Goal: Task Accomplishment & Management: Manage account settings

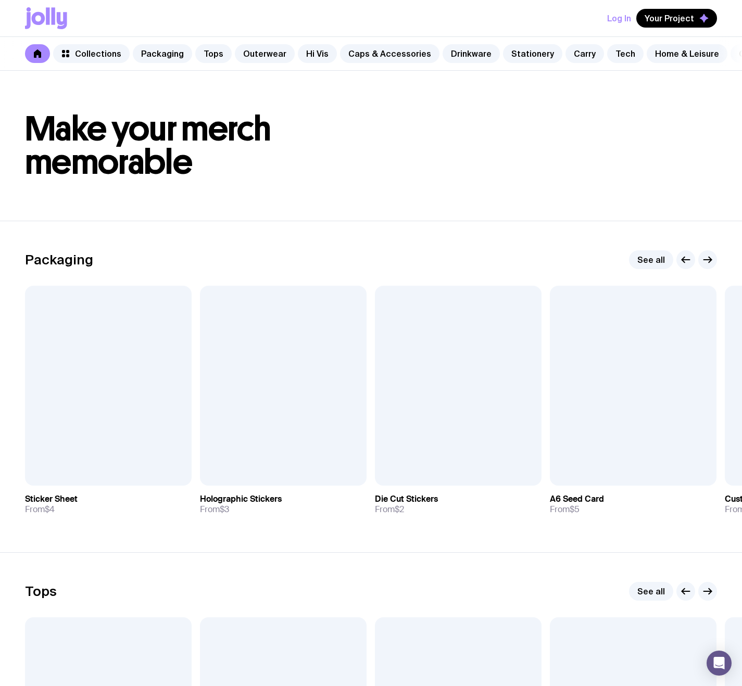
click at [619, 20] on button "Log In" at bounding box center [619, 18] width 24 height 19
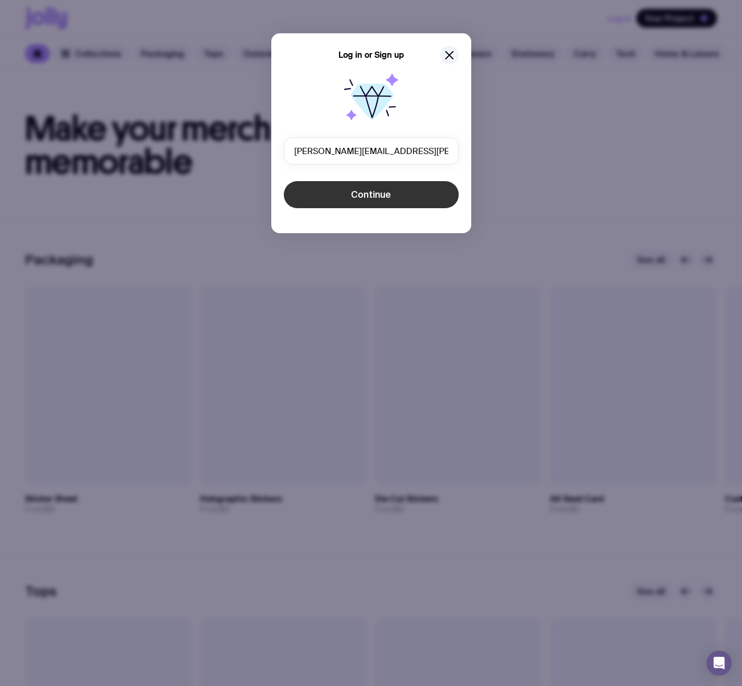
click at [386, 192] on span "Continue" at bounding box center [371, 194] width 40 height 12
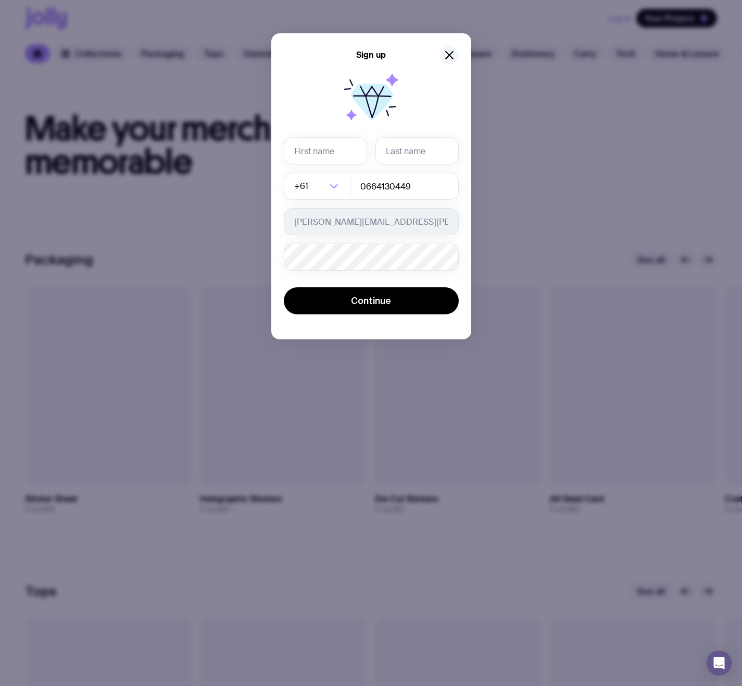
click at [449, 46] on button "button" at bounding box center [449, 55] width 19 height 19
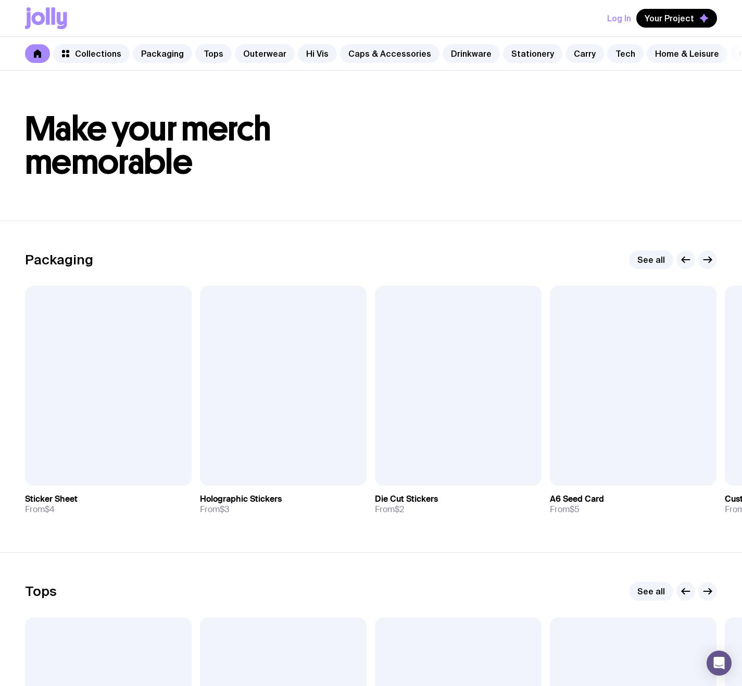
click at [630, 16] on button "Log In" at bounding box center [619, 18] width 24 height 19
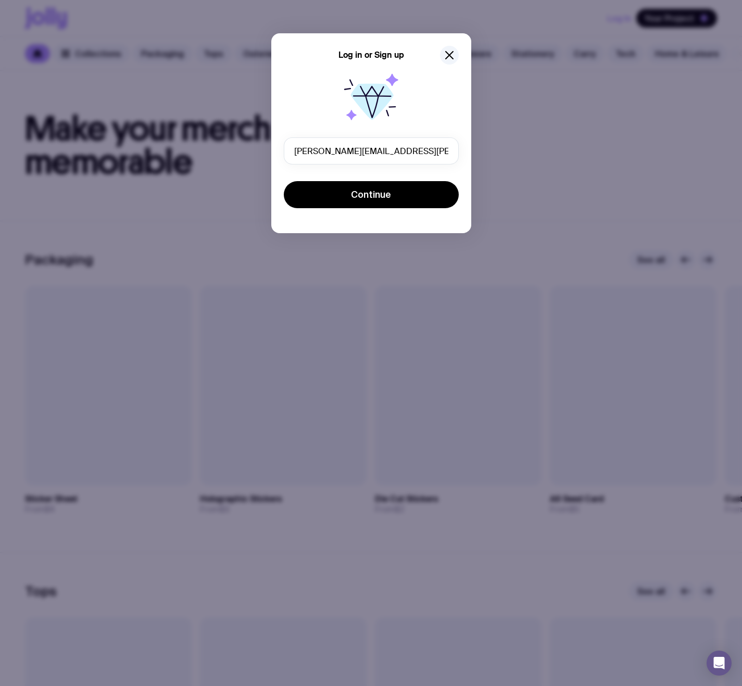
drag, startPoint x: 431, startPoint y: 150, endPoint x: 187, endPoint y: 124, distance: 245.5
click at [187, 124] on div "Log in or Sign up sergey.brykov+11xdsdfsad@uinno.io Continue" at bounding box center [371, 343] width 742 height 686
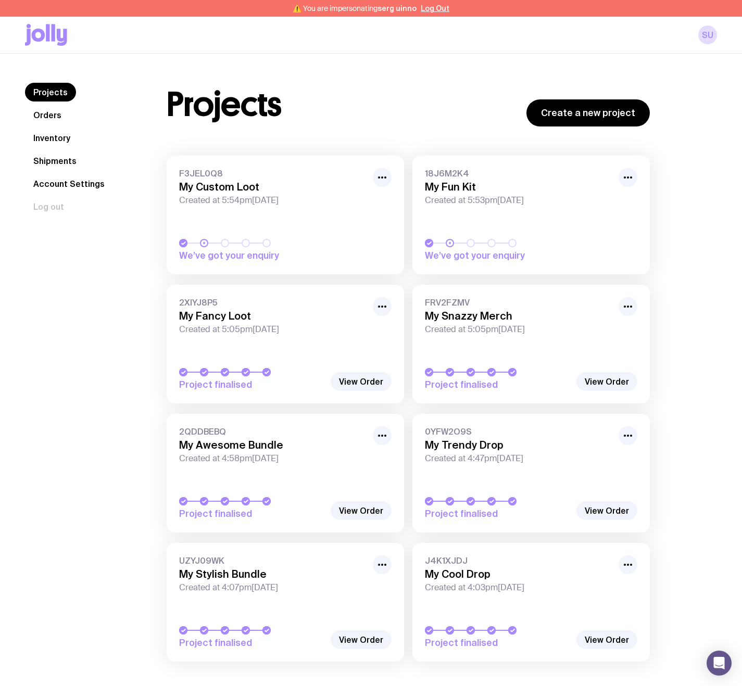
click at [55, 38] on icon at bounding box center [46, 35] width 42 height 22
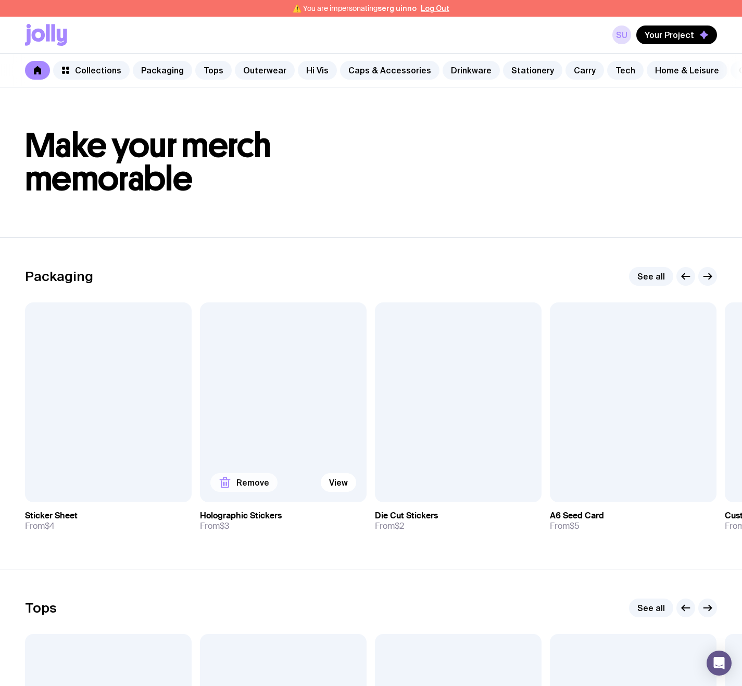
click at [238, 488] on span "Remove" at bounding box center [252, 482] width 33 height 10
click at [87, 478] on div at bounding box center [108, 402] width 167 height 200
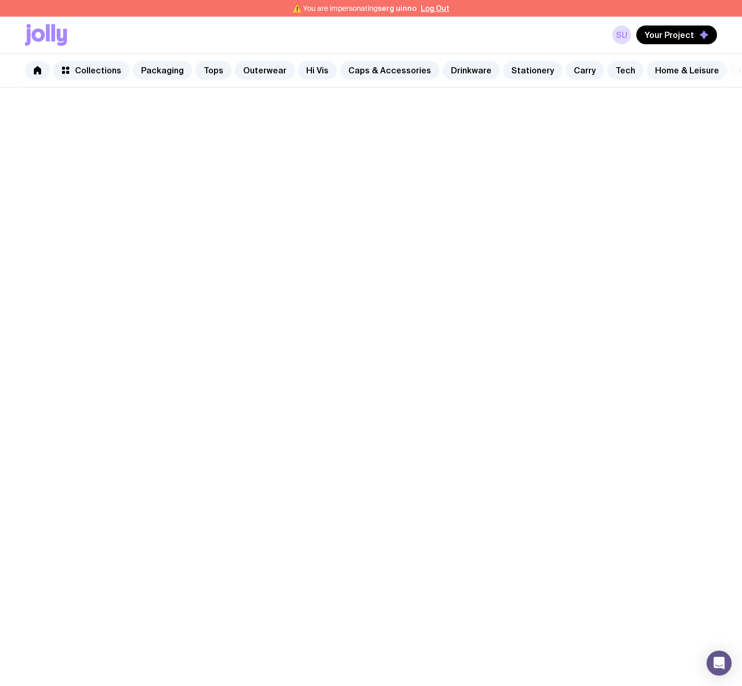
click at [83, 486] on span "Add to wishlist" at bounding box center [90, 482] width 59 height 10
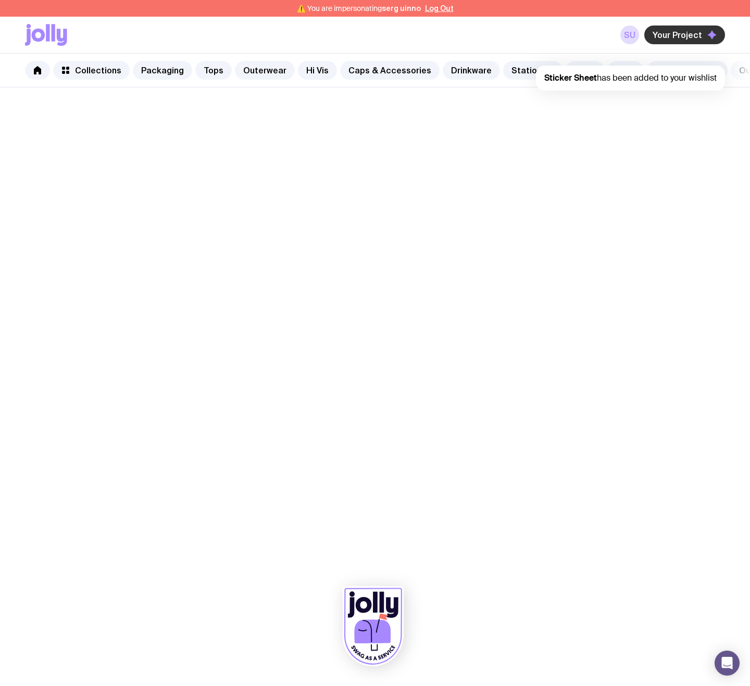
click at [683, 32] on span "Your Project" at bounding box center [676, 35] width 49 height 10
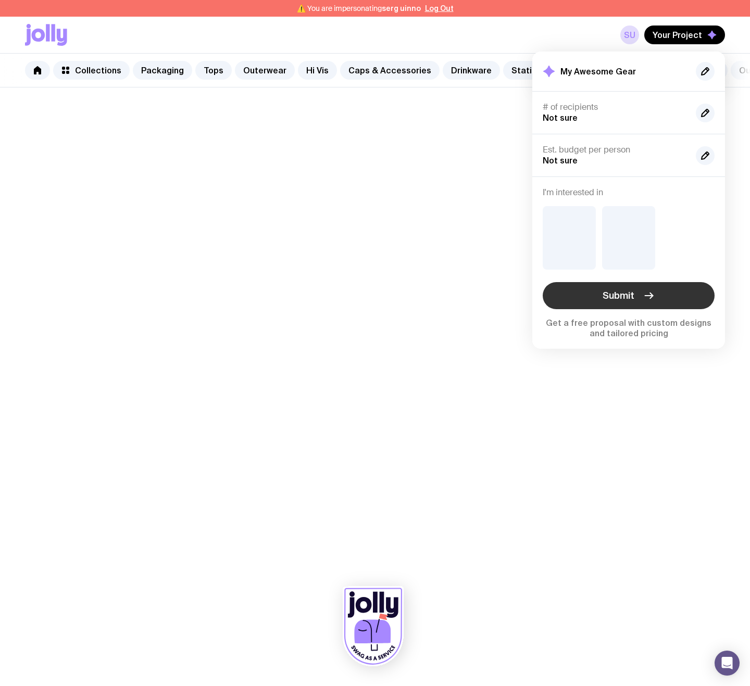
click at [646, 297] on icon "button" at bounding box center [648, 295] width 12 height 12
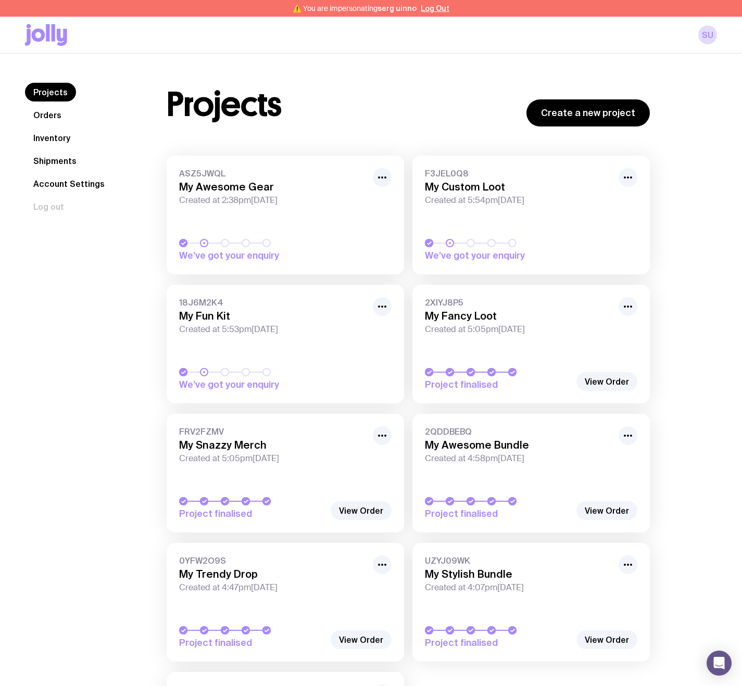
click at [215, 201] on span "Created at 2:38pm, Mon 29th Sep 2025" at bounding box center [272, 200] width 187 height 10
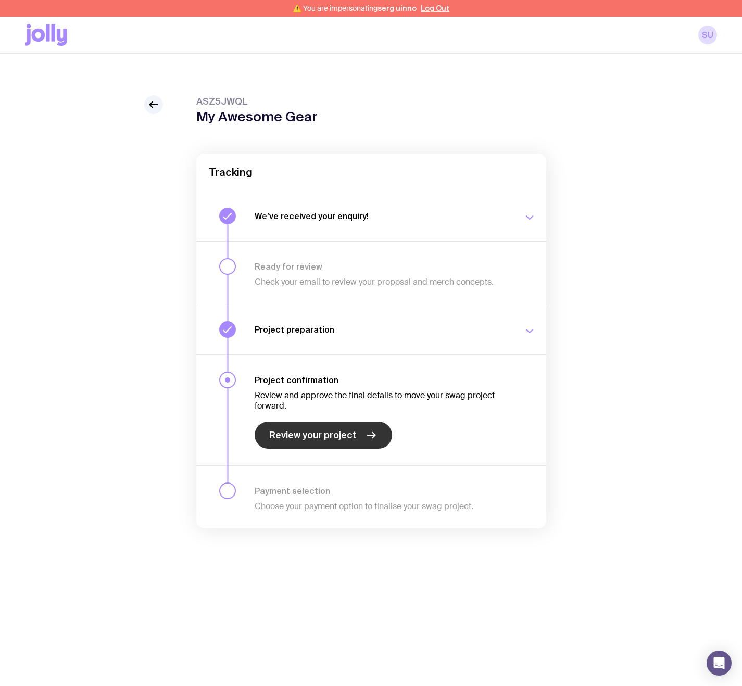
click at [327, 425] on link "Review your project" at bounding box center [323, 435] width 137 height 27
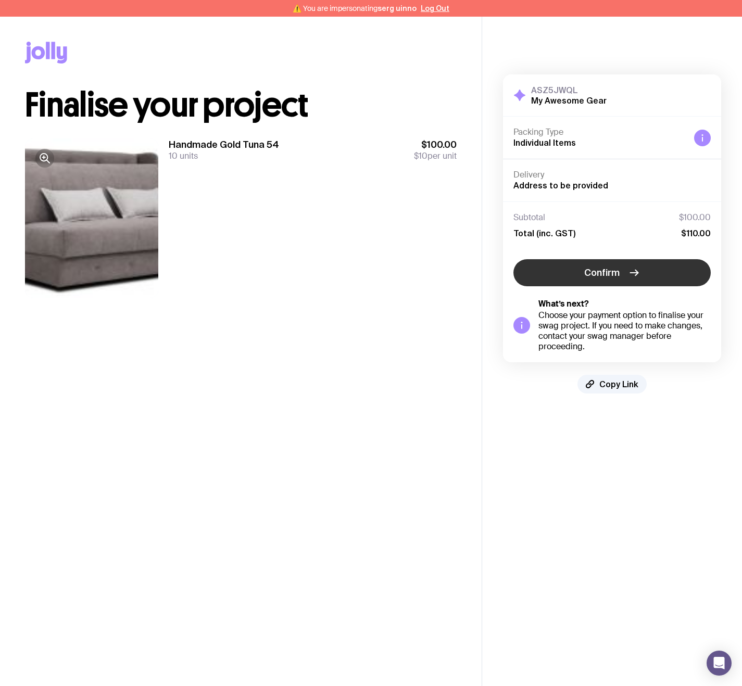
click at [593, 269] on span "Confirm" at bounding box center [601, 273] width 35 height 12
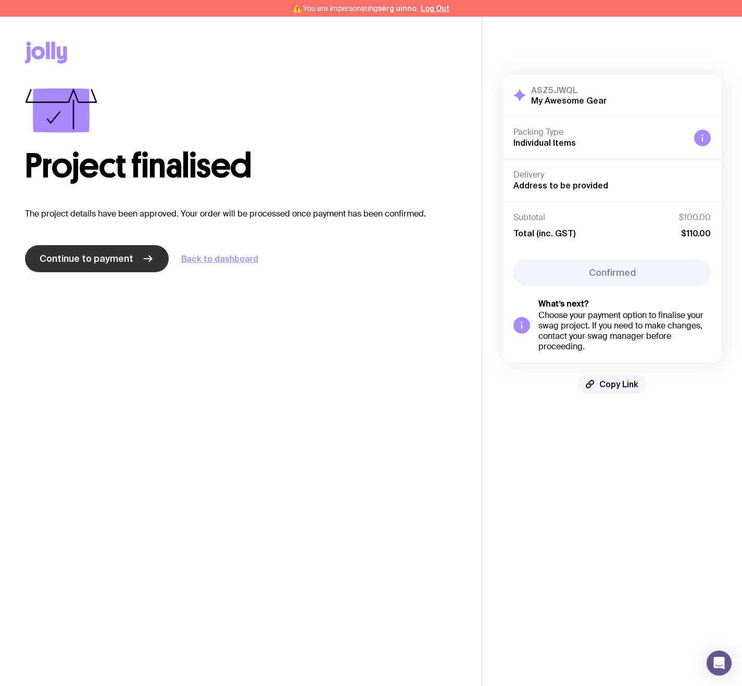
click at [118, 260] on span "Continue to payment" at bounding box center [87, 258] width 94 height 12
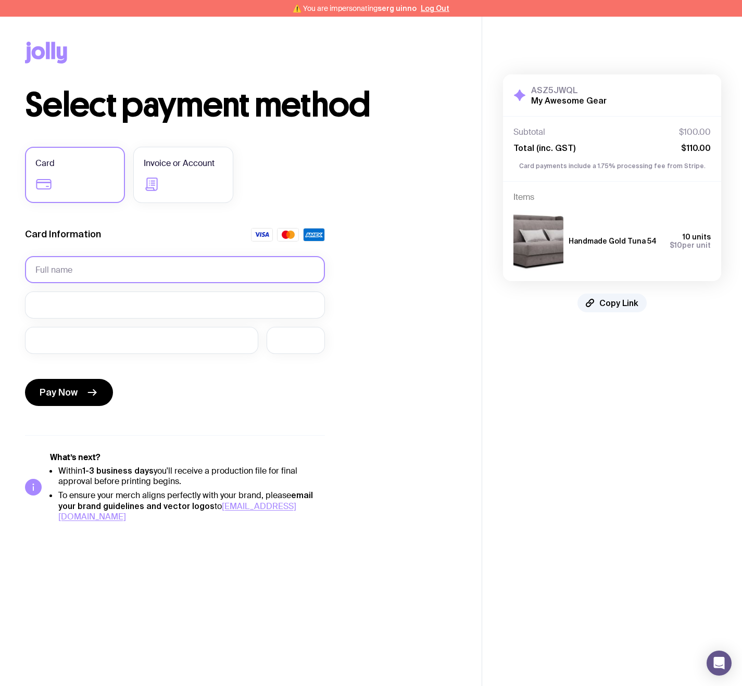
drag, startPoint x: 140, startPoint y: 272, endPoint x: 146, endPoint y: 268, distance: 7.1
click at [140, 272] on input "text" at bounding box center [175, 269] width 300 height 27
type input "[PERSON_NAME]"
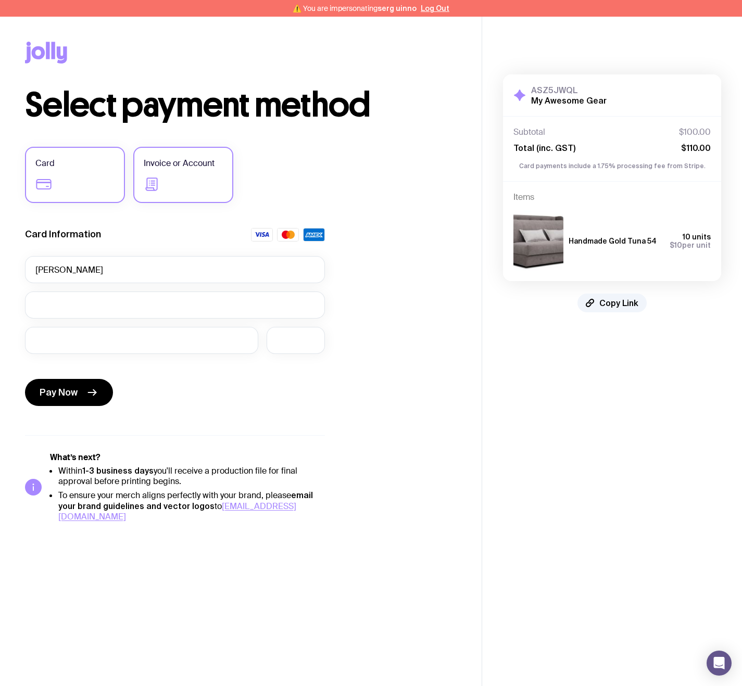
click at [195, 148] on label "Invoice or Account" at bounding box center [183, 175] width 100 height 56
click at [0, 0] on input "Invoice or Account" at bounding box center [0, 0] width 0 height 0
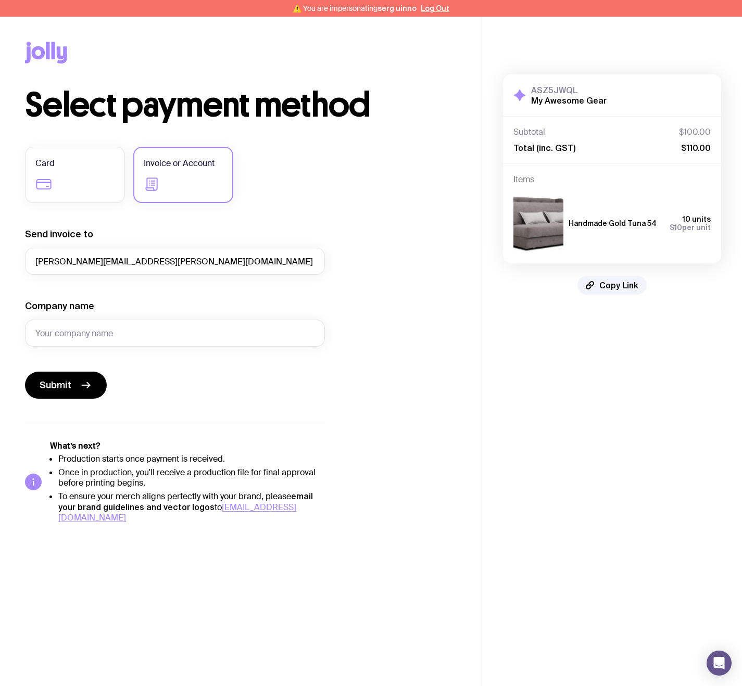
click at [306, 207] on div "Card Invoice or Account Send invoice to sergey.brykov@uinno.io Company name Sub…" at bounding box center [175, 335] width 300 height 376
click at [206, 337] on input "Company name" at bounding box center [175, 333] width 300 height 27
type input "uinno test"
click at [223, 424] on div "What’s next? Production starts once payment is received. Once in production, yo…" at bounding box center [175, 473] width 300 height 99
click at [60, 388] on span "Submit" at bounding box center [56, 385] width 32 height 12
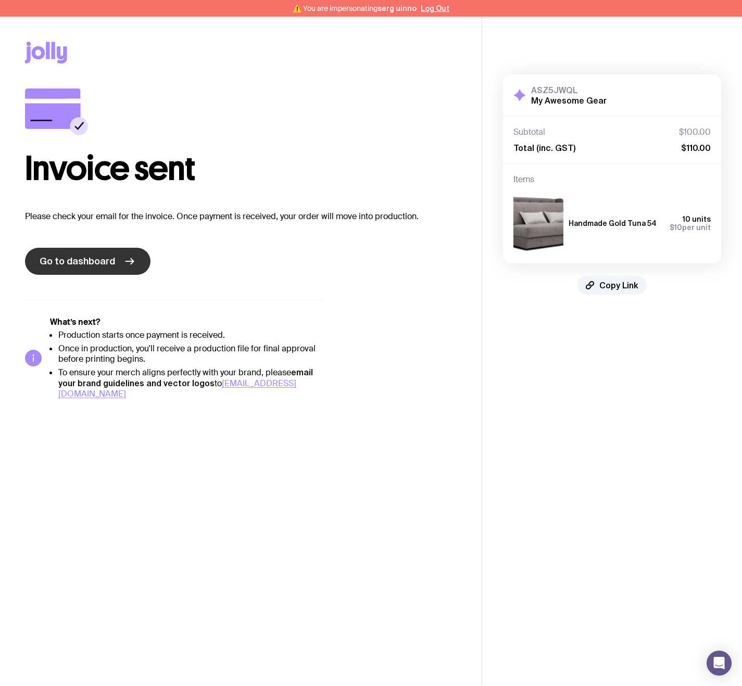
click at [107, 264] on span "Go to dashboard" at bounding box center [77, 261] width 75 height 12
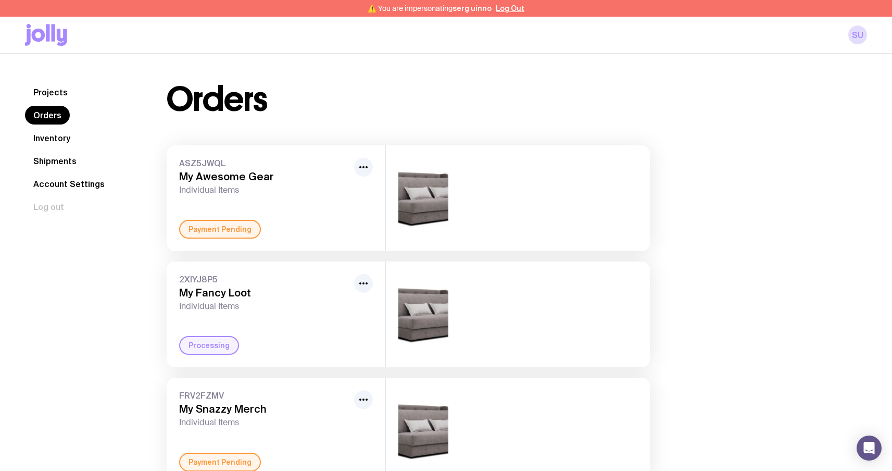
click at [50, 31] on icon at bounding box center [46, 35] width 42 height 22
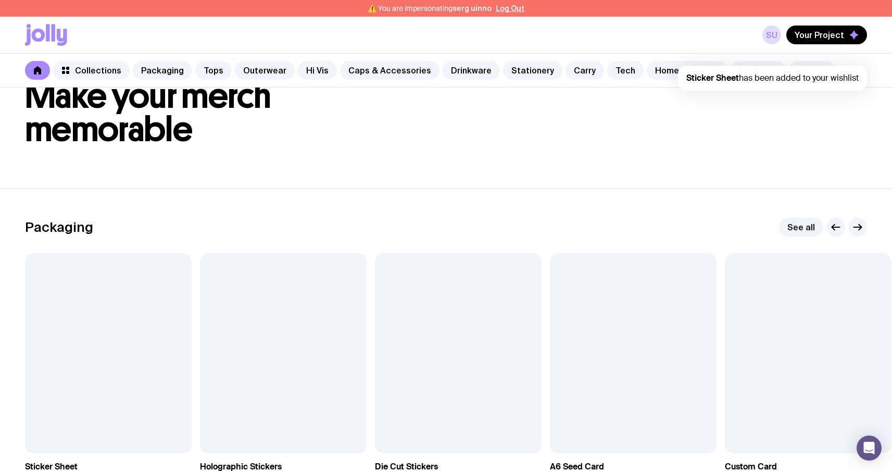
scroll to position [106, 0]
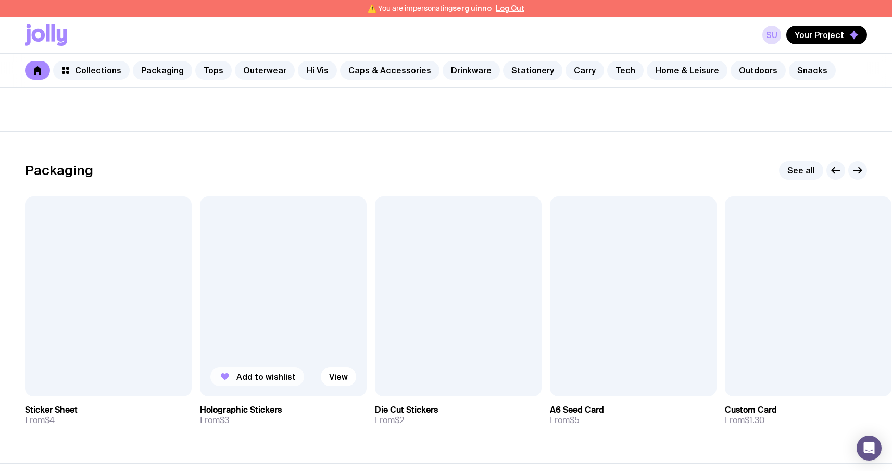
click at [243, 372] on span "Add to wishlist" at bounding box center [265, 376] width 59 height 10
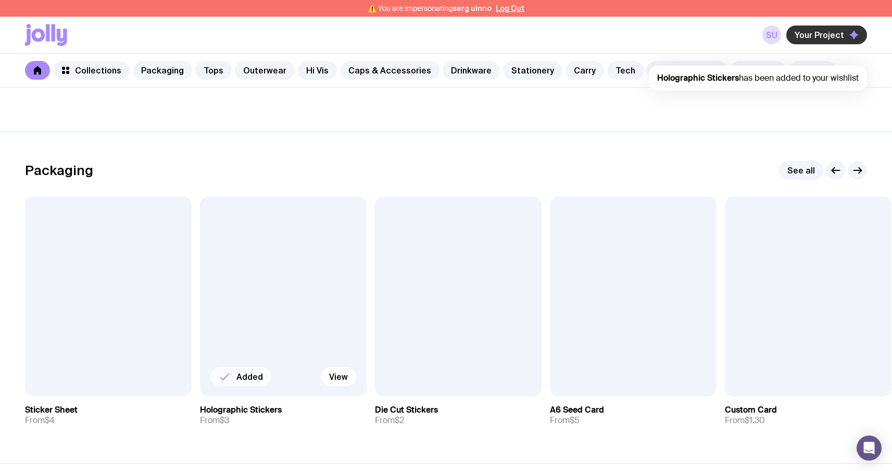
click at [741, 26] on button "Your Project" at bounding box center [826, 35] width 81 height 19
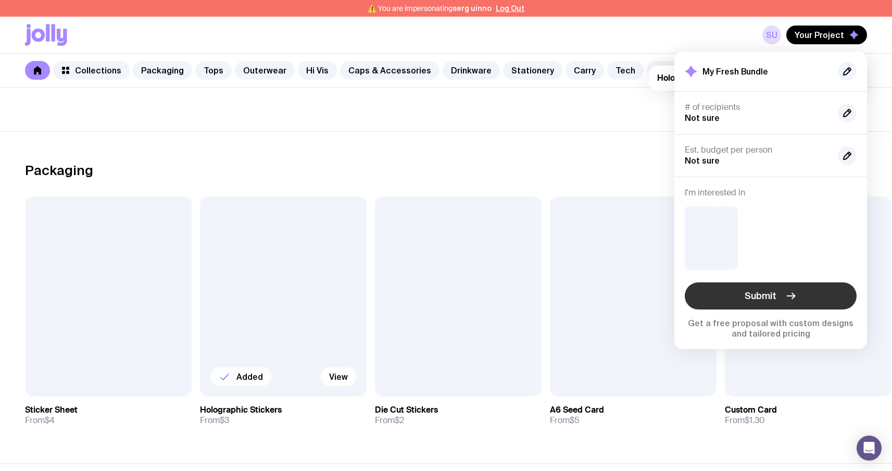
click at [741, 296] on button "Submit" at bounding box center [770, 295] width 172 height 27
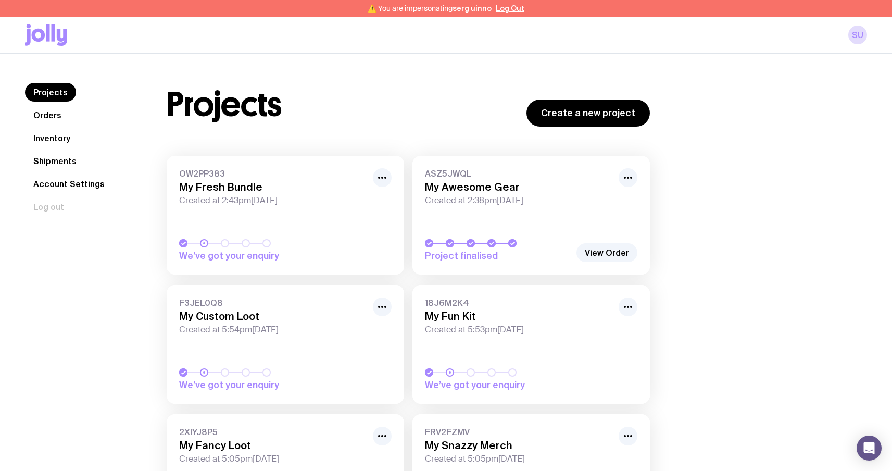
click at [275, 192] on h3 "My Fresh Bundle" at bounding box center [272, 187] width 187 height 12
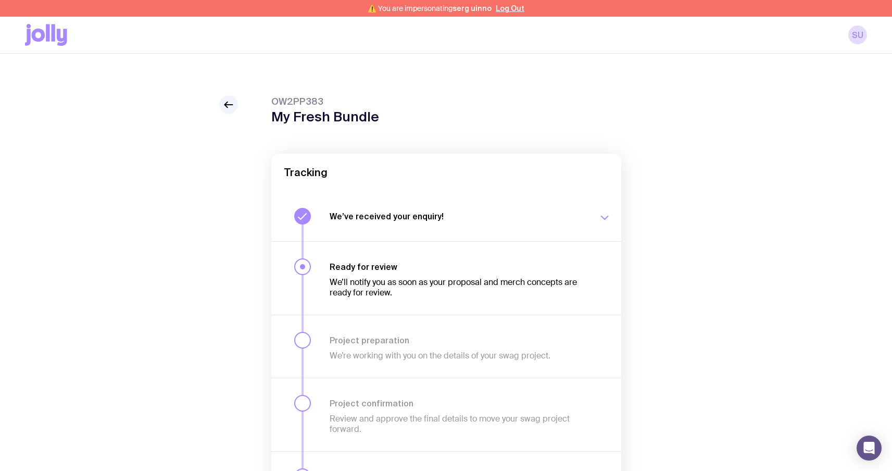
scroll to position [85, 0]
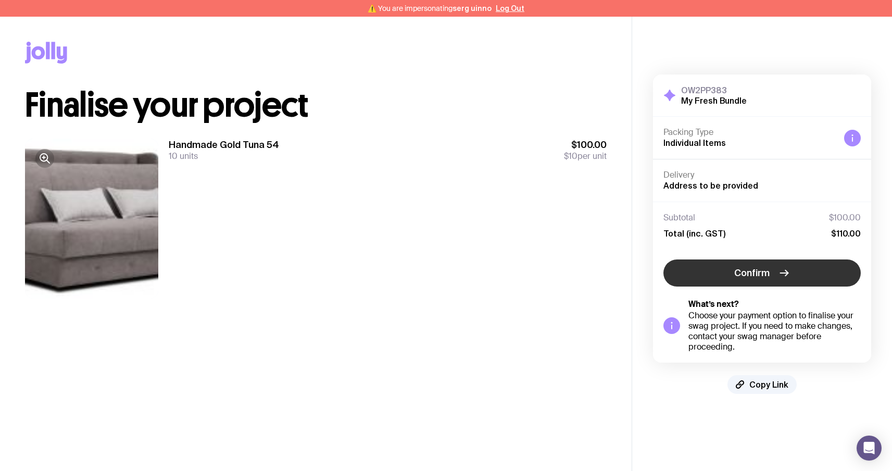
click at [712, 272] on button "Confirm" at bounding box center [761, 272] width 197 height 27
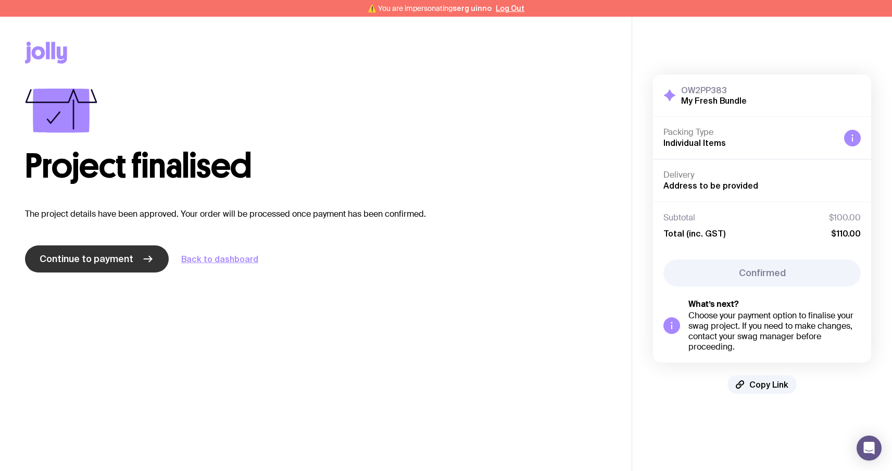
click at [126, 258] on span "Continue to payment" at bounding box center [87, 258] width 94 height 12
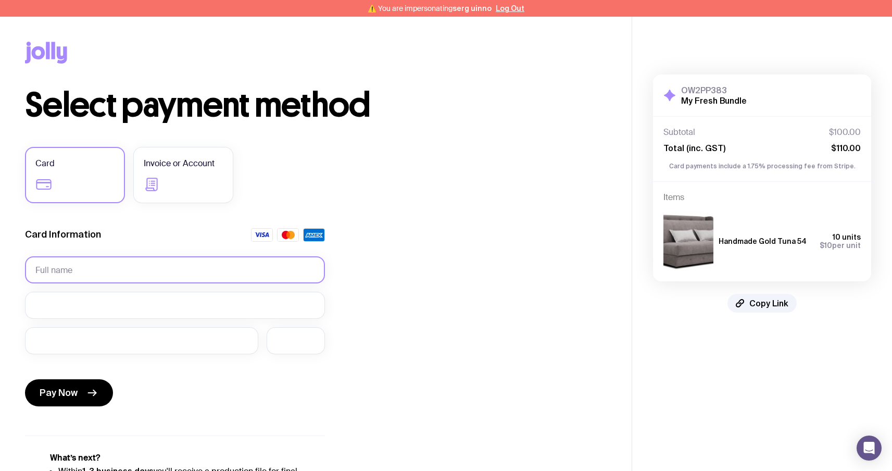
click at [87, 271] on input "text" at bounding box center [175, 269] width 300 height 27
type input "Serhii Brykov"
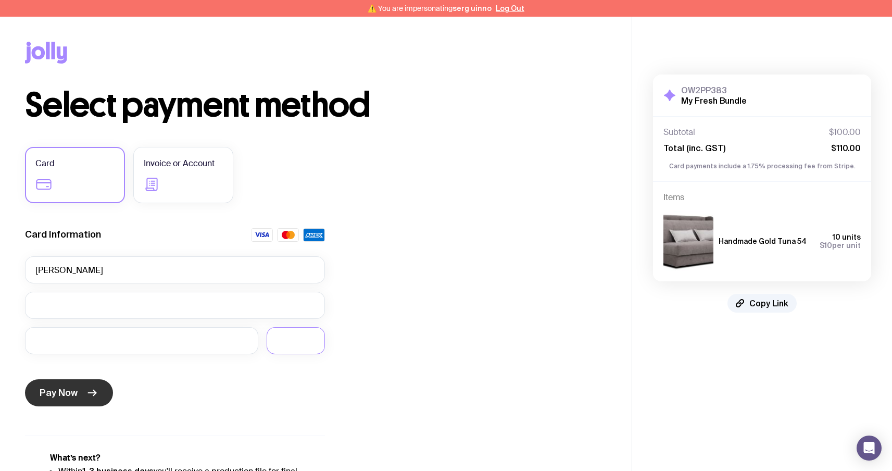
click at [65, 395] on span "Pay Now" at bounding box center [59, 392] width 38 height 12
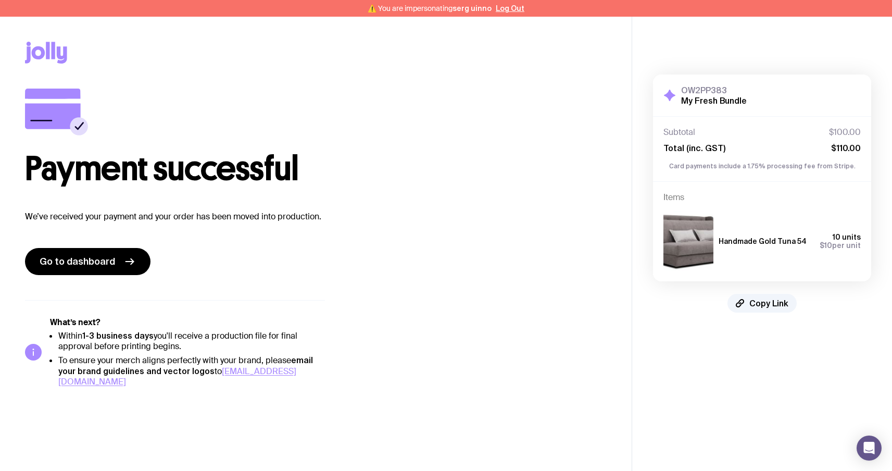
click at [43, 55] on icon at bounding box center [39, 52] width 14 height 13
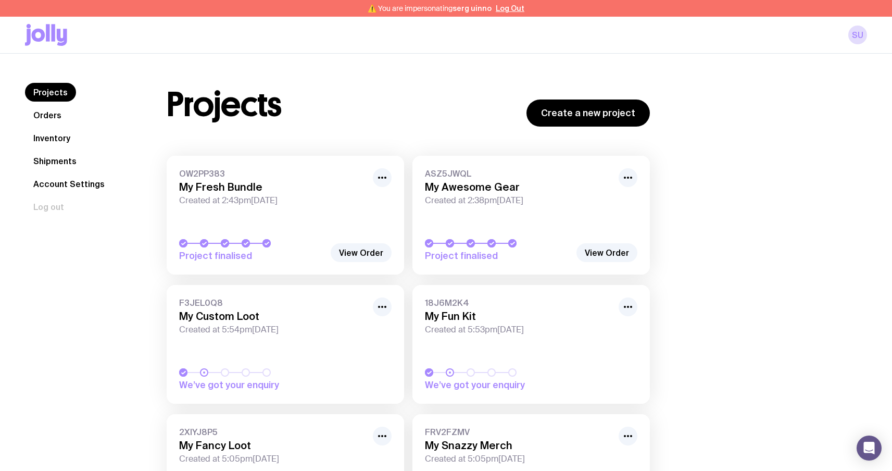
click at [27, 112] on link "Orders" at bounding box center [47, 115] width 45 height 19
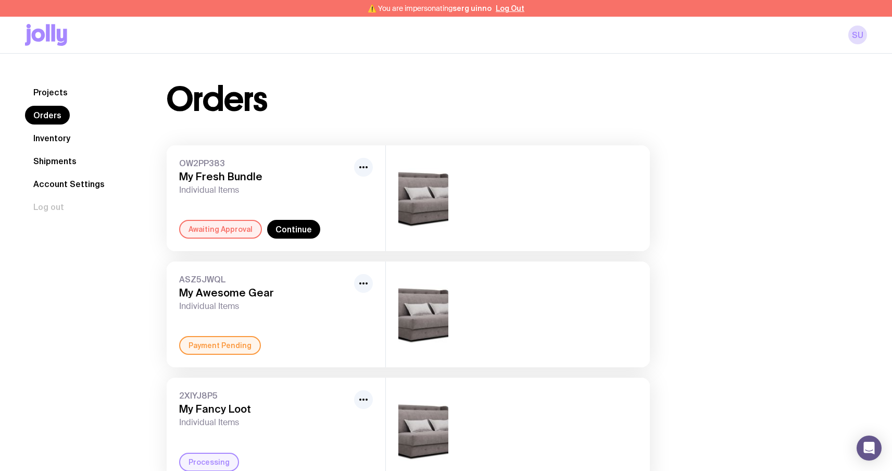
click at [275, 195] on div "OW2PP383 My Fresh Bundle Individual Items Awaiting Approval Continue" at bounding box center [276, 198] width 219 height 106
click at [281, 223] on link "Continue" at bounding box center [293, 229] width 53 height 19
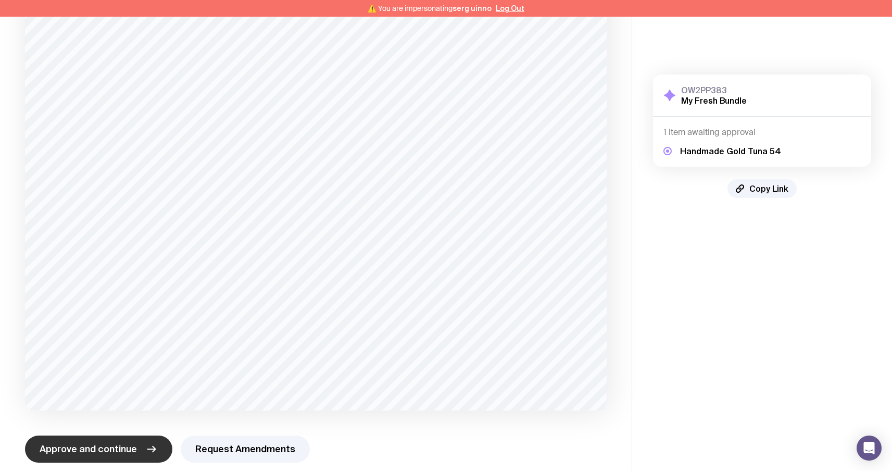
scroll to position [443, 0]
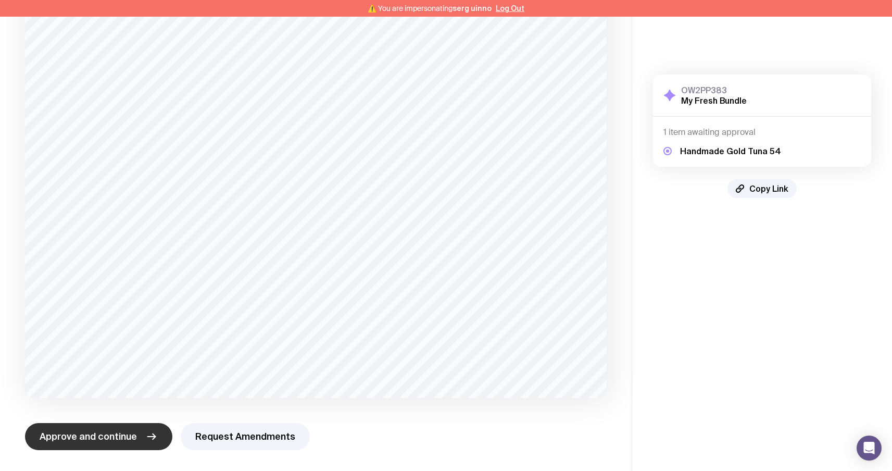
click at [105, 445] on button "Approve and continue" at bounding box center [98, 436] width 147 height 27
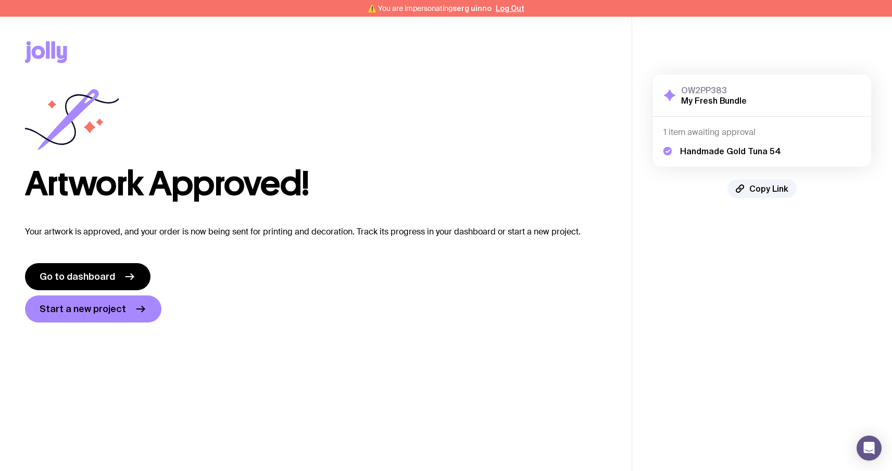
scroll to position [0, 0]
drag, startPoint x: 62, startPoint y: 272, endPoint x: 68, endPoint y: 272, distance: 5.7
click at [62, 272] on span "Go to dashboard" at bounding box center [77, 277] width 75 height 12
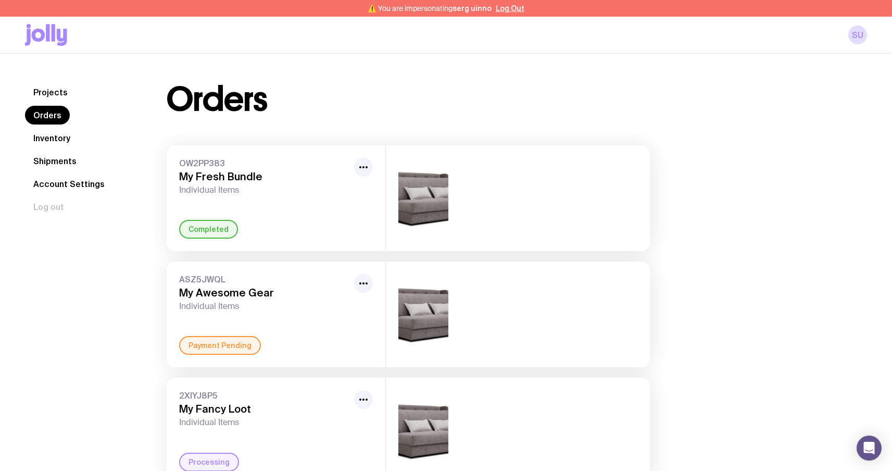
click at [53, 161] on link "Shipments" at bounding box center [55, 160] width 60 height 19
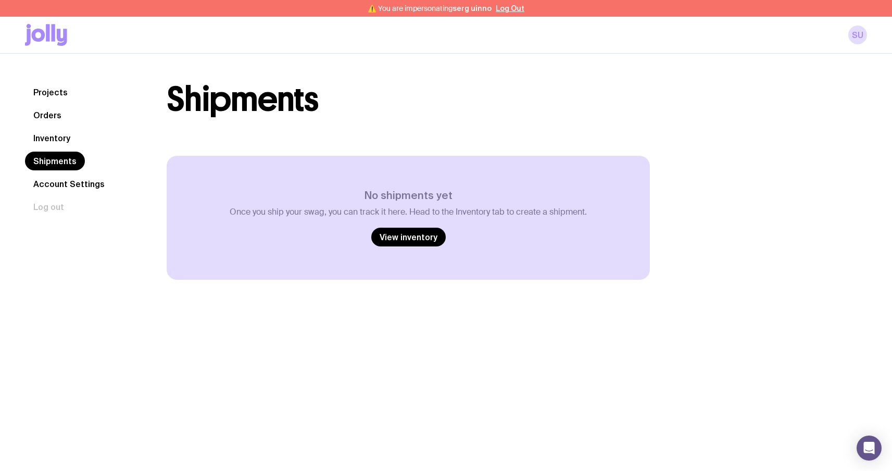
click at [63, 137] on link "Inventory" at bounding box center [52, 138] width 54 height 19
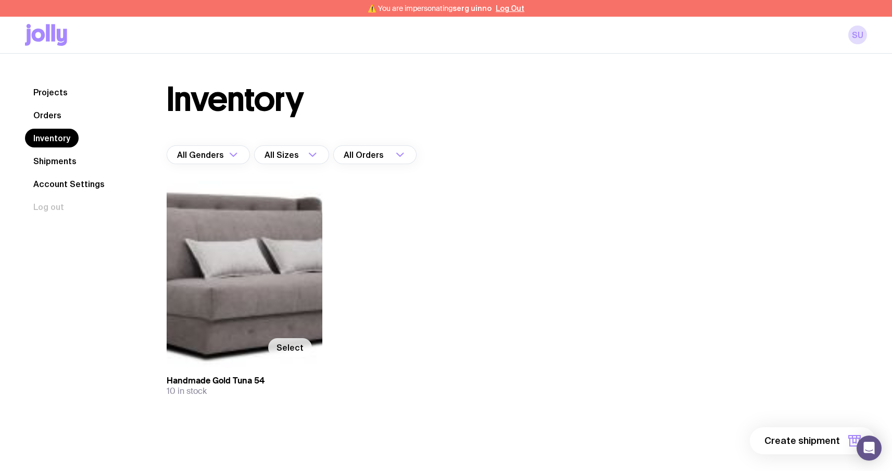
click at [284, 341] on label "Select" at bounding box center [290, 347] width 44 height 19
click at [0, 0] on input "Select" at bounding box center [0, 0] width 0 height 0
click at [830, 442] on span "1 item" at bounding box center [827, 440] width 26 height 12
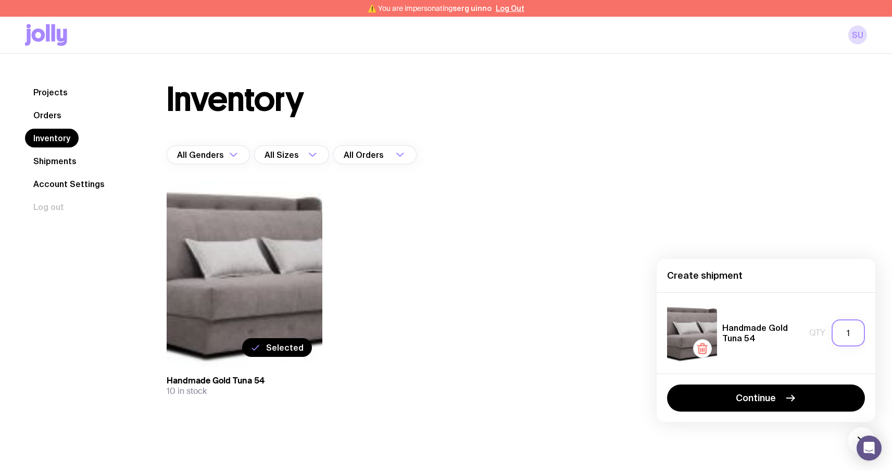
drag, startPoint x: 855, startPoint y: 328, endPoint x: 808, endPoint y: 332, distance: 47.0
click at [808, 332] on div "Handmade Gold Tuna 54 Qty 1" at bounding box center [766, 333] width 198 height 60
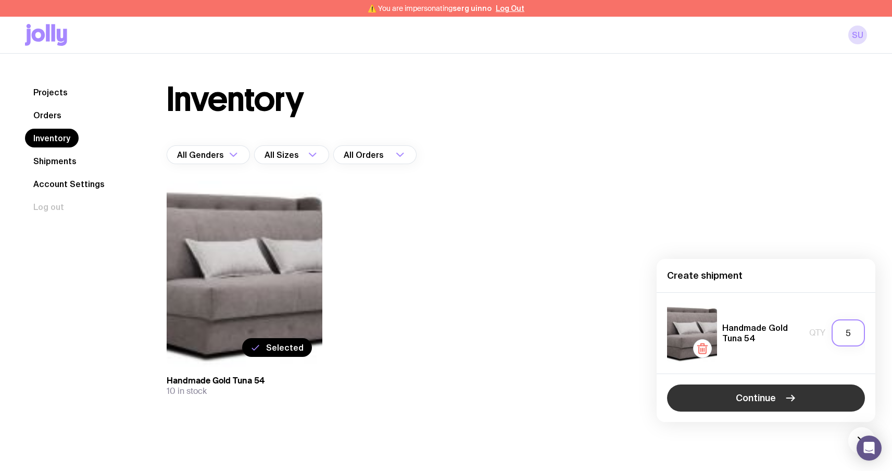
type input "5"
click at [781, 391] on button "Continue" at bounding box center [766, 397] width 198 height 27
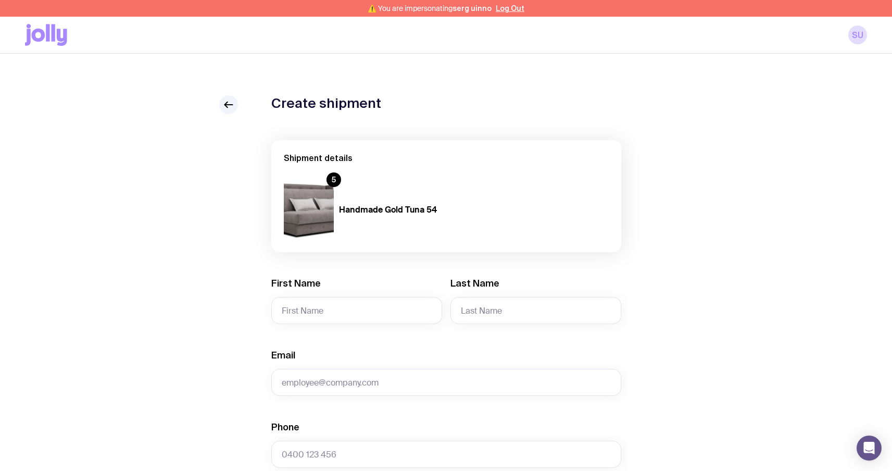
scroll to position [25, 0]
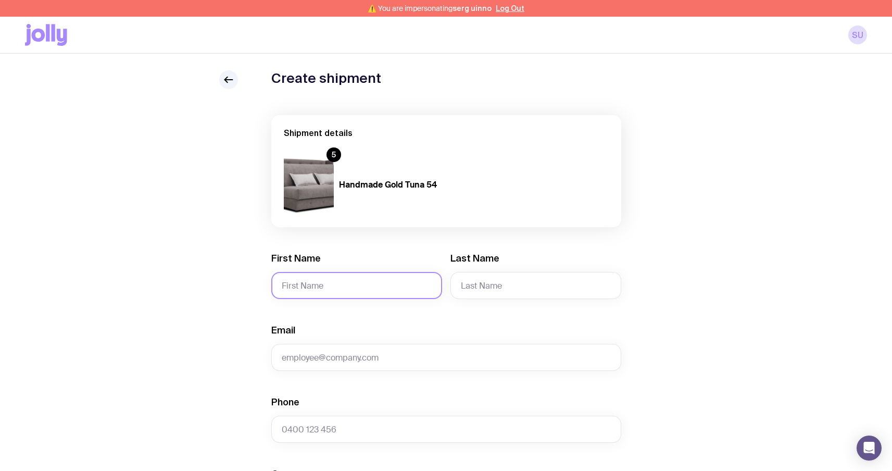
click at [301, 286] on input "First Name" at bounding box center [356, 285] width 171 height 27
type input "Serhii"
type input "Brykov"
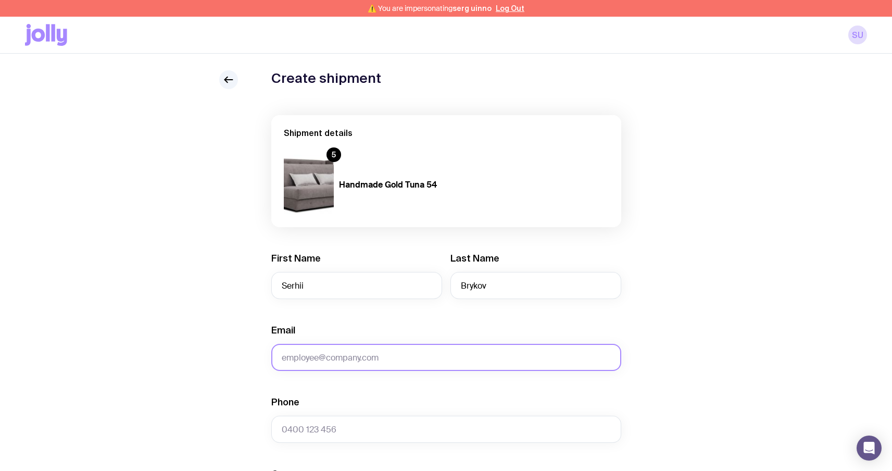
type input "sergbrikov@gmail.com"
type input "0664130449"
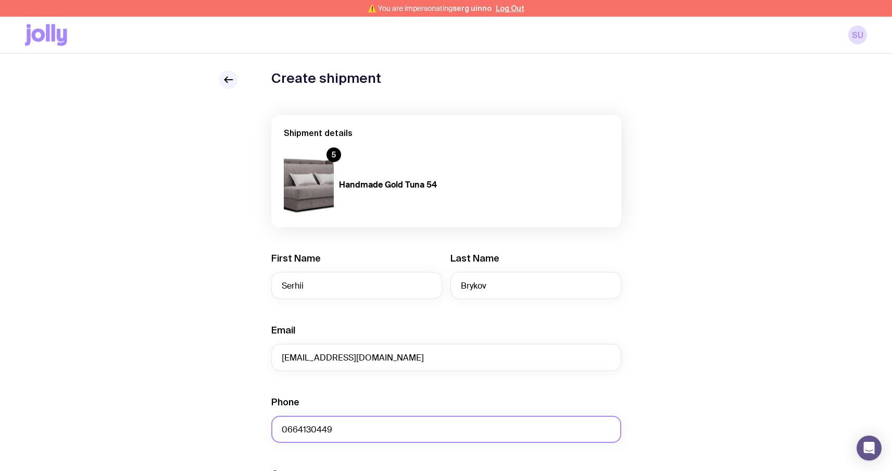
type input "test"
type input "Sviatoho Mykolaia St 67, apt. 14"
type input "Zaporizhzhia"
type input "6900"
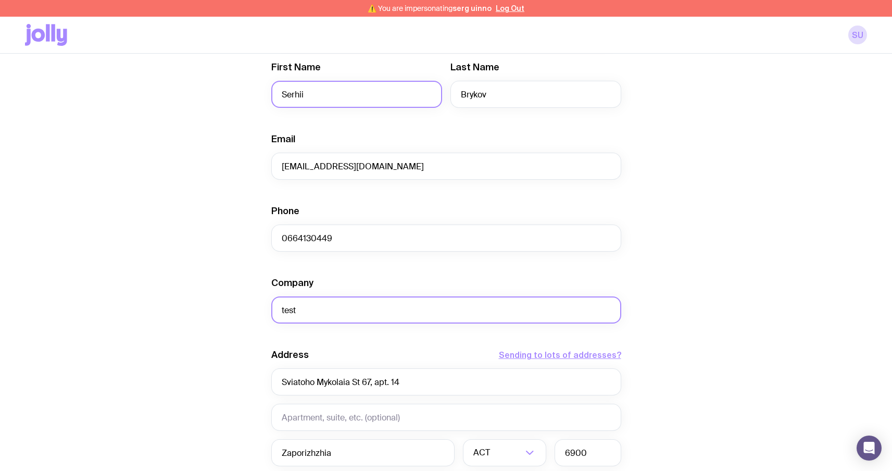
scroll to position [220, 0]
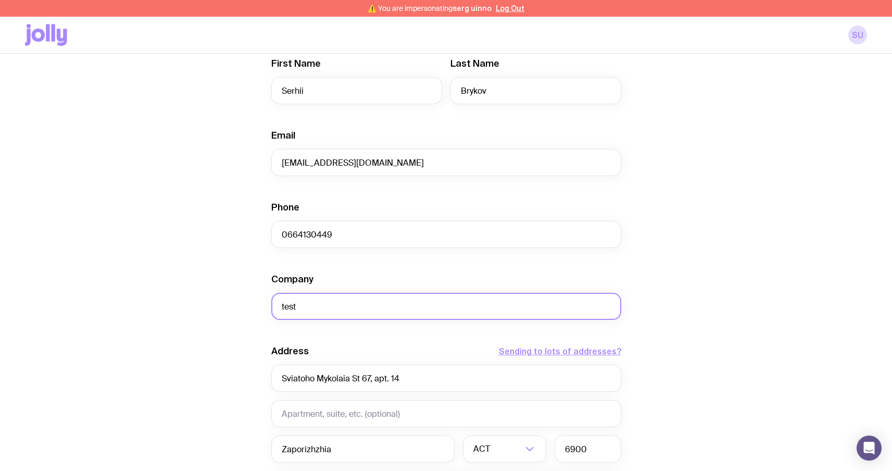
drag, startPoint x: 334, startPoint y: 301, endPoint x: 224, endPoint y: 289, distance: 110.4
click at [226, 289] on div "Create shipment Shipment details 5 Handmade Gold Tuna 54 First Name Serhii Last…" at bounding box center [446, 272] width 842 height 792
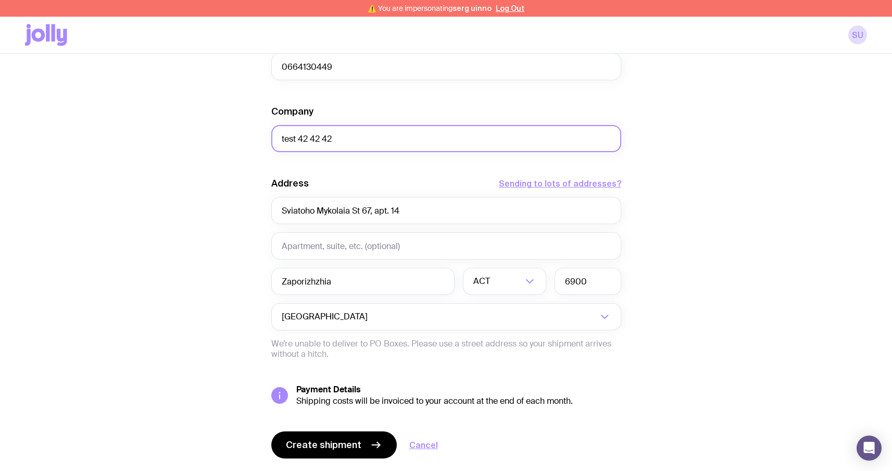
scroll to position [416, 0]
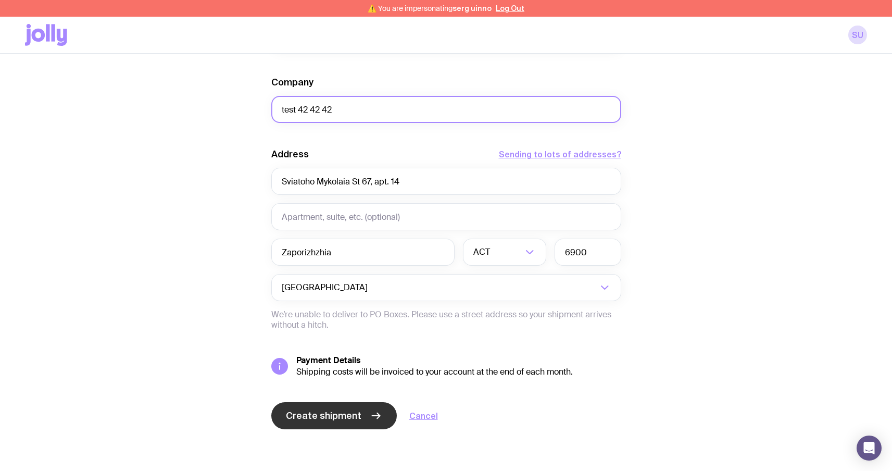
type input "test 42 42 42"
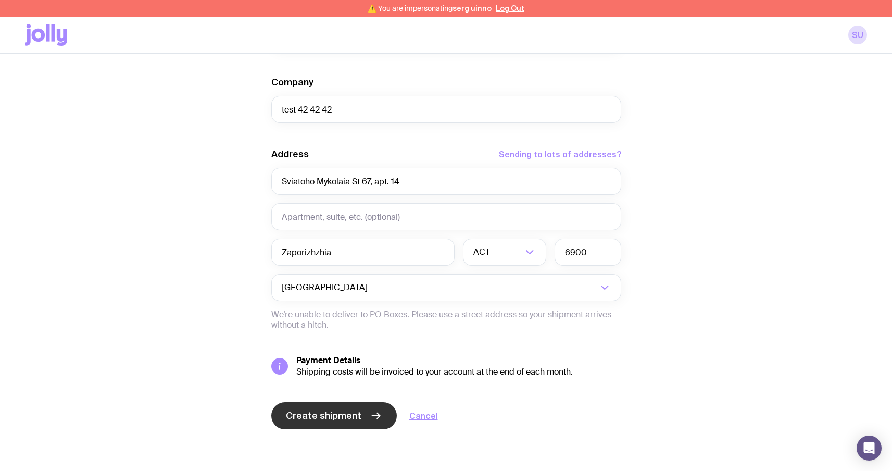
click at [308, 416] on span "Create shipment" at bounding box center [323, 415] width 75 height 12
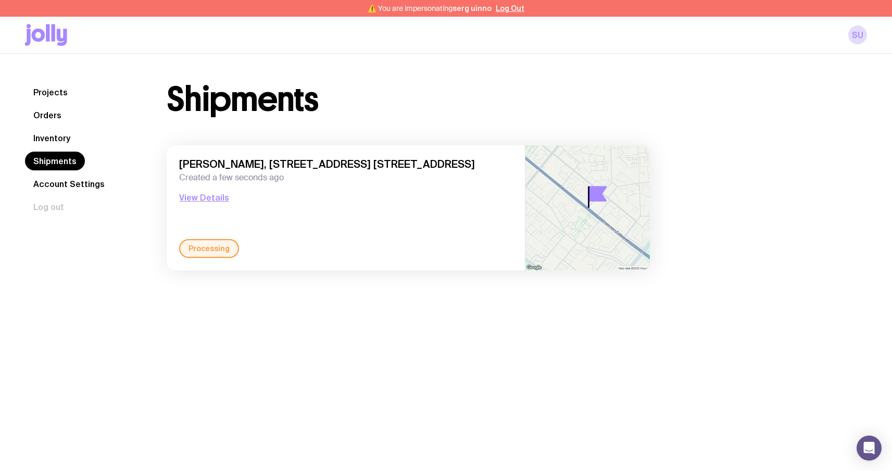
click at [61, 139] on link "Inventory" at bounding box center [52, 138] width 54 height 19
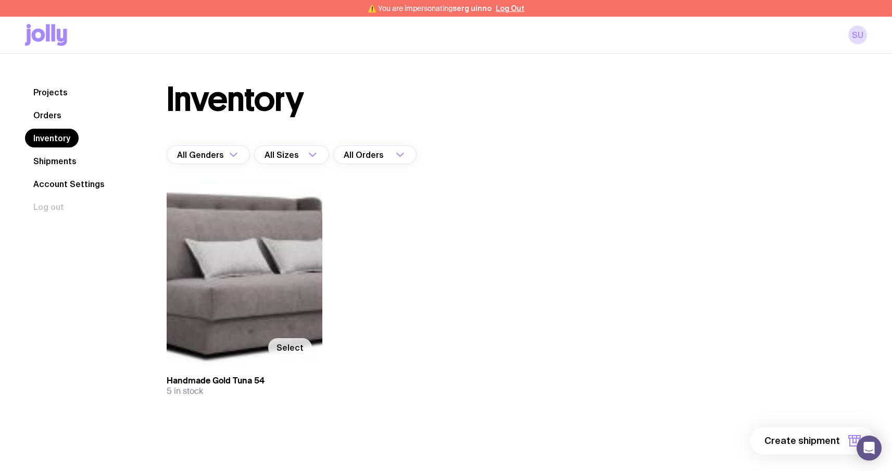
click at [285, 340] on label "Select" at bounding box center [290, 347] width 44 height 19
click at [0, 0] on input "Select" at bounding box center [0, 0] width 0 height 0
drag, startPoint x: 860, startPoint y: 436, endPoint x: 834, endPoint y: 440, distance: 26.3
click at [859, 437] on div "Open Intercom Messenger" at bounding box center [868, 447] width 25 height 25
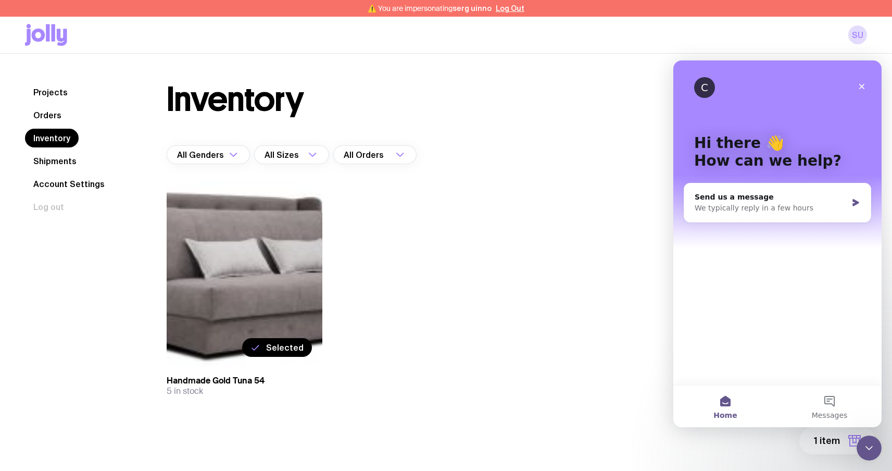
click at [826, 439] on span "1 item" at bounding box center [827, 440] width 26 height 12
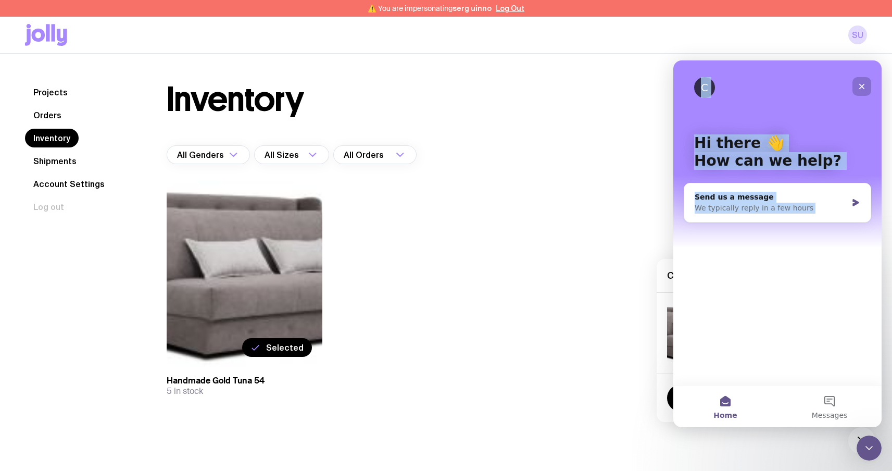
drag, startPoint x: 862, startPoint y: 77, endPoint x: 862, endPoint y: 85, distance: 8.9
click at [862, 78] on div "C Hi there 👋 How can we help? Send us a message We typically reply in a few hou…" at bounding box center [777, 222] width 208 height 324
click at [862, 85] on icon "Close" at bounding box center [862, 87] width 6 height 6
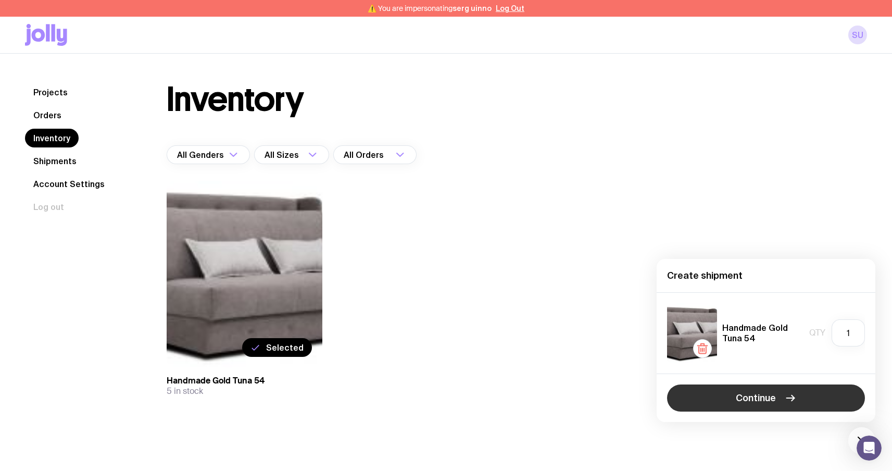
click at [800, 394] on button "Continue" at bounding box center [766, 397] width 198 height 27
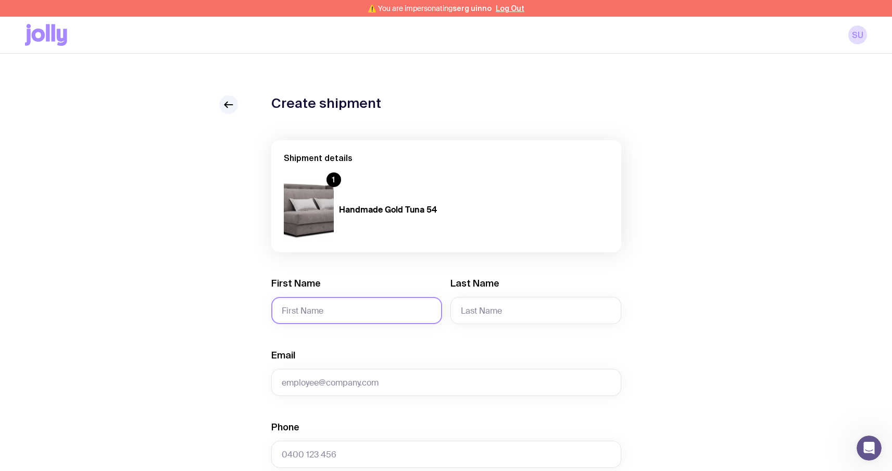
click at [348, 320] on input "First Name" at bounding box center [356, 310] width 171 height 27
type input "Serhii"
type input "Brykov"
type input "sergbrikov@gmail.com"
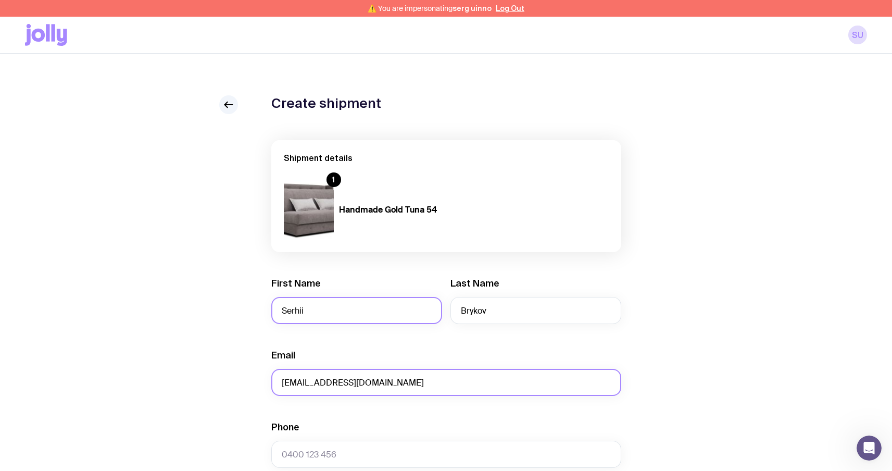
type input "0664130449"
type input "test"
type input "Sviatoho Mykolaia St 67, apt. 14"
type input "Zaporizhzhia"
type input "6900"
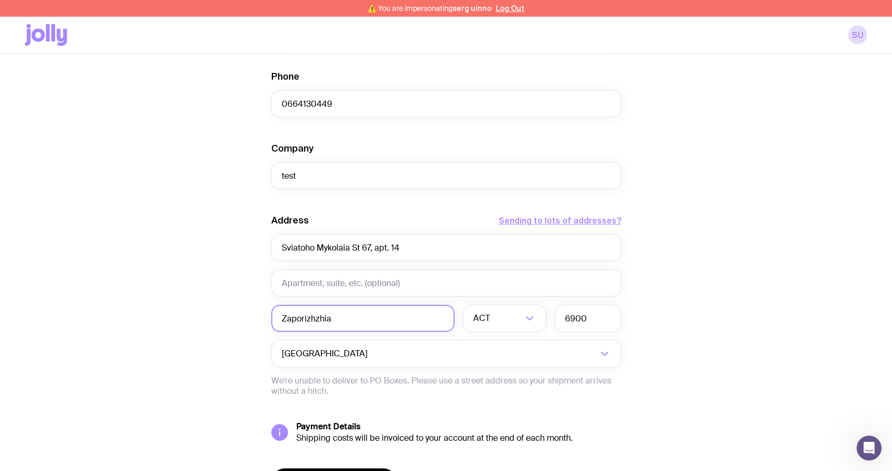
scroll to position [351, 0]
click at [503, 318] on input "Search for option" at bounding box center [507, 317] width 30 height 27
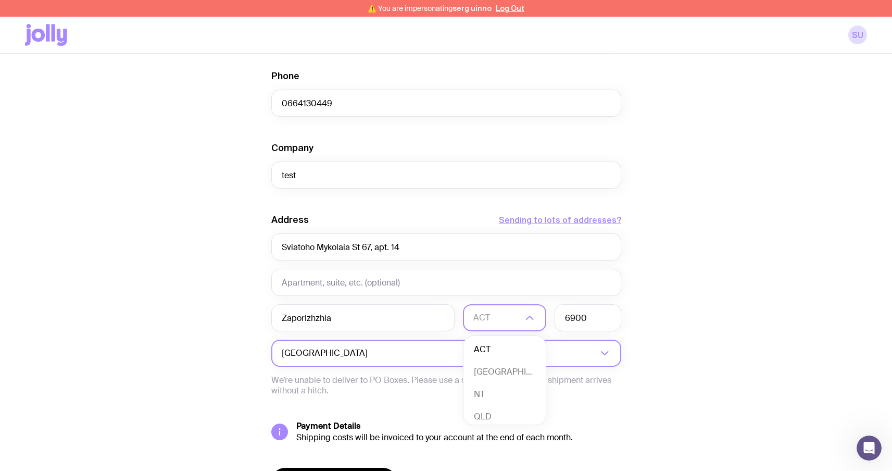
click at [388, 359] on input "Search for option" at bounding box center [483, 352] width 227 height 27
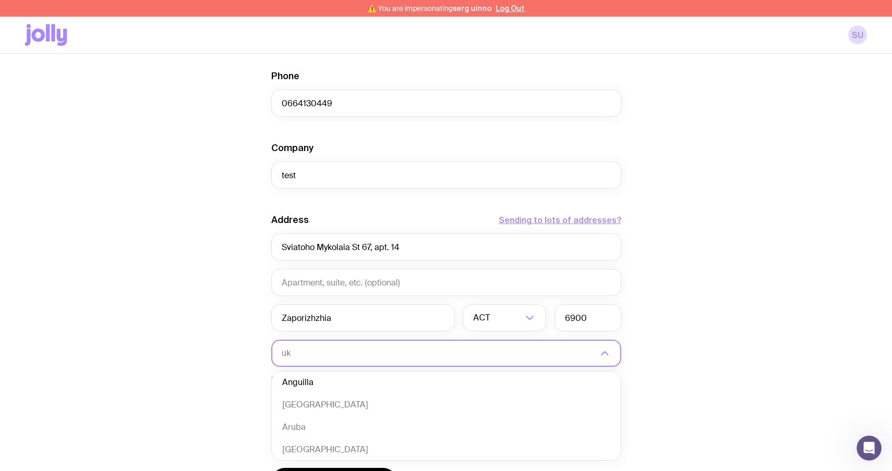
scroll to position [0, 0]
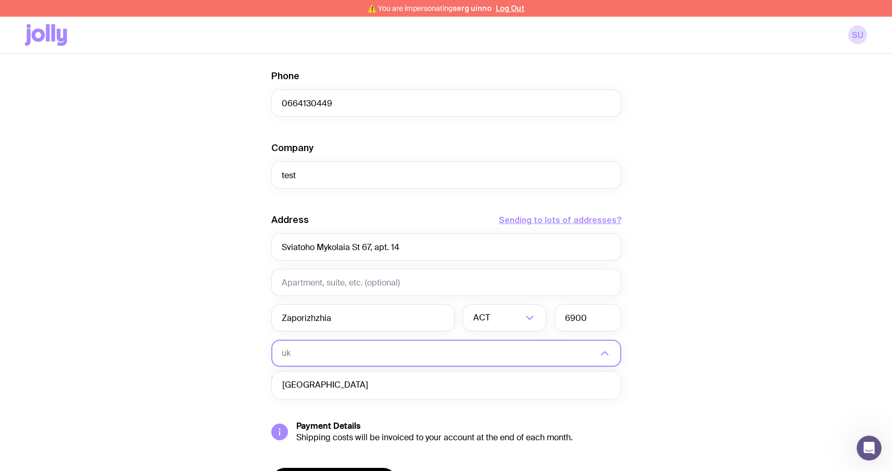
click at [316, 384] on li "Ukraine" at bounding box center [446, 385] width 349 height 22
type input "uk"
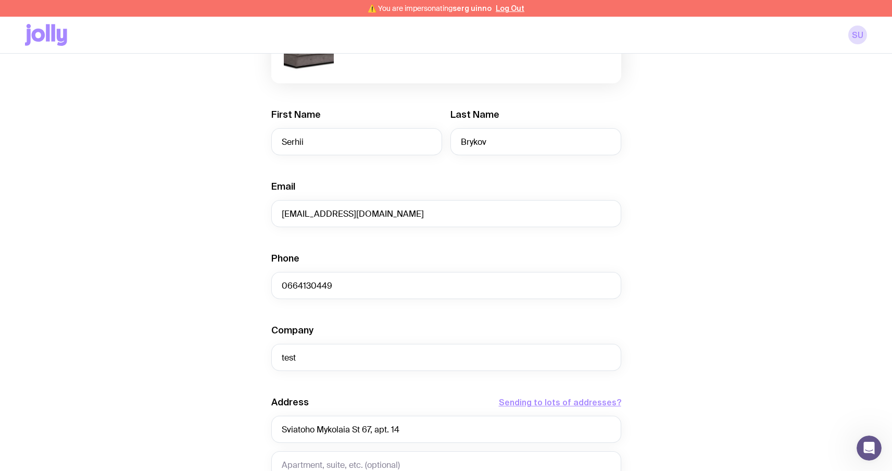
scroll to position [167, 0]
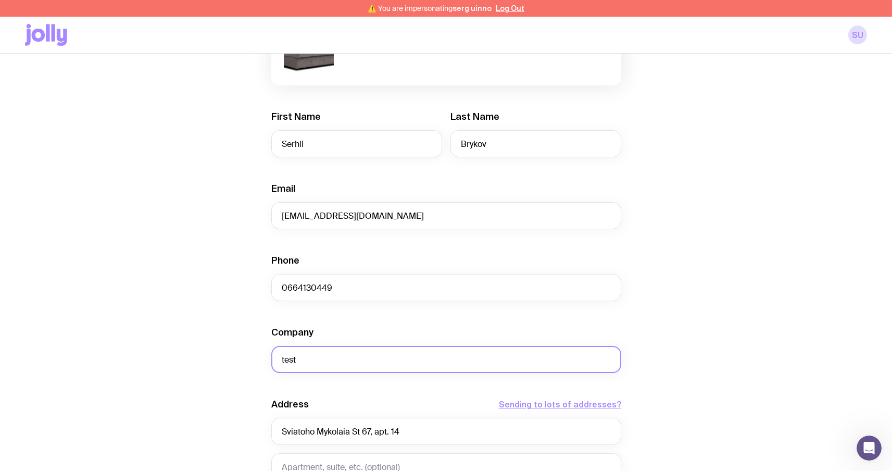
click at [386, 352] on input "test" at bounding box center [446, 359] width 350 height 27
click at [383, 356] on input "test" at bounding box center [446, 359] width 350 height 27
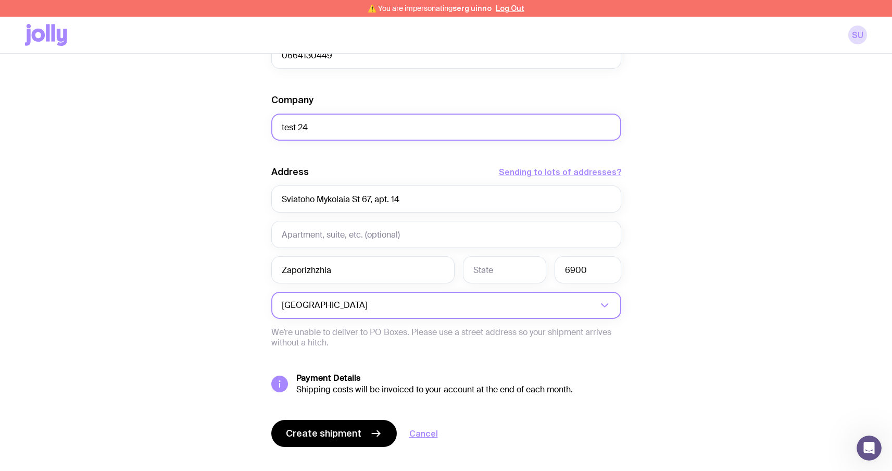
scroll to position [416, 0]
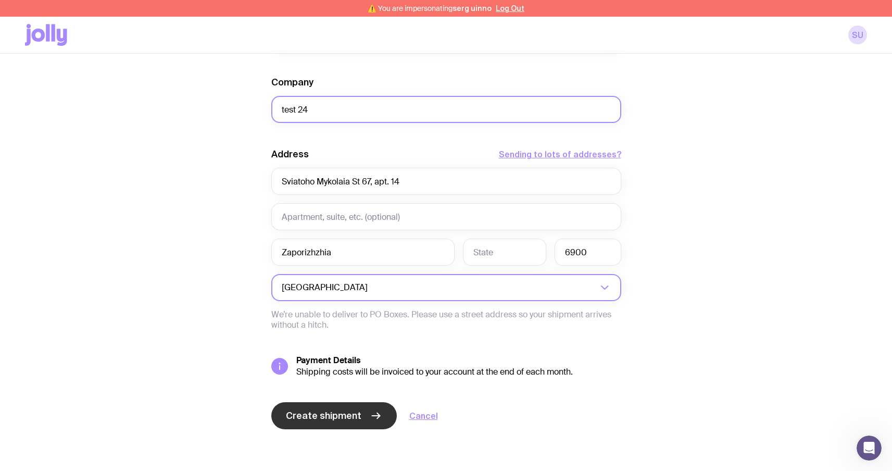
type input "test 24"
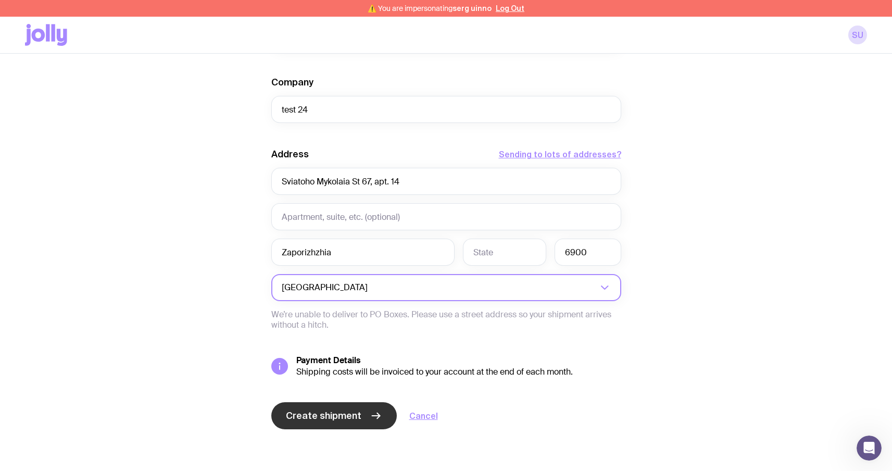
click at [327, 406] on button "Create shipment" at bounding box center [333, 415] width 125 height 27
click at [490, 256] on input "text" at bounding box center [504, 251] width 83 height 27
type input "zp"
click at [340, 417] on span "Create shipment" at bounding box center [323, 415] width 75 height 12
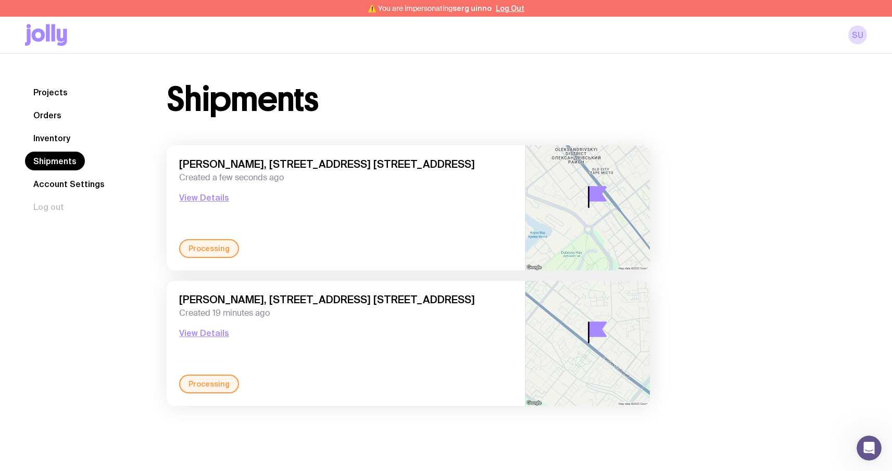
click at [46, 40] on icon at bounding box center [48, 32] width 4 height 17
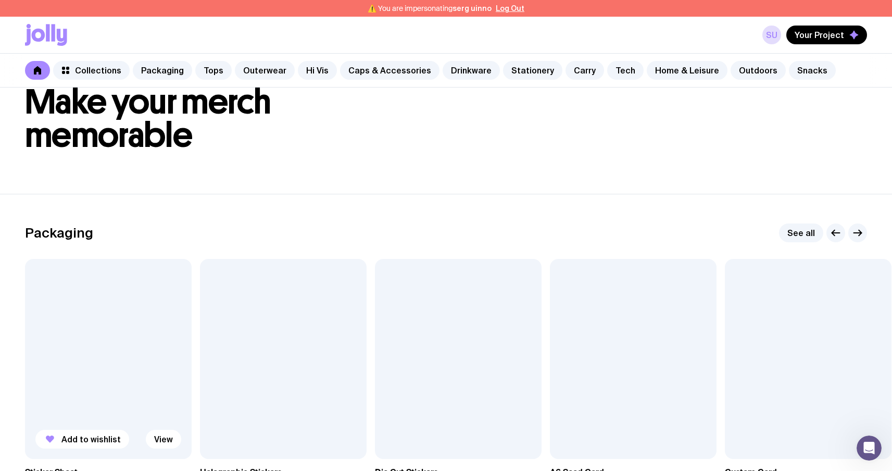
scroll to position [62, 0]
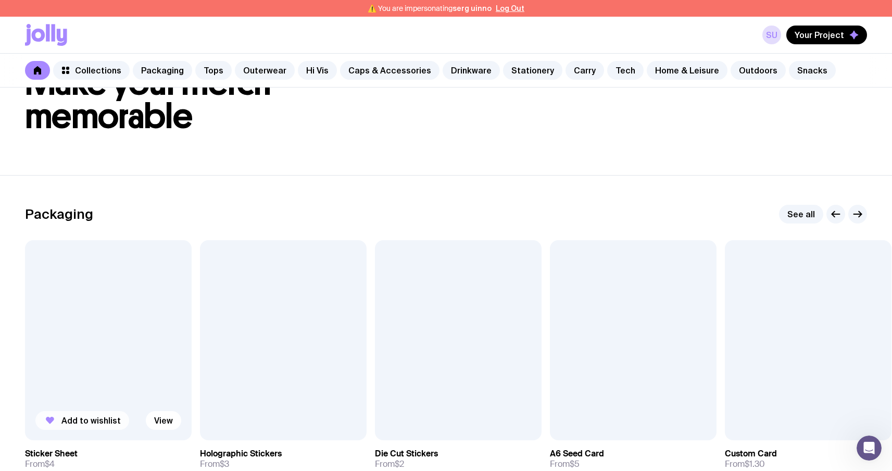
click at [73, 424] on span "Add to wishlist" at bounding box center [90, 420] width 59 height 10
click at [815, 36] on span "Your Project" at bounding box center [818, 35] width 49 height 10
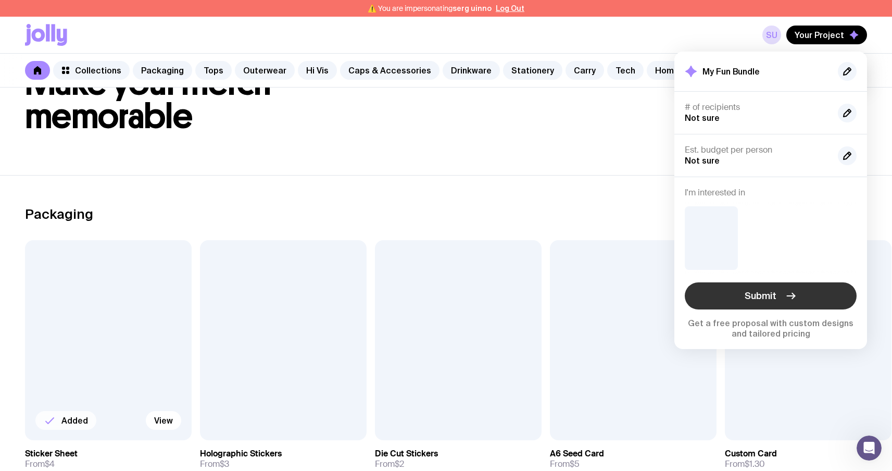
click at [798, 306] on button "Submit" at bounding box center [770, 295] width 172 height 27
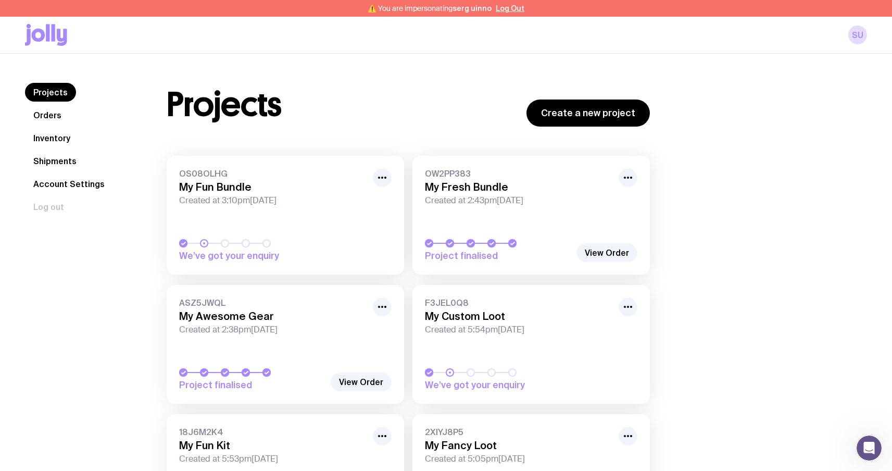
click at [48, 136] on link "Inventory" at bounding box center [52, 138] width 54 height 19
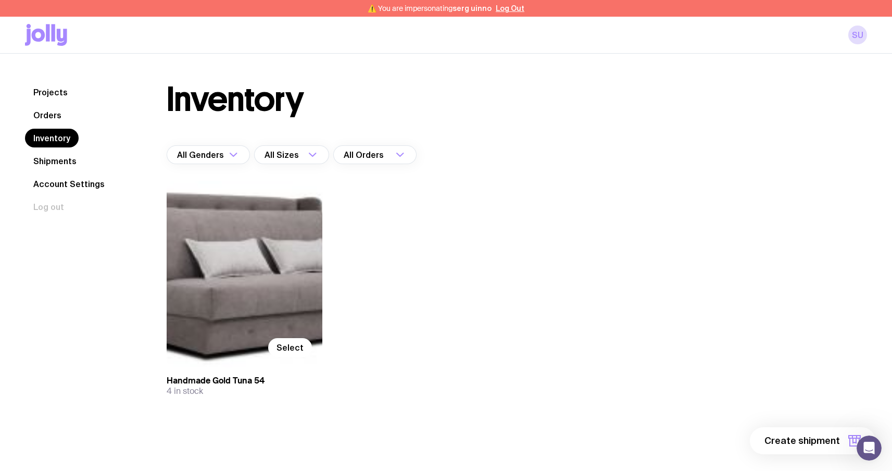
drag, startPoint x: 243, startPoint y: 290, endPoint x: 260, endPoint y: 316, distance: 30.5
click at [243, 290] on div "Select" at bounding box center [245, 274] width 156 height 186
click at [294, 348] on span "Select" at bounding box center [289, 347] width 27 height 10
click at [0, 0] on input "Select" at bounding box center [0, 0] width 0 height 0
click at [840, 441] on button "1 item" at bounding box center [837, 440] width 76 height 27
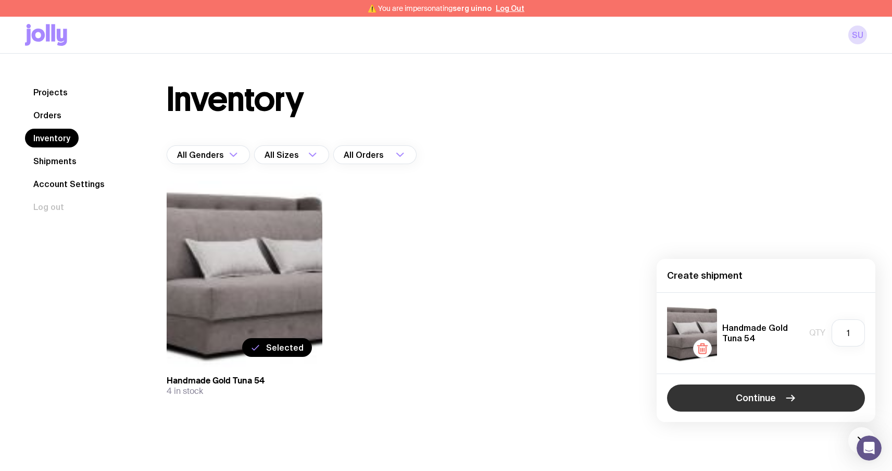
click at [805, 404] on button "Continue" at bounding box center [766, 397] width 198 height 27
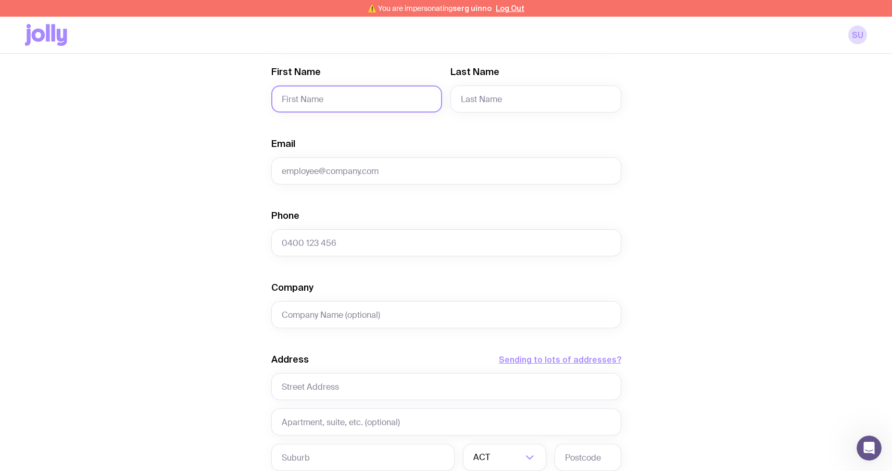
scroll to position [218, 0]
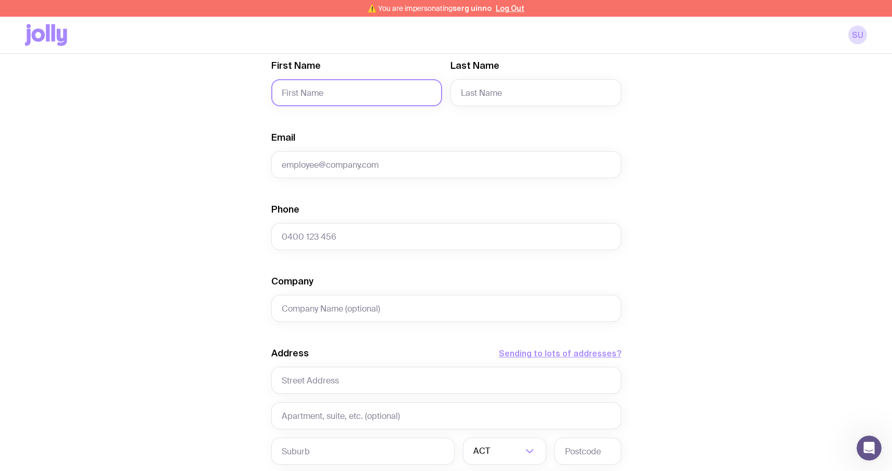
click at [337, 92] on input "First Name" at bounding box center [356, 92] width 171 height 27
type input "Serhii"
type input "Brykov"
type input "[EMAIL_ADDRESS][DOMAIN_NAME]"
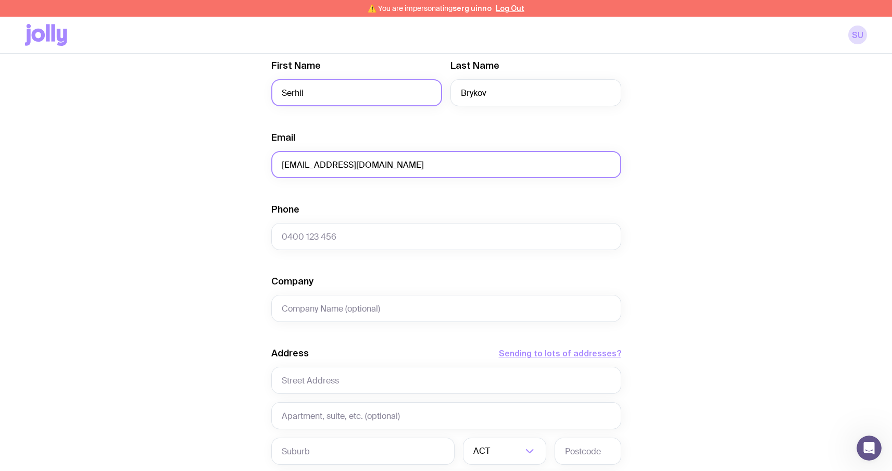
type input "0664130449"
type input "test"
type input "Sviatoho Mykolaia St 67, apt. 14"
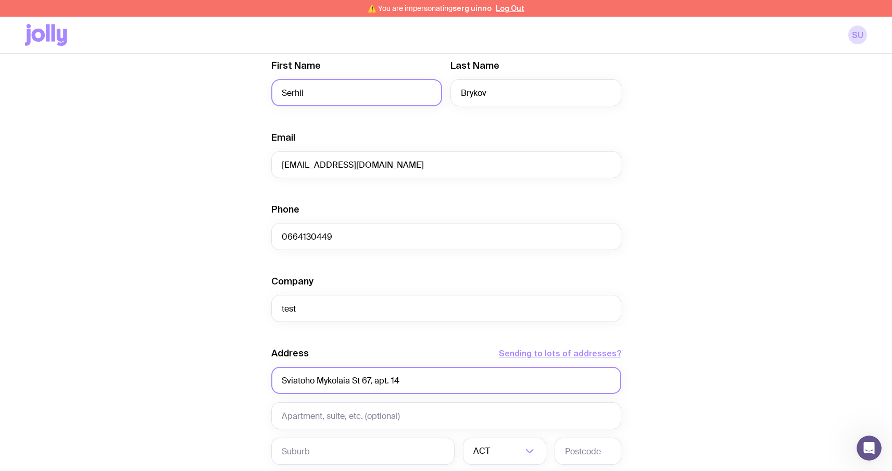
type input "Zaporizhzhia"
type input "6900"
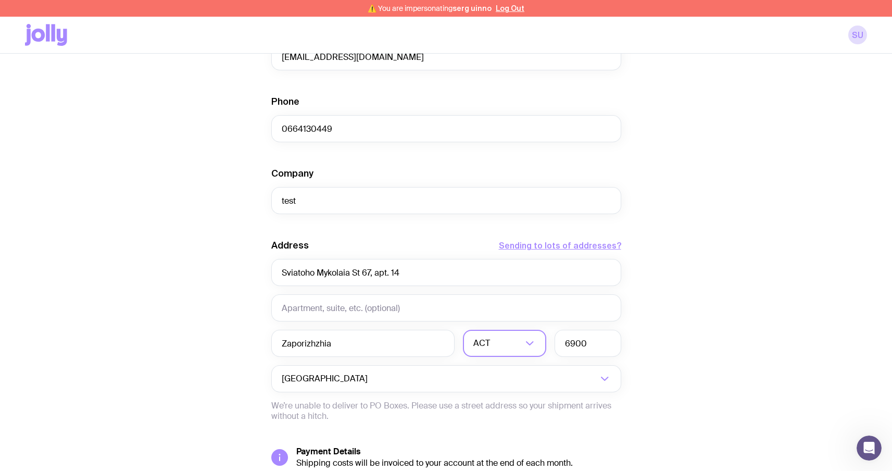
scroll to position [352, 0]
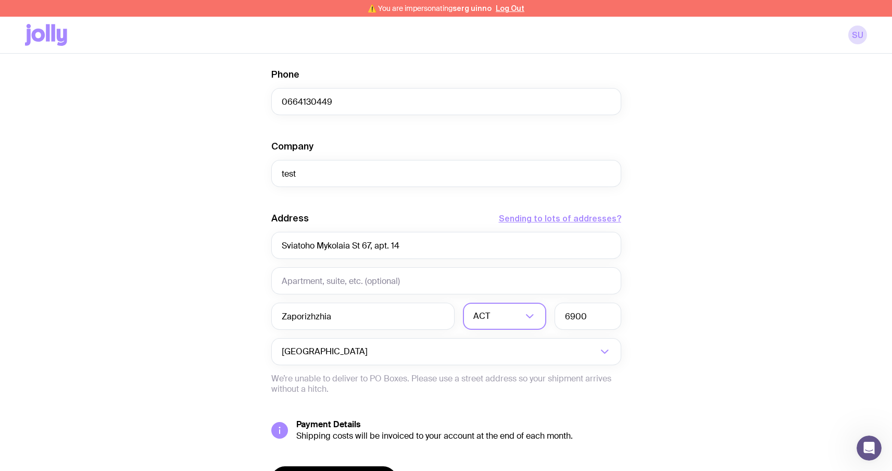
click at [492, 334] on div "Address Sending to lots of addresses? Sviatoho Mykolaia St 67, apt. 14 Zaporizh…" at bounding box center [446, 303] width 350 height 182
click at [500, 322] on input "Search for option" at bounding box center [497, 315] width 49 height 27
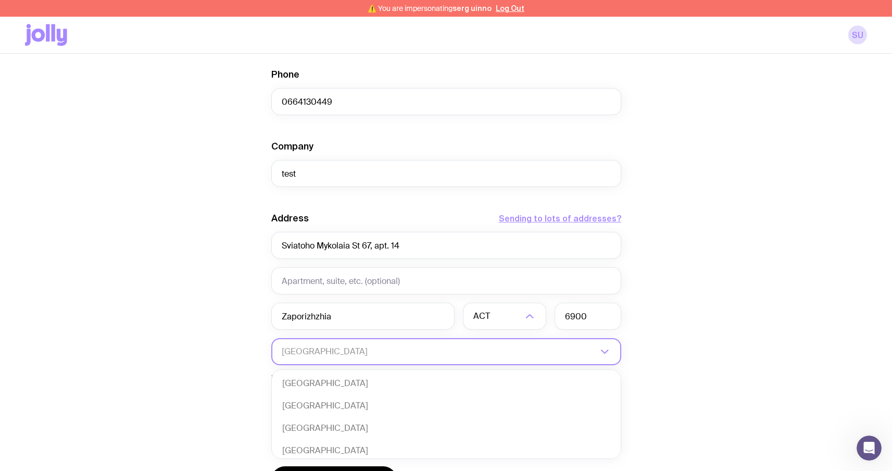
click at [320, 351] on input "Search for option" at bounding box center [439, 351] width 315 height 27
type input "Y"
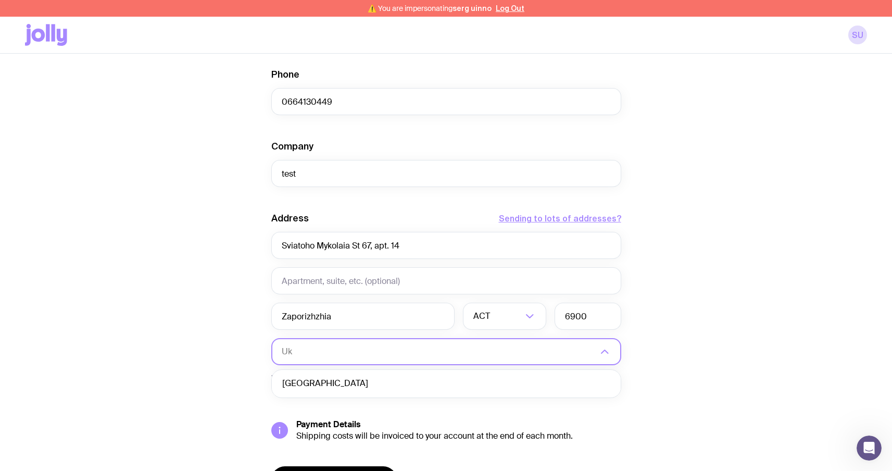
scroll to position [0, 0]
click at [340, 376] on li "[GEOGRAPHIC_DATA]" at bounding box center [446, 383] width 349 height 22
type input "Uk"
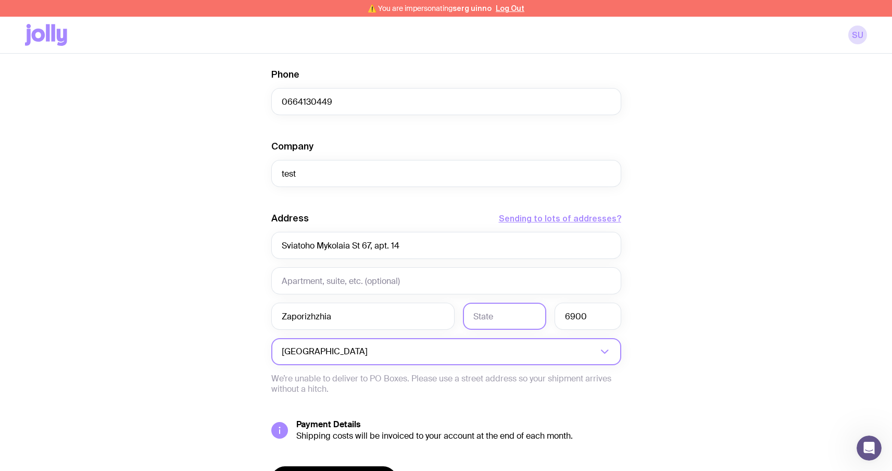
click at [505, 320] on input "text" at bounding box center [504, 315] width 83 height 27
type input "zp"
click at [760, 330] on div "Create shipment Shipment details 1 Handmade Gold Tuna 54 First Name Serhii Last…" at bounding box center [446, 139] width 842 height 792
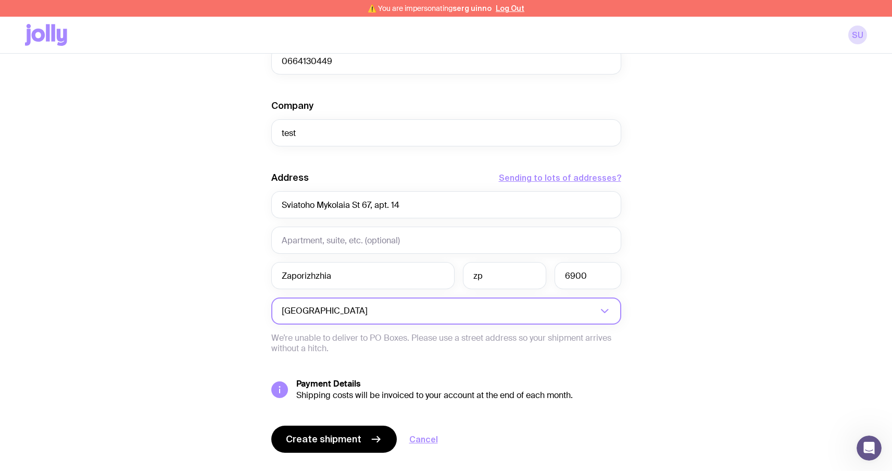
scroll to position [416, 0]
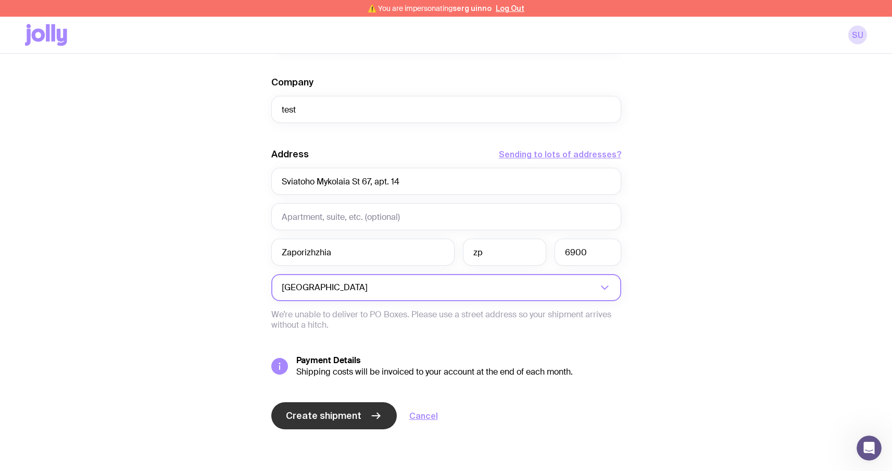
click at [314, 416] on span "Create shipment" at bounding box center [323, 415] width 75 height 12
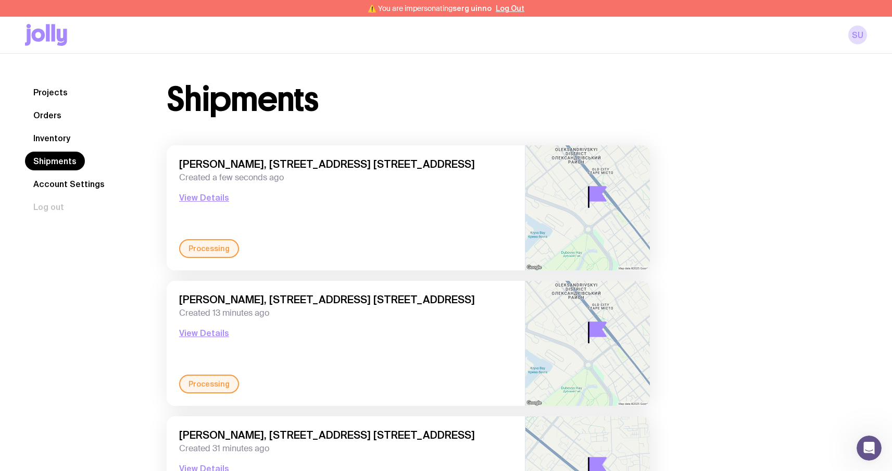
click at [64, 142] on link "Inventory" at bounding box center [52, 138] width 54 height 19
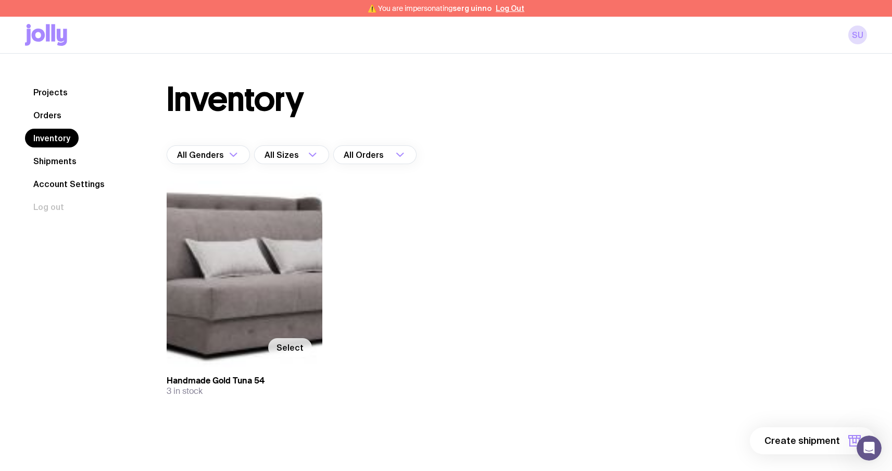
click at [289, 351] on span "Select" at bounding box center [289, 347] width 27 height 10
click at [0, 0] on input "Select" at bounding box center [0, 0] width 0 height 0
click at [842, 440] on button "1 item" at bounding box center [837, 440] width 76 height 27
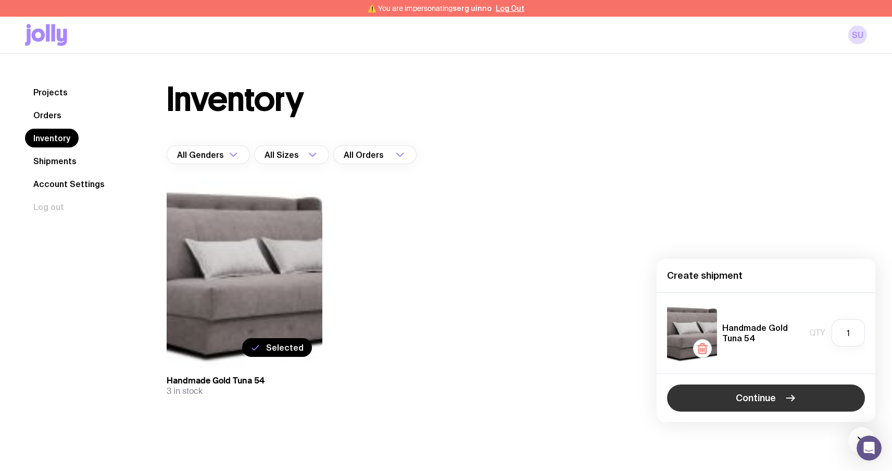
click at [812, 394] on button "Continue" at bounding box center [766, 397] width 198 height 27
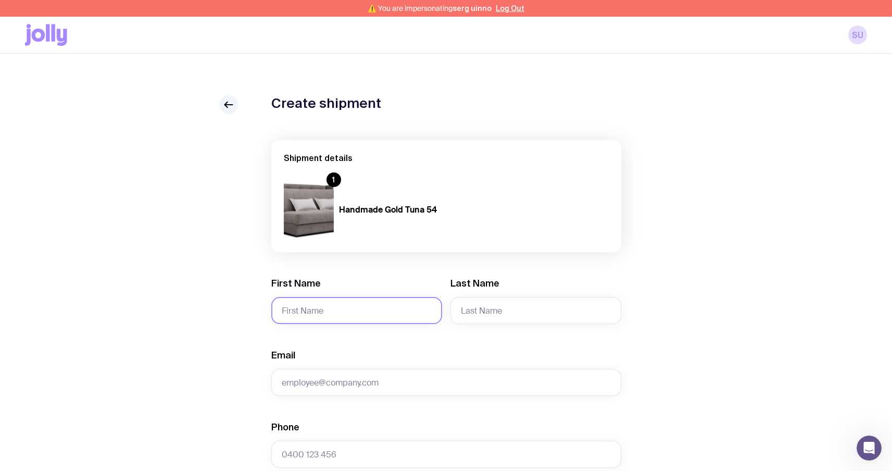
click at [349, 316] on input "First Name" at bounding box center [356, 310] width 171 height 27
type input "Serhii"
type input "Brykov"
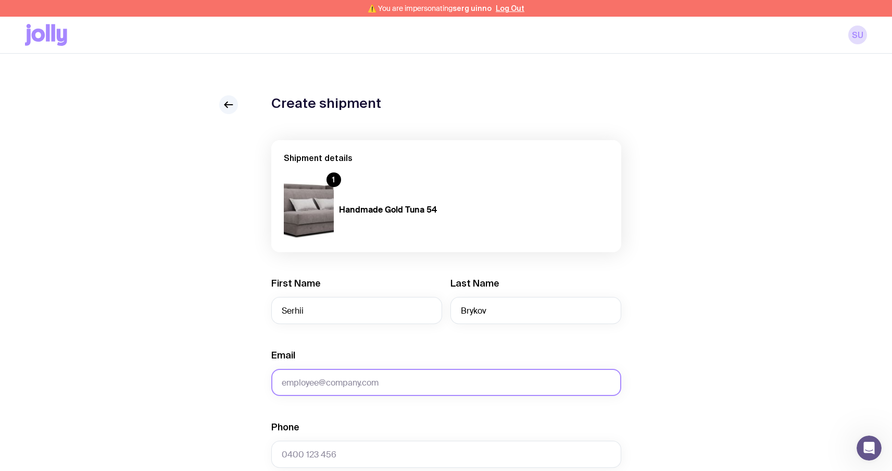
type input "[EMAIL_ADDRESS][DOMAIN_NAME]"
type input "0664130449"
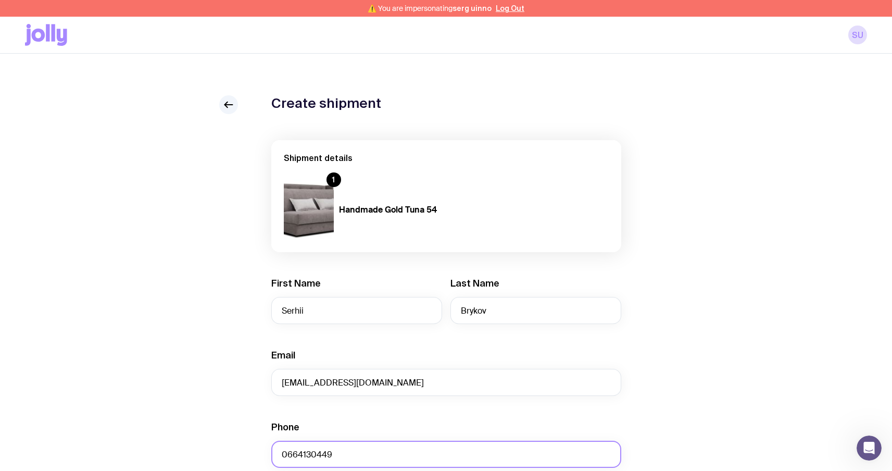
type input "test"
type input "Sviatoho Mykolaia St 67, apt. 14"
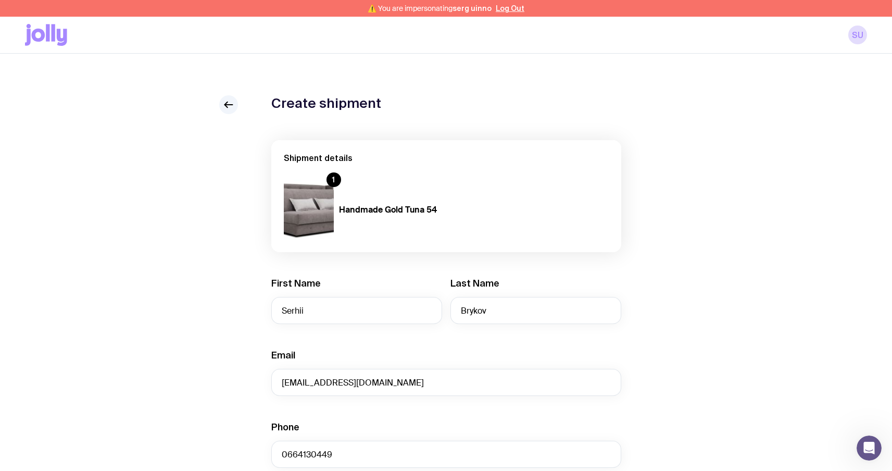
type input "Zaporizhzhia"
type input "6900"
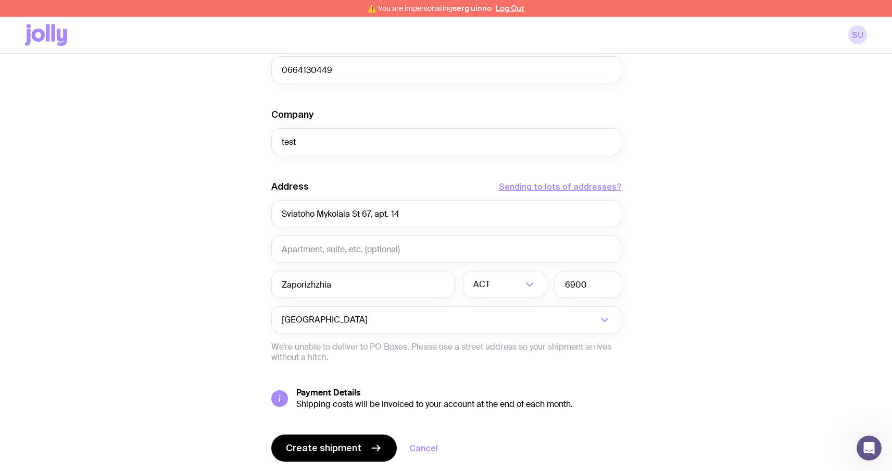
scroll to position [416, 0]
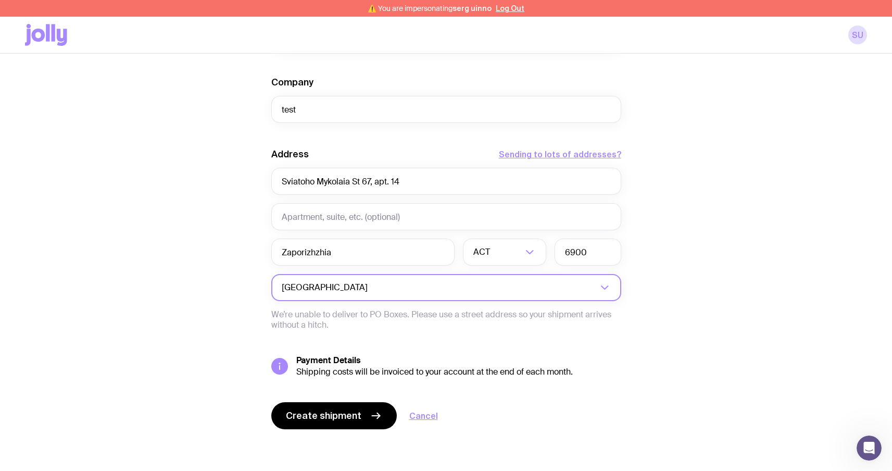
click at [370, 287] on input "Search for option" at bounding box center [483, 287] width 227 height 27
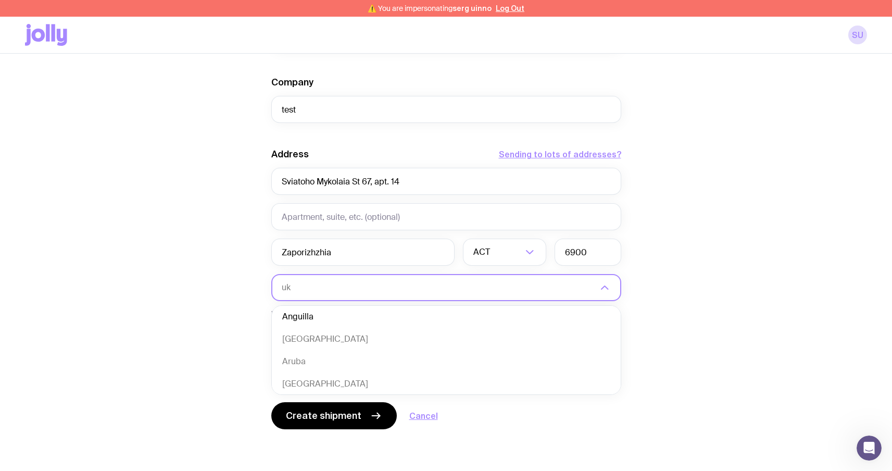
scroll to position [0, 0]
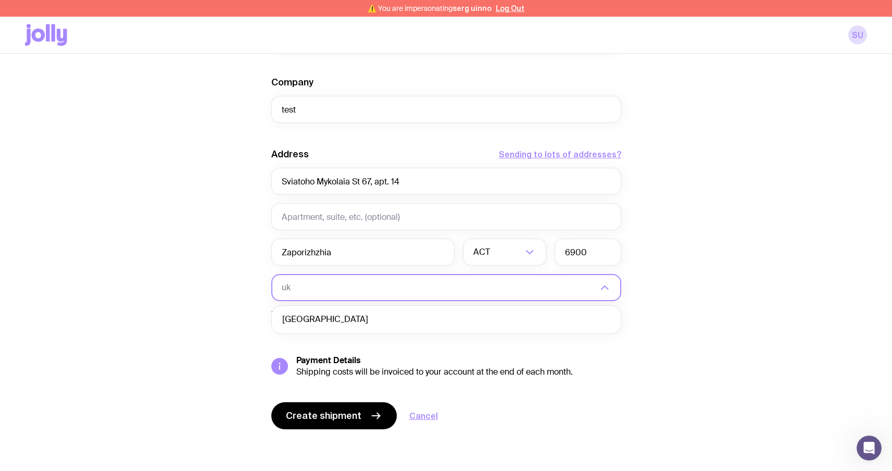
click at [335, 319] on li "[GEOGRAPHIC_DATA]" at bounding box center [446, 319] width 349 height 22
type input "uk"
click at [507, 256] on input "text" at bounding box center [504, 251] width 83 height 27
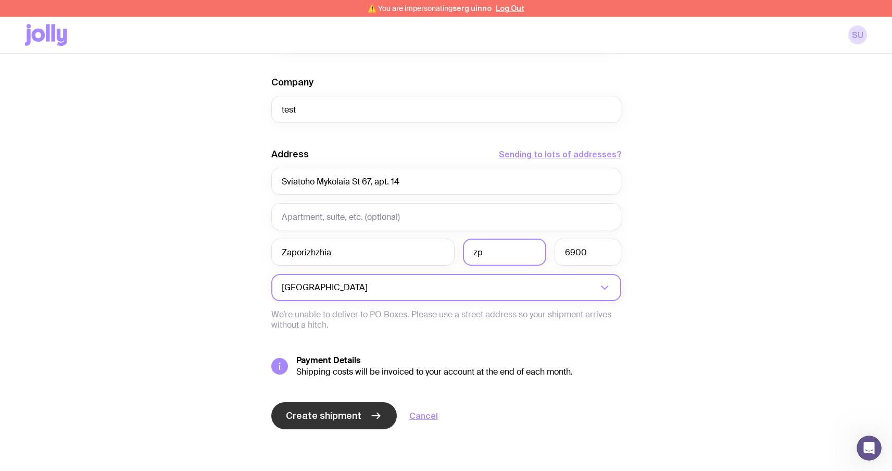
type input "zp"
click at [312, 421] on span "Create shipment" at bounding box center [323, 415] width 75 height 12
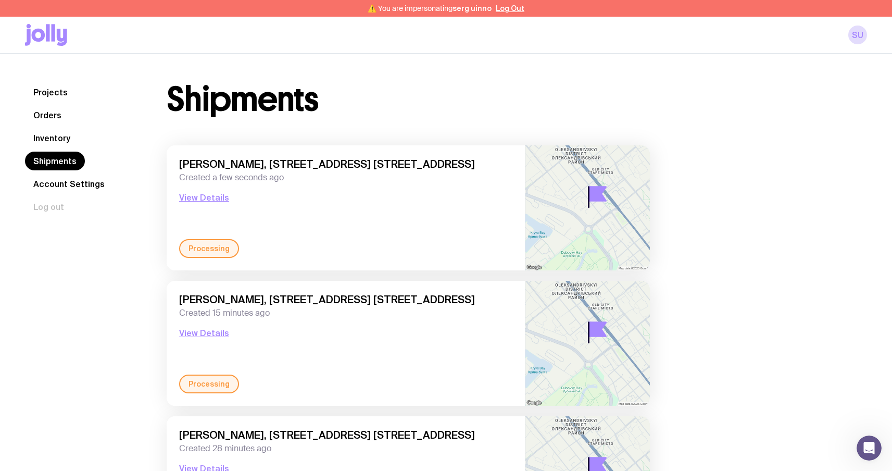
click at [69, 144] on link "Inventory" at bounding box center [52, 138] width 54 height 19
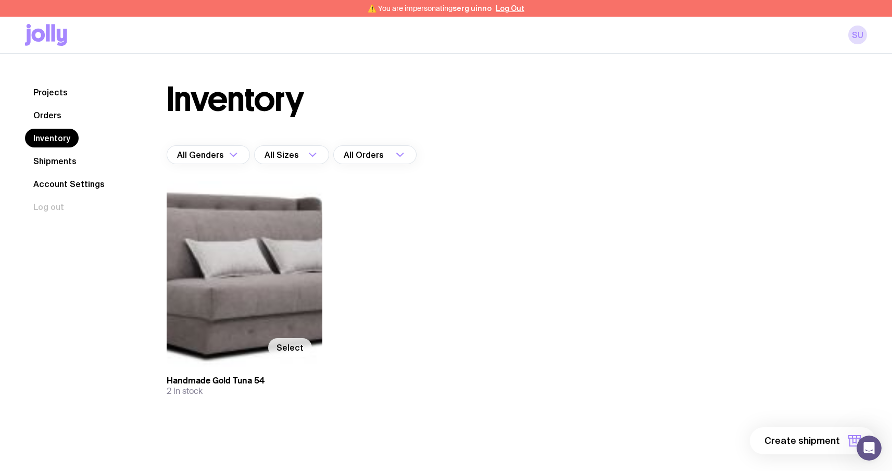
click at [301, 345] on span "Select" at bounding box center [289, 347] width 27 height 10
click at [0, 0] on input "Select" at bounding box center [0, 0] width 0 height 0
click at [821, 439] on span "1 item" at bounding box center [827, 440] width 26 height 12
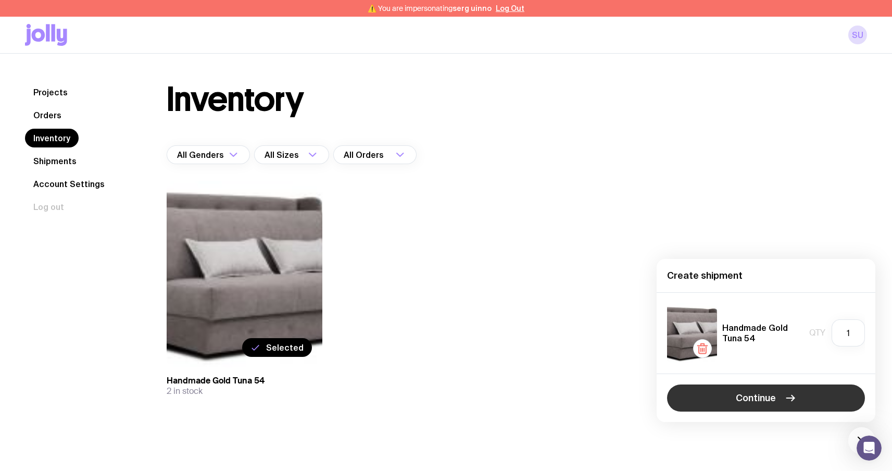
click at [771, 385] on button "Continue" at bounding box center [766, 397] width 198 height 27
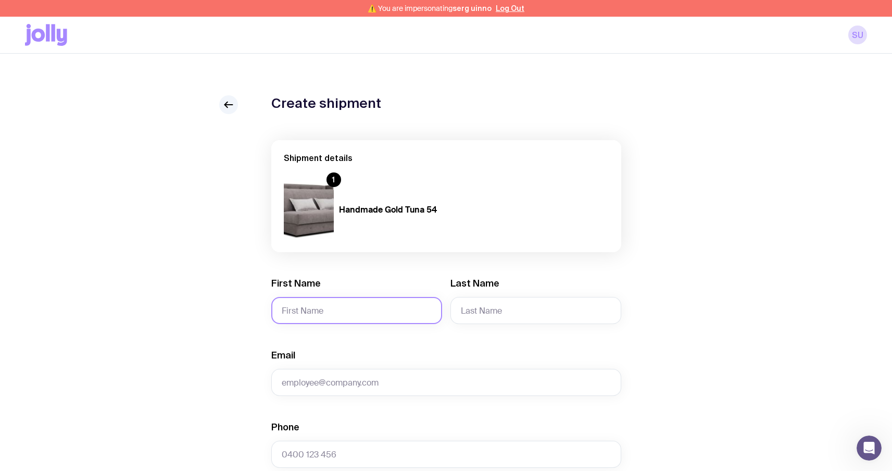
click at [365, 300] on input "First Name" at bounding box center [356, 310] width 171 height 27
type input "Serhii"
type input "Brykov"
type input "[EMAIL_ADDRESS][DOMAIN_NAME]"
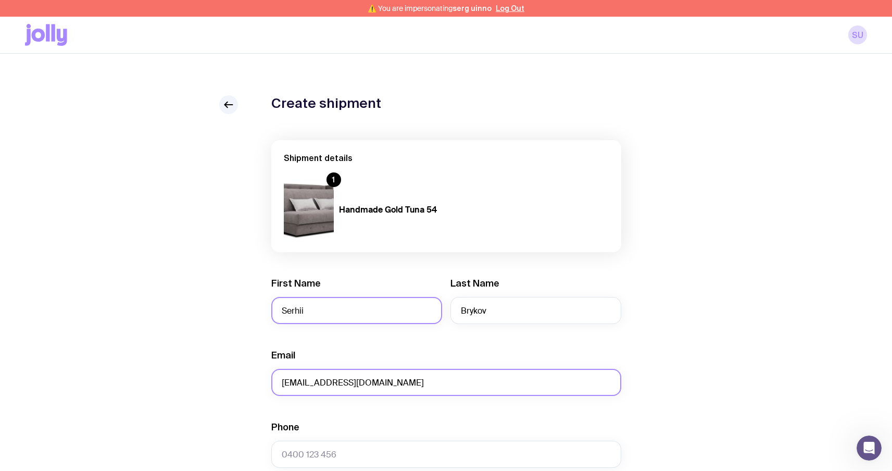
type input "0664130449"
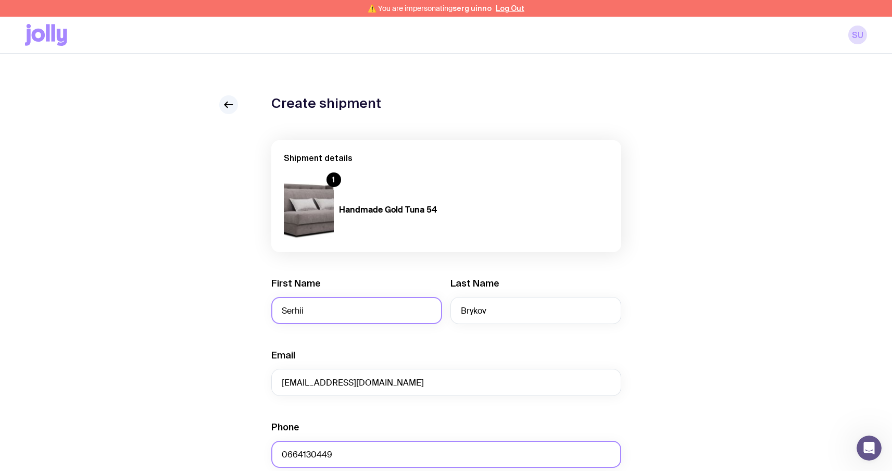
type input "test"
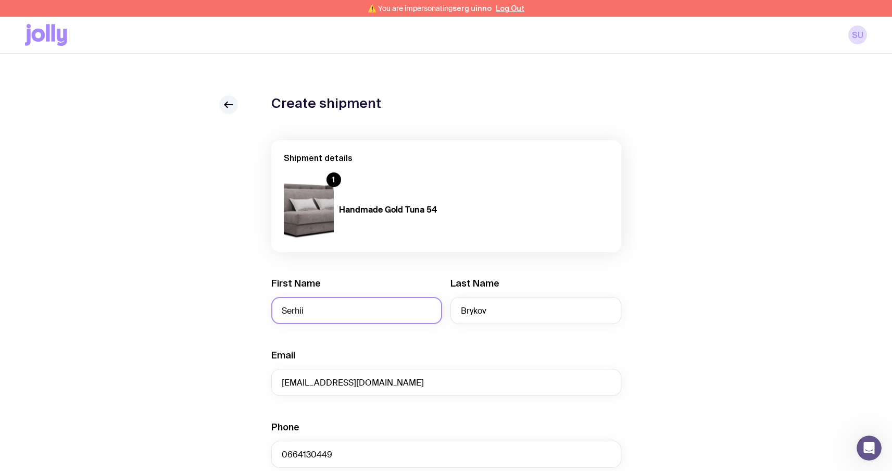
type input "Sviatoho Mykolaia St 67, apt. 14"
type input "Zaporizhzhia"
type input "6900"
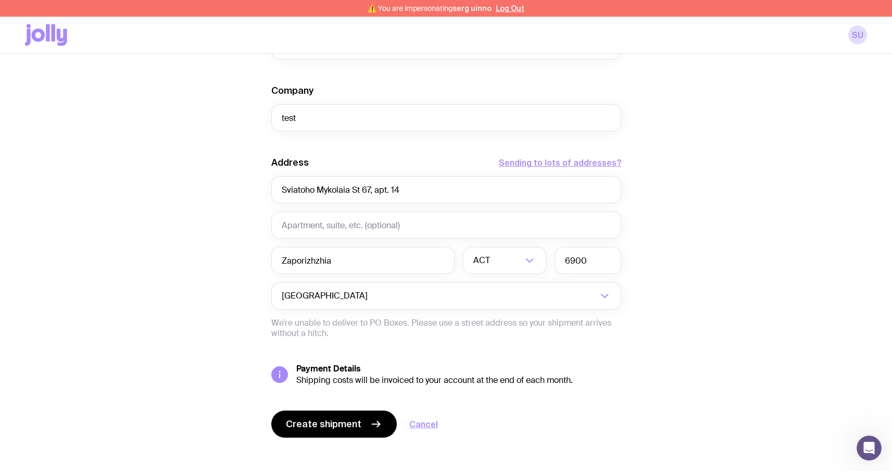
scroll to position [416, 0]
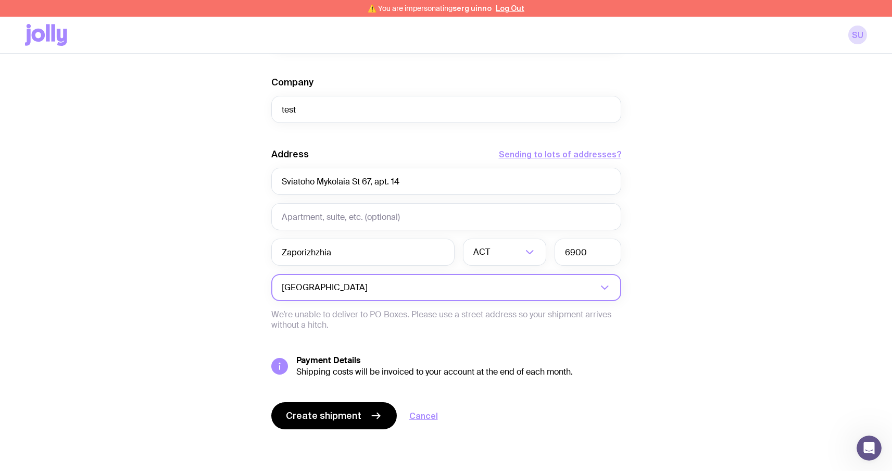
click at [398, 294] on input "Search for option" at bounding box center [483, 287] width 227 height 27
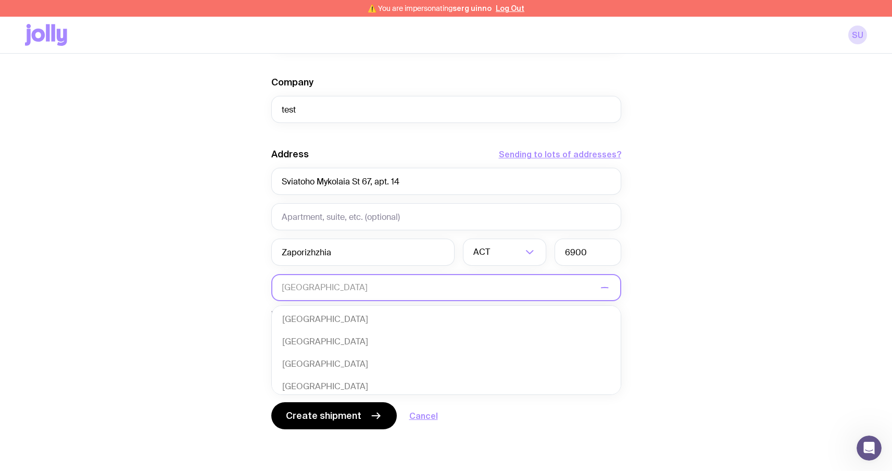
scroll to position [225, 0]
click at [398, 294] on input "Search for option" at bounding box center [439, 287] width 315 height 27
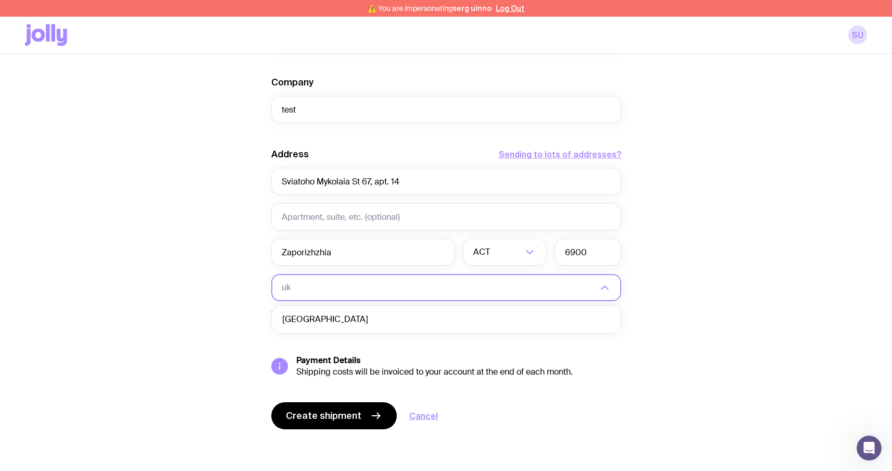
scroll to position [0, 0]
click at [375, 318] on li "[GEOGRAPHIC_DATA]" at bounding box center [446, 319] width 349 height 22
type input "uk"
click at [485, 261] on input "text" at bounding box center [504, 251] width 83 height 27
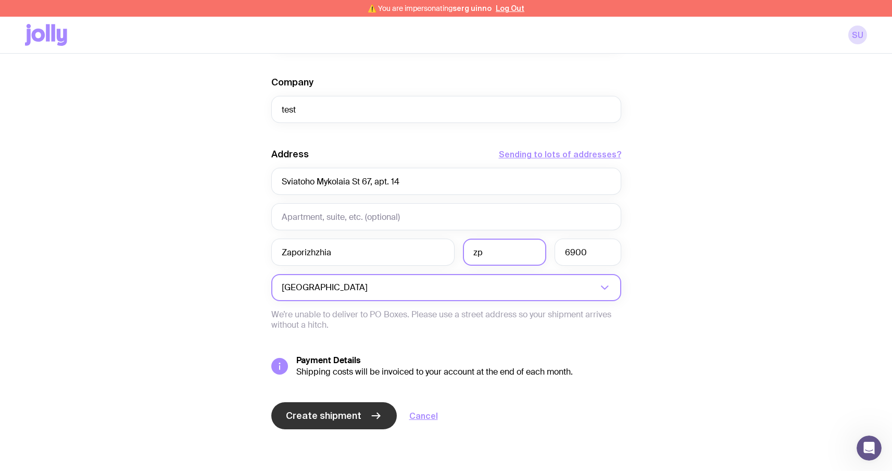
type input "zp"
click at [325, 413] on span "Create shipment" at bounding box center [323, 415] width 75 height 12
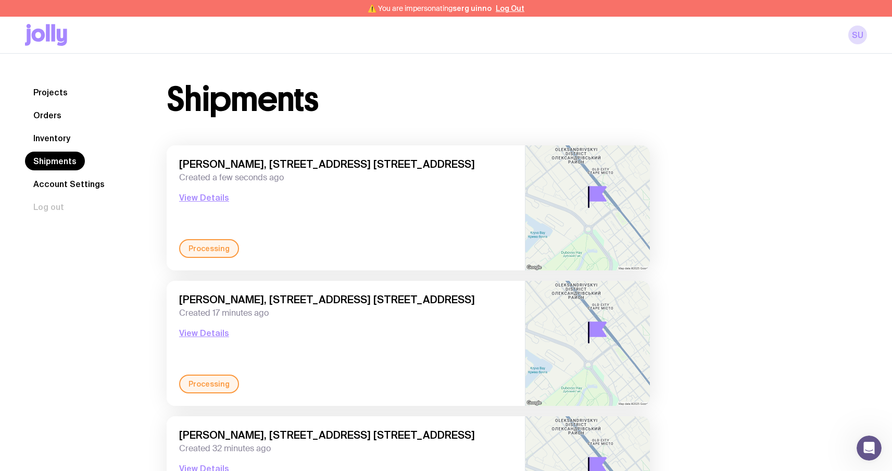
click at [56, 41] on icon at bounding box center [46, 35] width 42 height 22
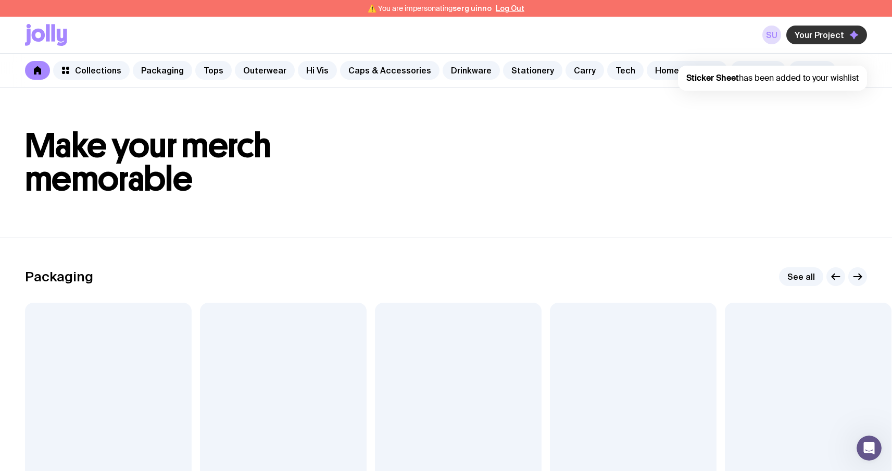
click at [822, 39] on span "Your Project" at bounding box center [818, 35] width 49 height 10
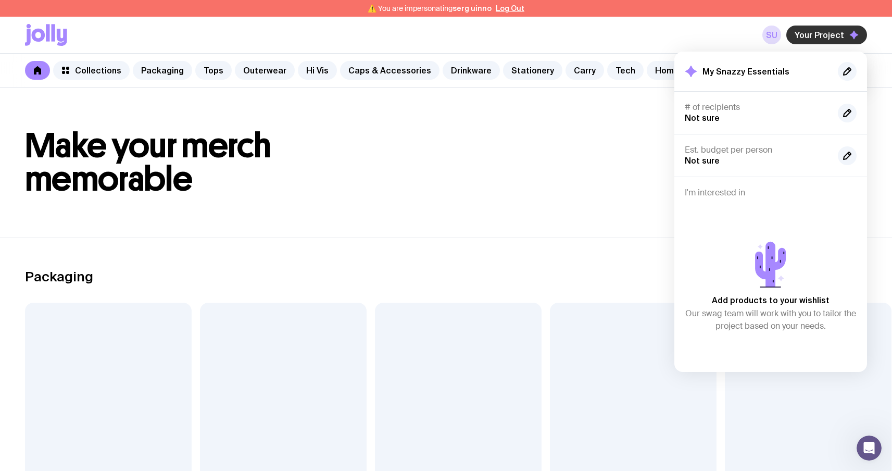
click at [822, 39] on span "Your Project" at bounding box center [818, 35] width 49 height 10
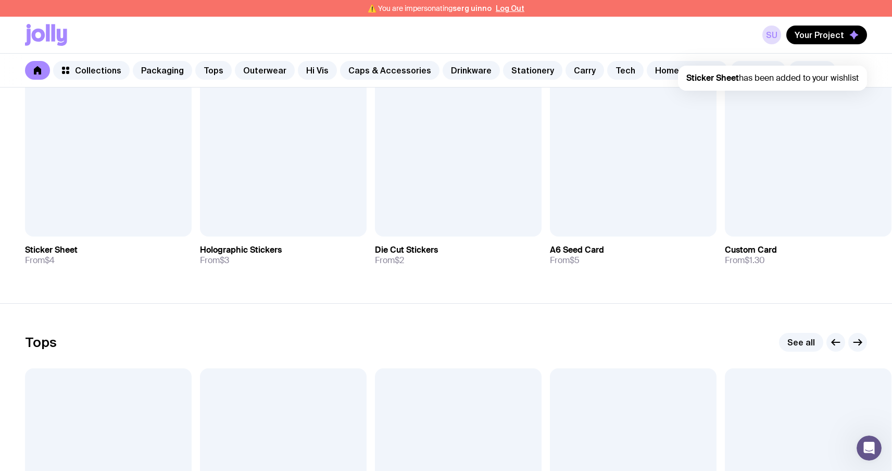
scroll to position [251, 0]
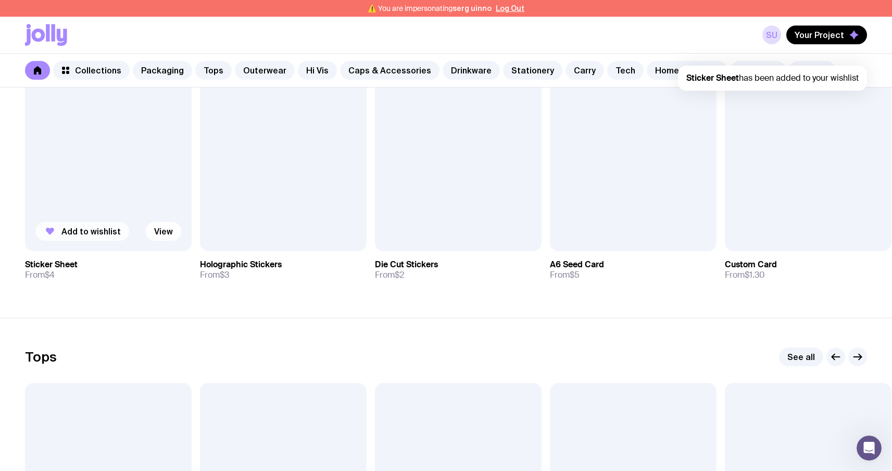
click at [98, 233] on span "Add to wishlist" at bounding box center [90, 231] width 59 height 10
click at [839, 31] on span "Your Project" at bounding box center [818, 35] width 49 height 10
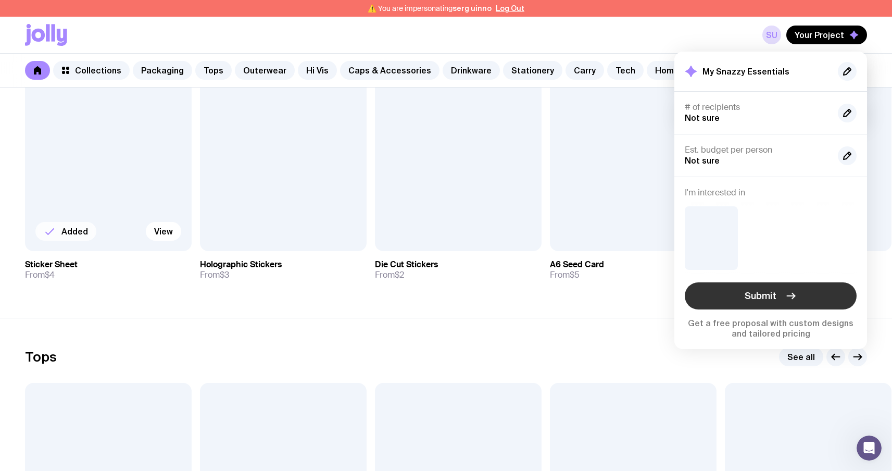
click at [765, 296] on span "Submit" at bounding box center [760, 295] width 32 height 12
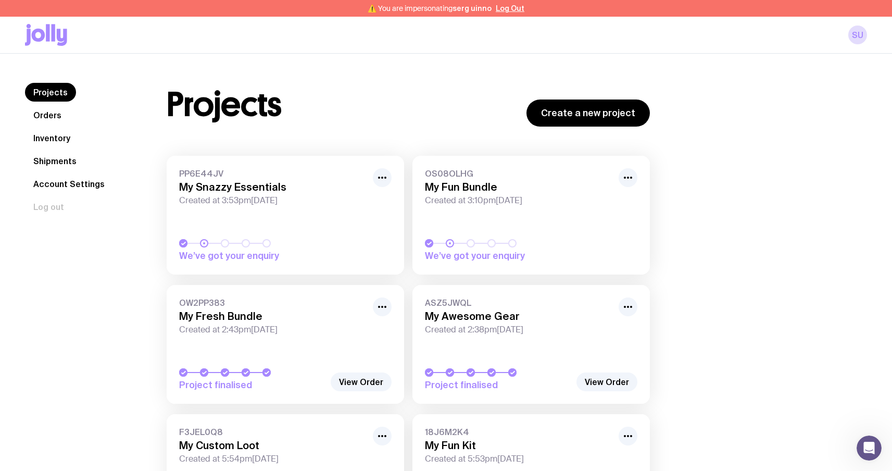
click at [254, 169] on span "PP6E44JV" at bounding box center [272, 173] width 187 height 10
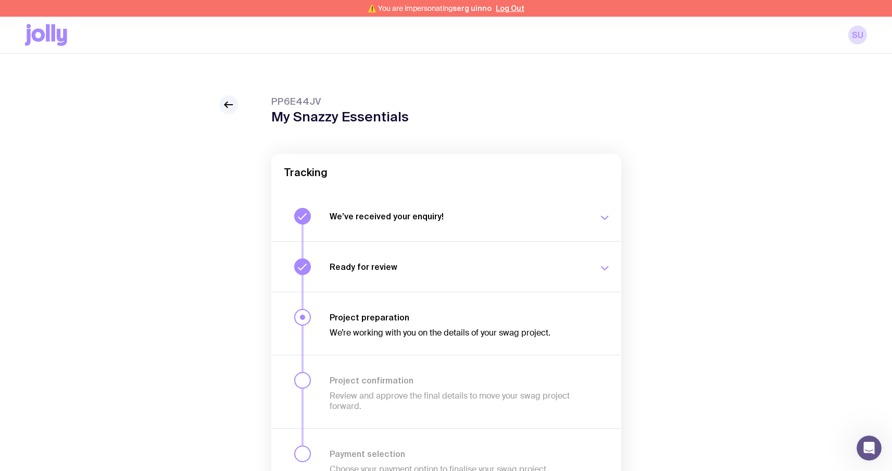
scroll to position [62, 0]
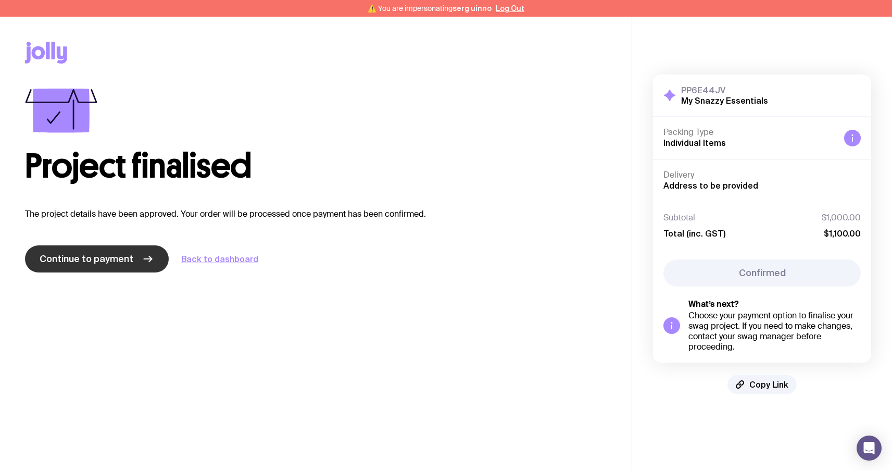
click at [92, 260] on span "Continue to payment" at bounding box center [87, 258] width 94 height 12
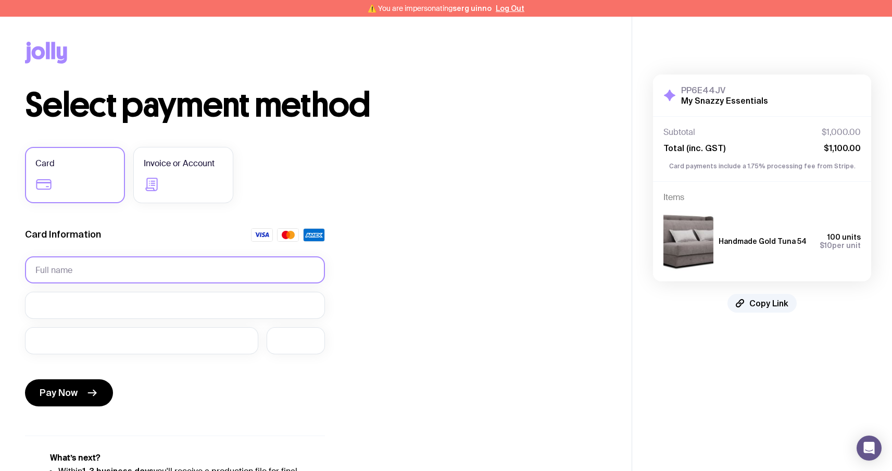
click at [130, 266] on input "text" at bounding box center [175, 269] width 300 height 27
type input "[PERSON_NAME]"
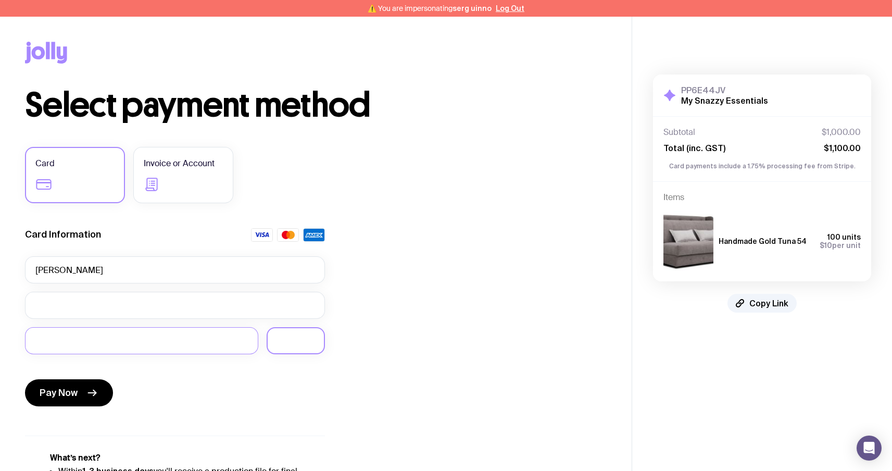
click at [288, 334] on div at bounding box center [296, 340] width 58 height 27
click at [78, 393] on button "Pay Now" at bounding box center [69, 392] width 88 height 27
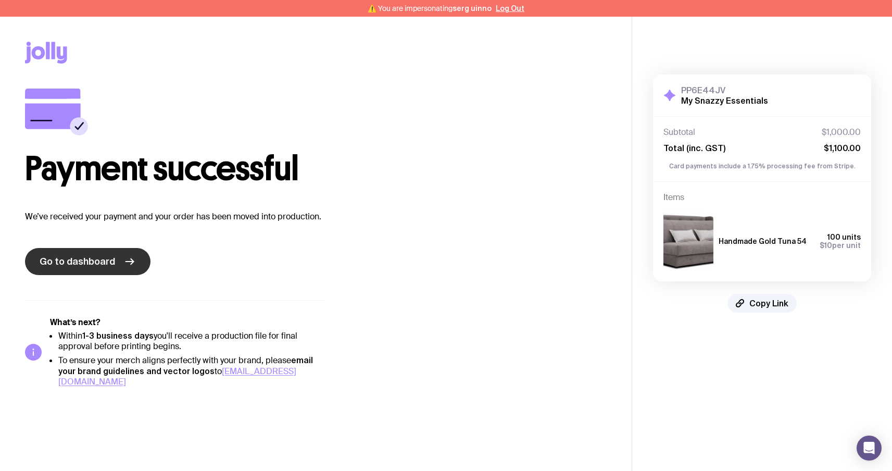
click at [104, 263] on span "Go to dashboard" at bounding box center [77, 261] width 75 height 12
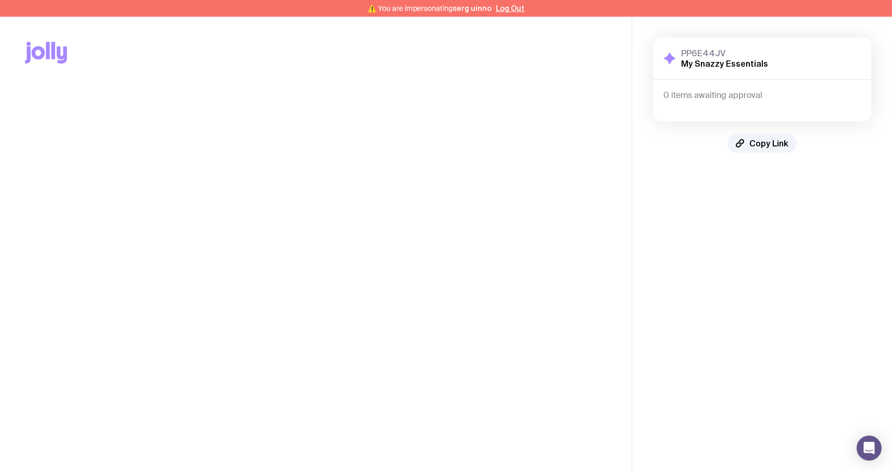
scroll to position [17, 0]
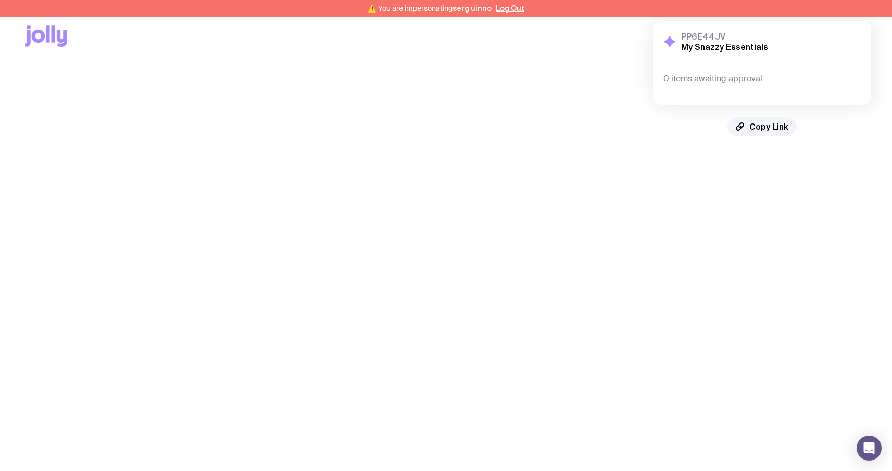
click at [52, 47] on div "Copy Link" at bounding box center [315, 36] width 581 height 72
click at [52, 37] on icon at bounding box center [54, 33] width 4 height 17
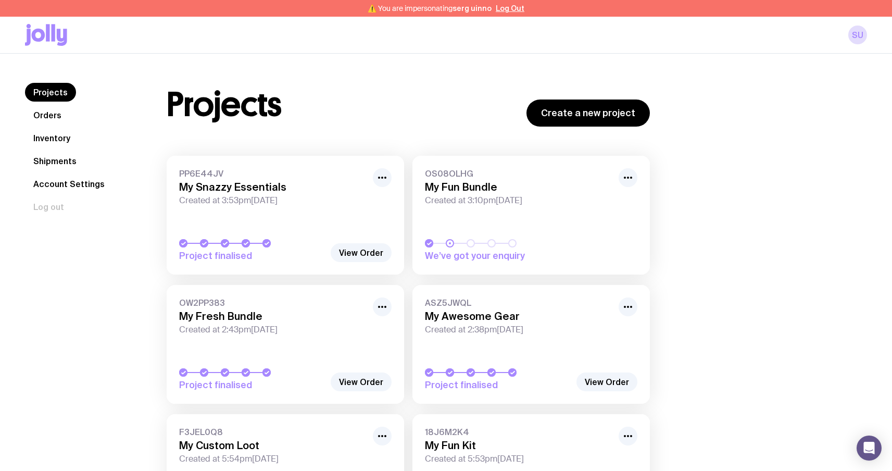
click at [49, 116] on link "Orders" at bounding box center [47, 115] width 45 height 19
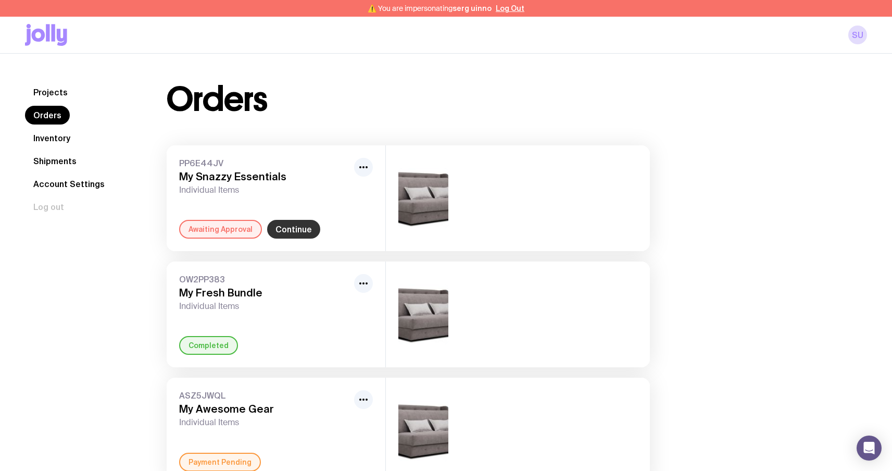
click at [292, 226] on link "Continue" at bounding box center [293, 229] width 53 height 19
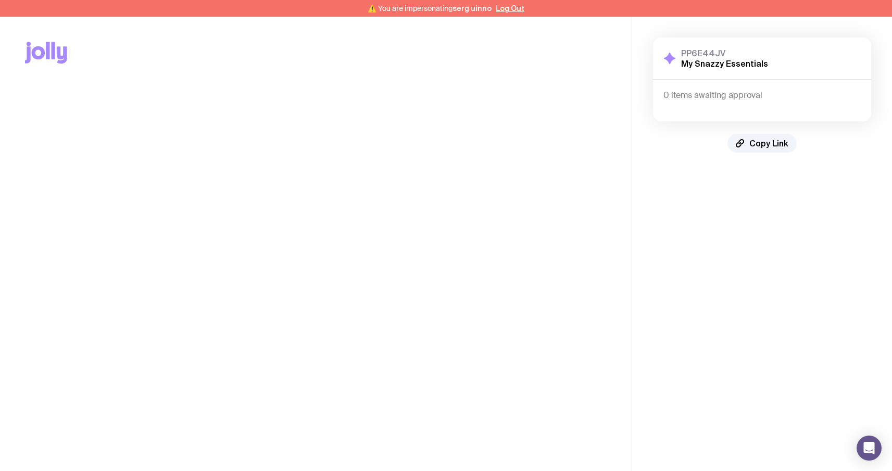
click at [60, 66] on div "Copy Link" at bounding box center [315, 53] width 581 height 72
click at [50, 49] on icon at bounding box center [46, 53] width 42 height 22
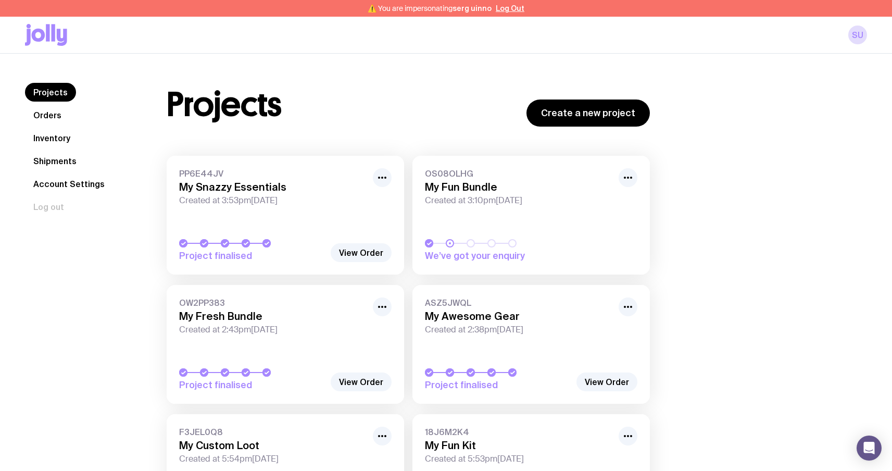
click at [62, 113] on link "Orders" at bounding box center [47, 115] width 45 height 19
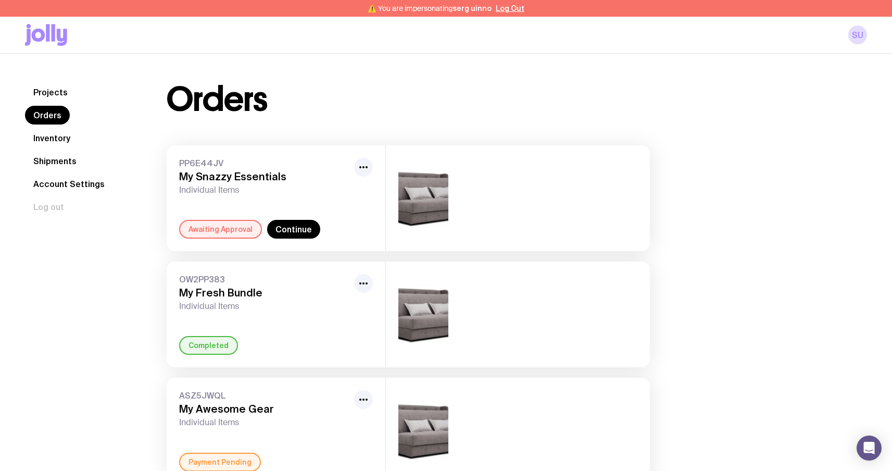
click at [280, 218] on div "PP6E44JV My Snazzy Essentials Individual Items Awaiting Approval Continue" at bounding box center [276, 198] width 219 height 106
click at [304, 225] on link "Continue" at bounding box center [293, 229] width 53 height 19
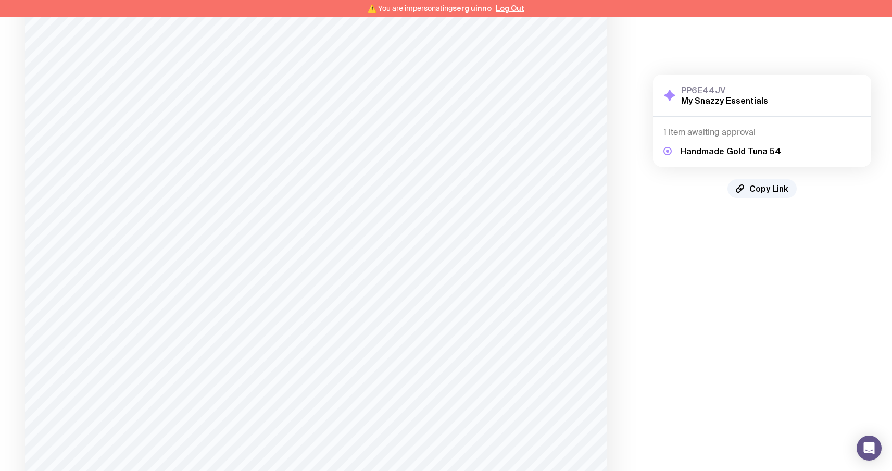
scroll to position [443, 0]
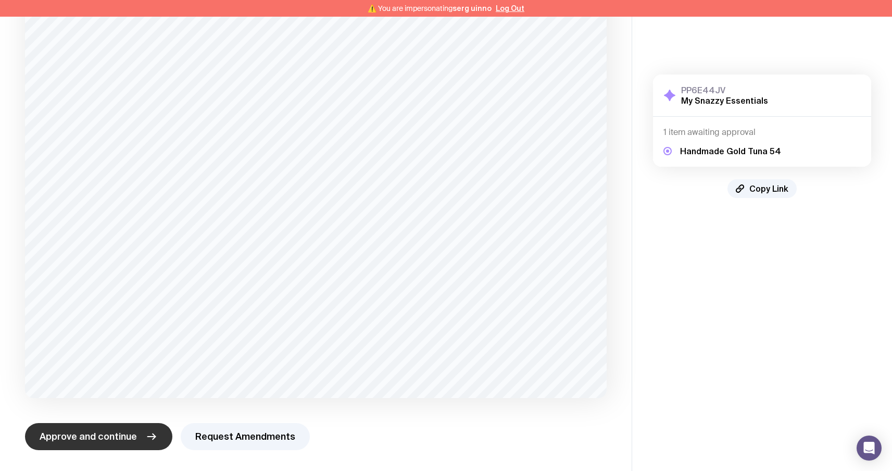
click at [99, 438] on span "Approve and continue" at bounding box center [88, 436] width 97 height 12
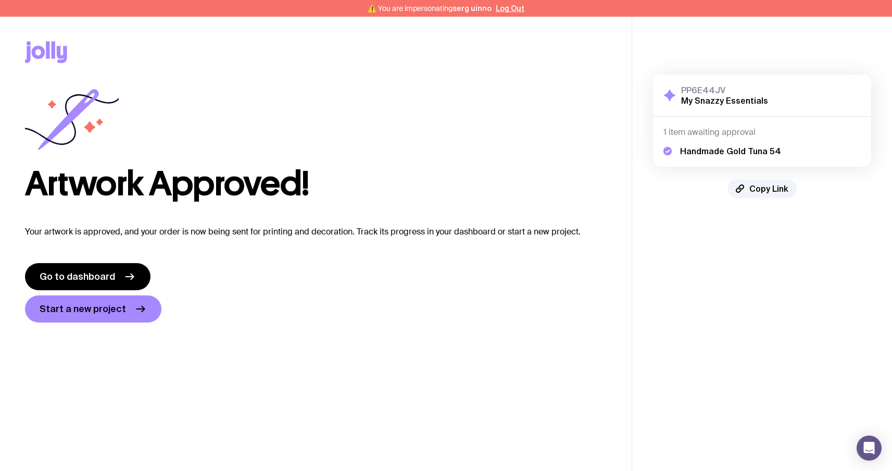
scroll to position [0, 0]
click at [123, 274] on icon at bounding box center [129, 277] width 12 height 12
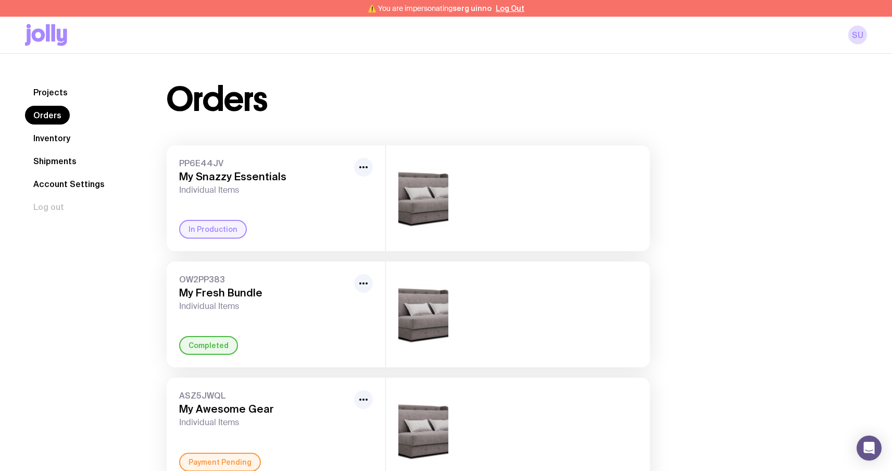
click at [61, 130] on link "Inventory" at bounding box center [52, 138] width 54 height 19
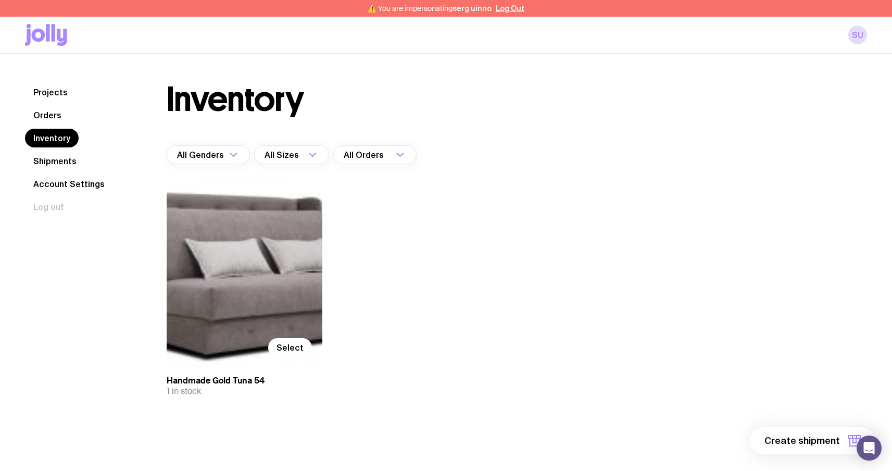
click at [237, 279] on div "Select" at bounding box center [245, 274] width 156 height 186
click at [280, 342] on span "Select" at bounding box center [289, 347] width 27 height 10
click at [0, 0] on input "Select" at bounding box center [0, 0] width 0 height 0
click at [840, 437] on button "1 item" at bounding box center [837, 440] width 76 height 27
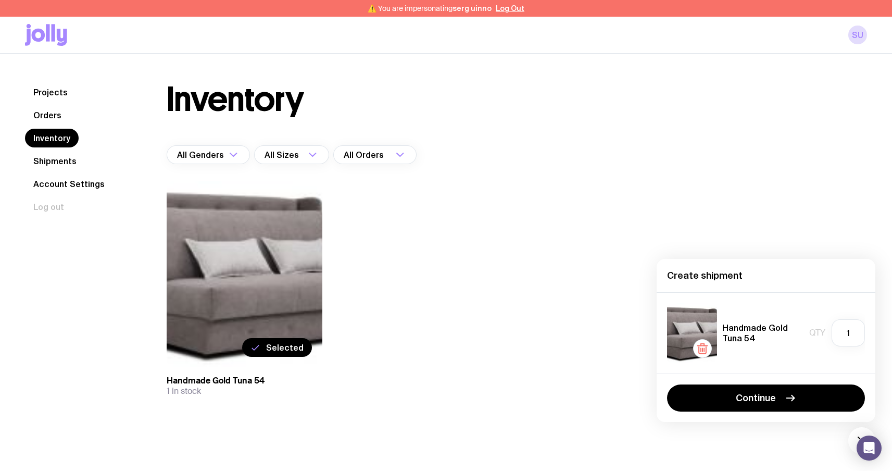
click at [257, 299] on div "Selected" at bounding box center [245, 274] width 156 height 186
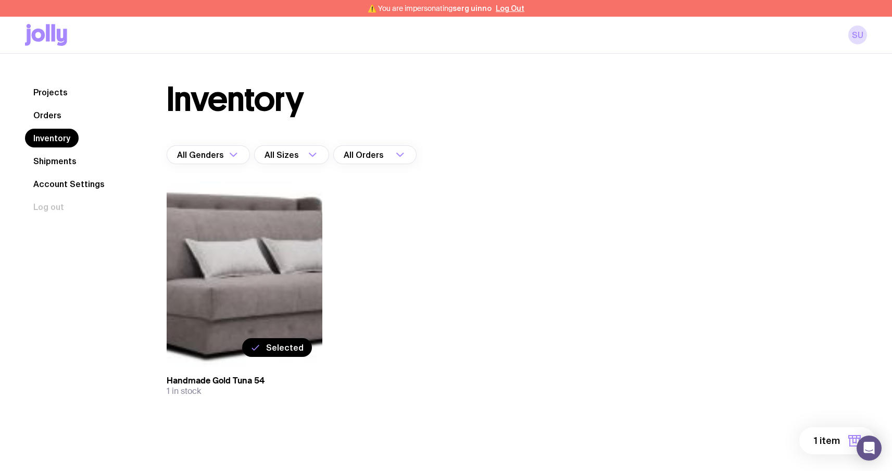
click at [282, 343] on span "Selected" at bounding box center [284, 347] width 37 height 10
click at [0, 0] on input "Selected" at bounding box center [0, 0] width 0 height 0
click at [785, 441] on span "Create shipment" at bounding box center [801, 440] width 75 height 12
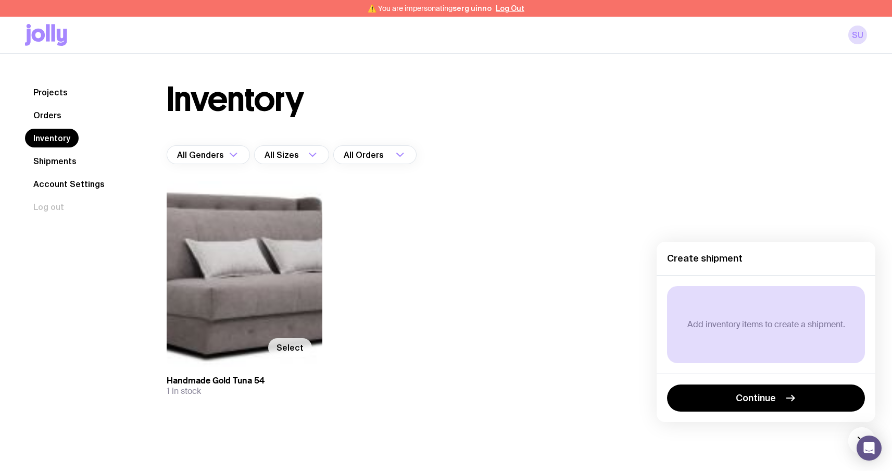
click at [565, 352] on div "Select Handmade Gold Tuna 54 1 in stock" at bounding box center [408, 309] width 483 height 257
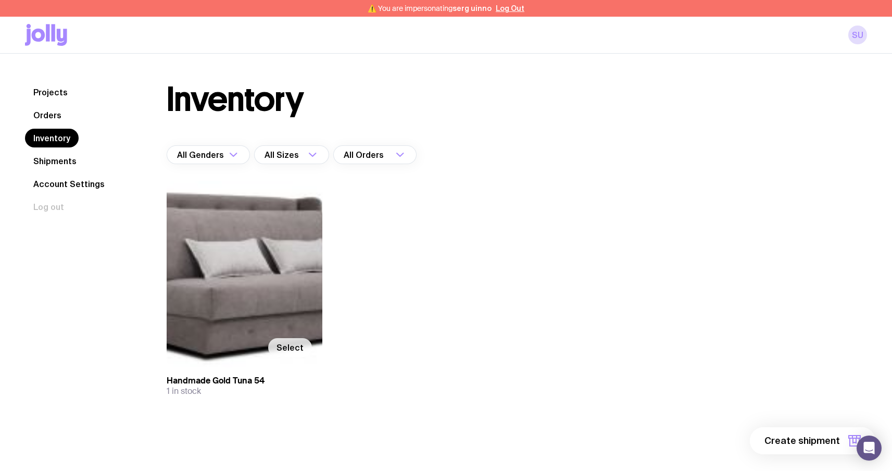
click at [67, 121] on nav "Projects Orders Inventory Shipments Account Settings Log out" at bounding box center [83, 149] width 117 height 133
click at [61, 110] on link "Orders" at bounding box center [47, 115] width 45 height 19
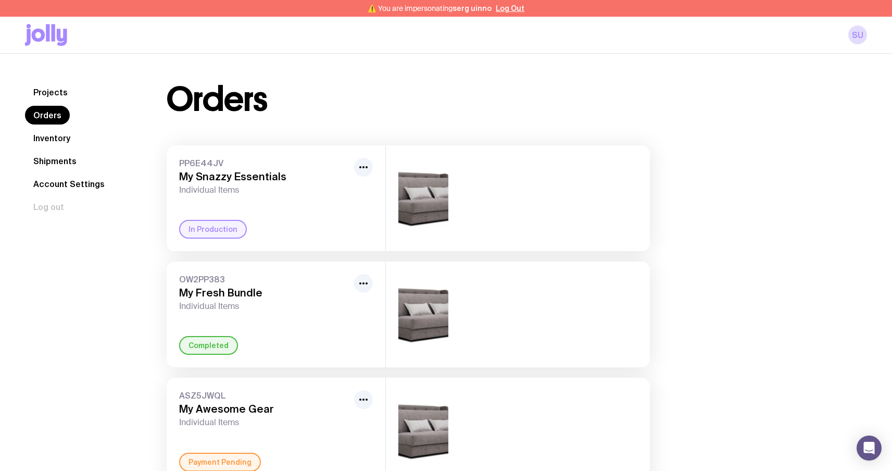
click at [73, 141] on link "Inventory" at bounding box center [52, 138] width 54 height 19
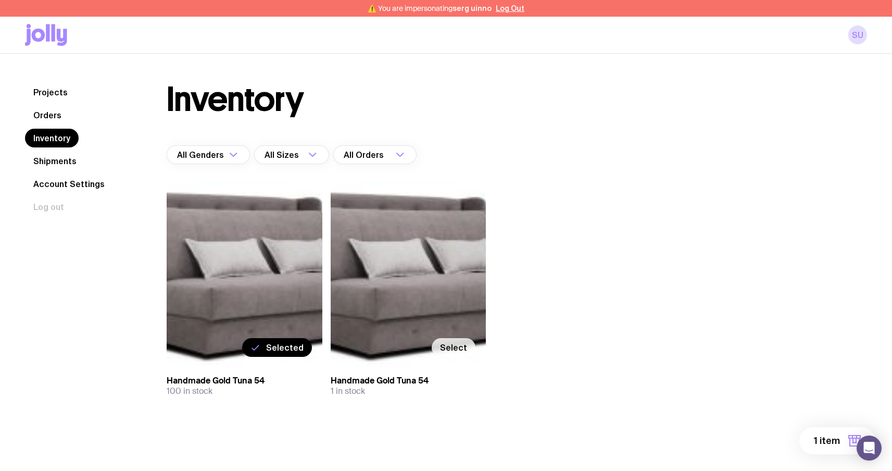
click at [454, 344] on span "Select" at bounding box center [453, 347] width 27 height 10
click at [0, 0] on input "Select" at bounding box center [0, 0] width 0 height 0
click at [827, 441] on span "2 items" at bounding box center [823, 440] width 34 height 12
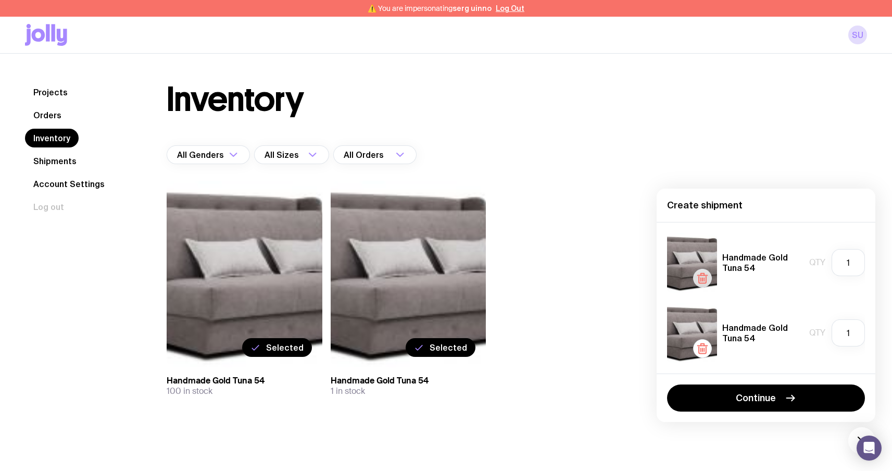
click at [707, 276] on icon "button" at bounding box center [702, 278] width 12 height 12
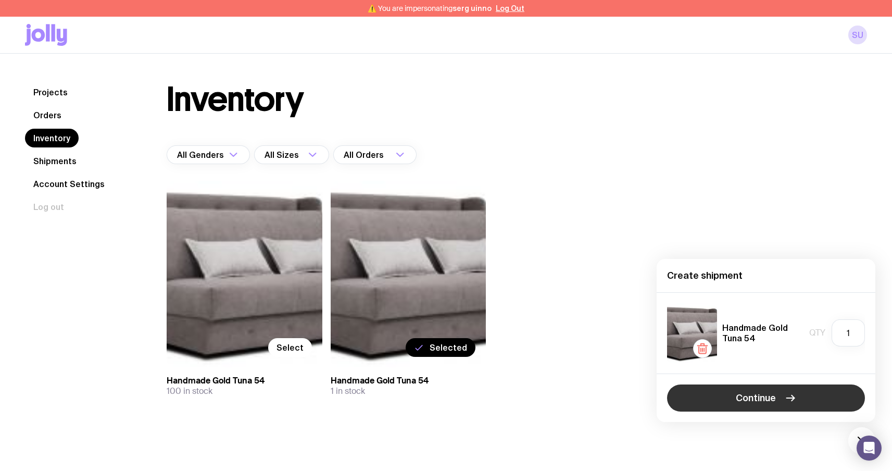
click at [746, 402] on span "Continue" at bounding box center [755, 397] width 40 height 12
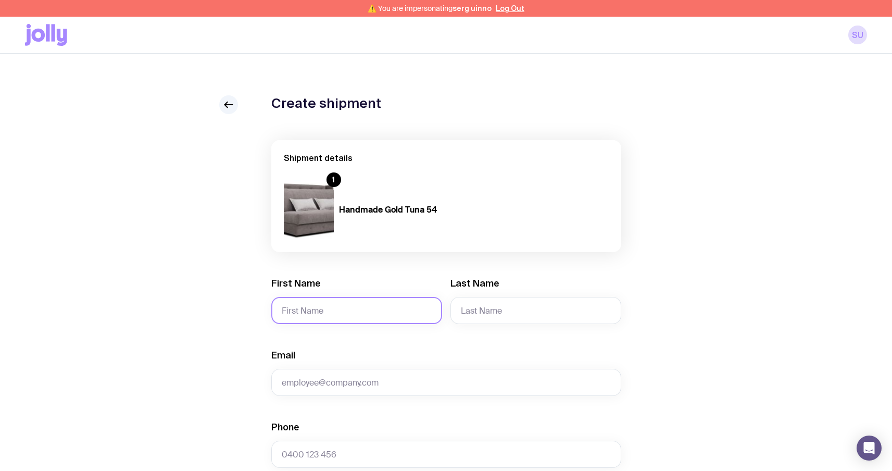
click at [336, 316] on input "First Name" at bounding box center [356, 310] width 171 height 27
type input "Serhii"
type input "Brykov"
type input "[EMAIL_ADDRESS][DOMAIN_NAME]"
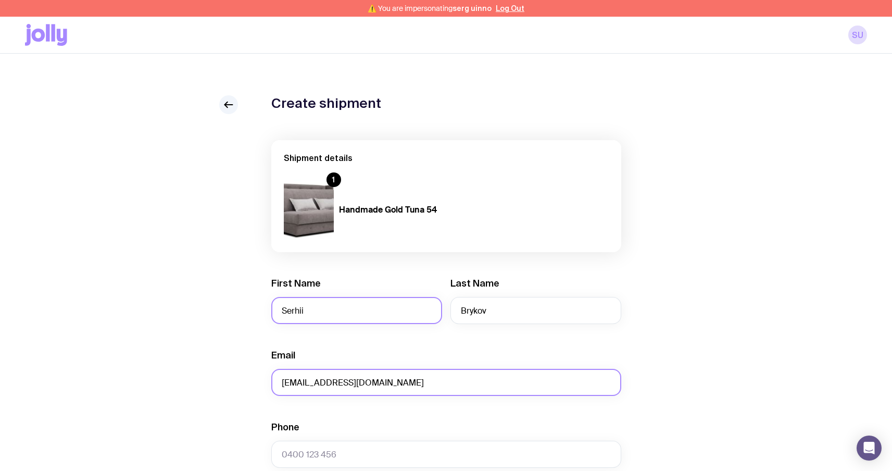
type input "0664130449"
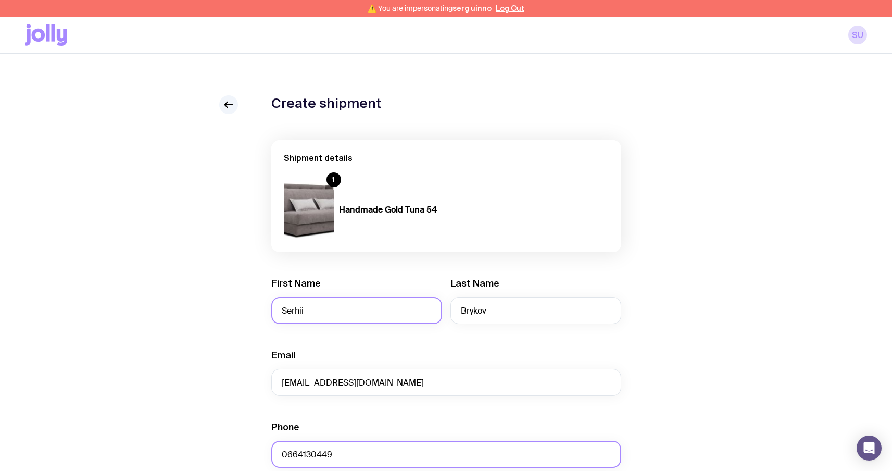
type input "test"
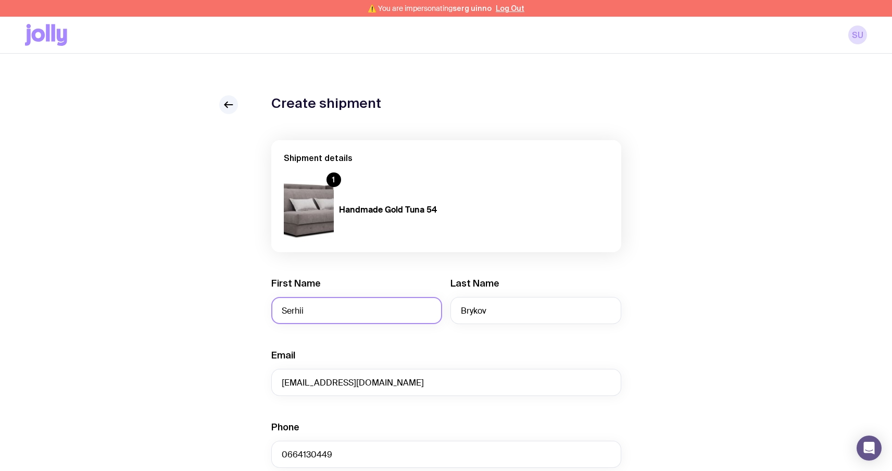
type input "Sviatoho Mykolaia St 67, apt. 14"
type input "Zaporizhzhia"
type input "6900"
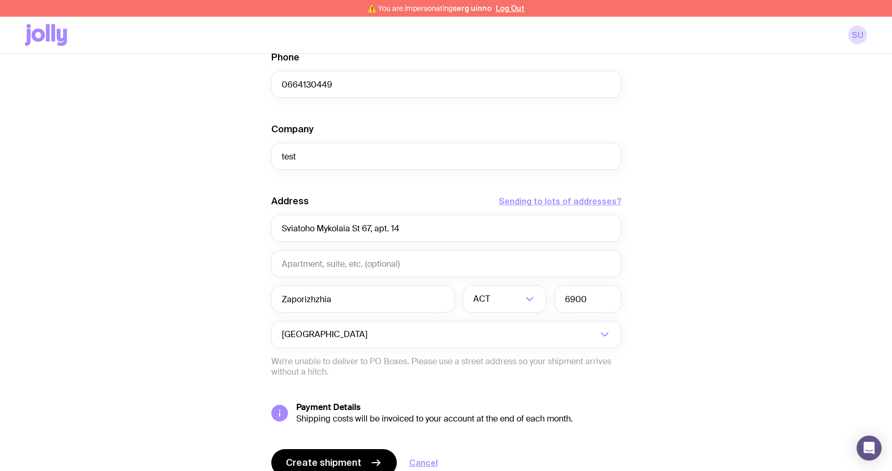
scroll to position [416, 0]
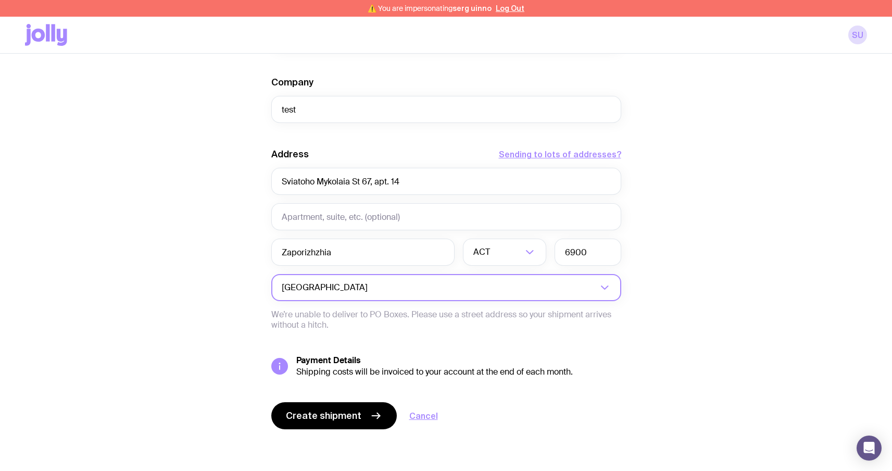
click at [504, 297] on input "Search for option" at bounding box center [483, 287] width 227 height 27
click at [444, 322] on li "[GEOGRAPHIC_DATA]" at bounding box center [446, 319] width 349 height 22
type input "uk"
click at [498, 247] on input "text" at bounding box center [504, 251] width 83 height 27
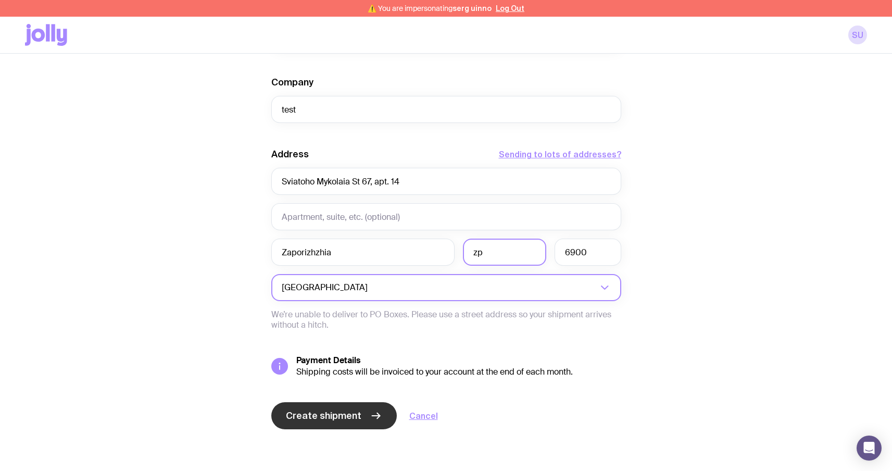
type input "zp"
click at [365, 408] on button "Create shipment" at bounding box center [333, 415] width 125 height 27
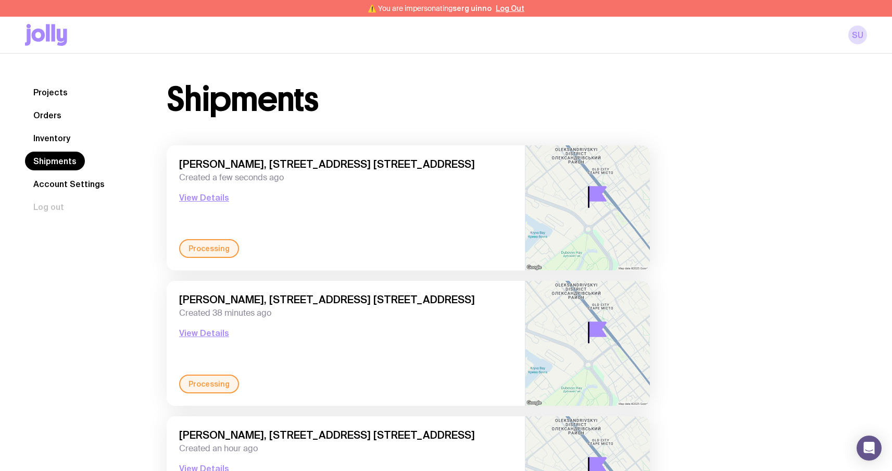
click at [45, 133] on link "Inventory" at bounding box center [52, 138] width 54 height 19
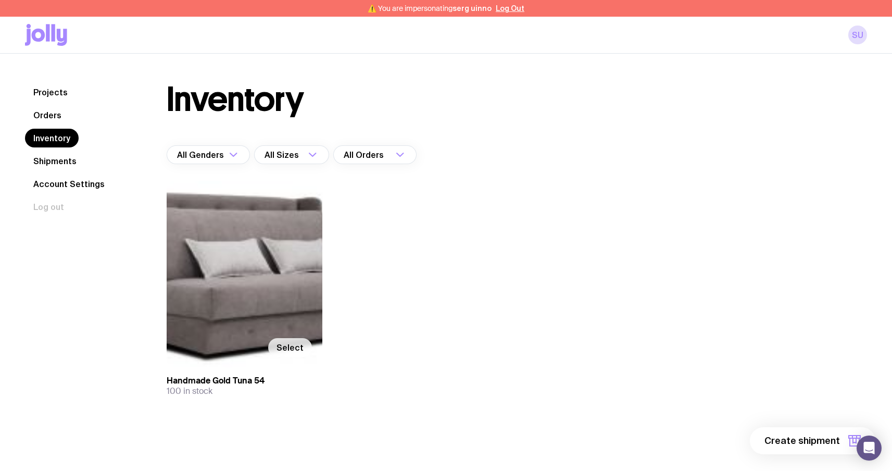
click at [284, 347] on span "Select" at bounding box center [289, 347] width 27 height 10
click at [0, 0] on input "Select" at bounding box center [0, 0] width 0 height 0
click at [822, 448] on button "1 item" at bounding box center [837, 440] width 76 height 27
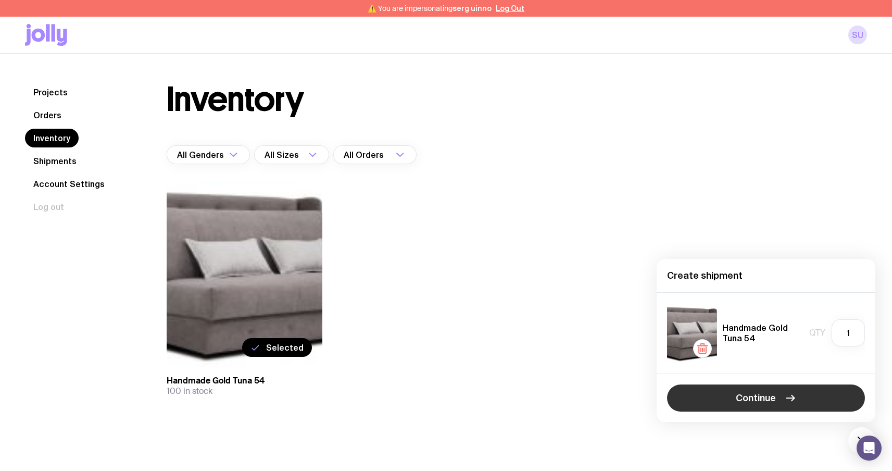
click at [791, 388] on button "Continue" at bounding box center [766, 397] width 198 height 27
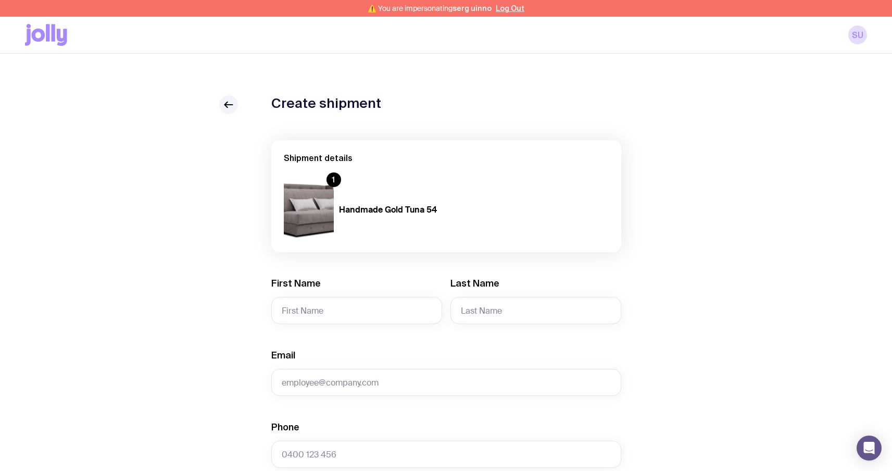
click at [341, 320] on input "First Name" at bounding box center [356, 310] width 171 height 27
type input "Serhii"
type input "Brykov"
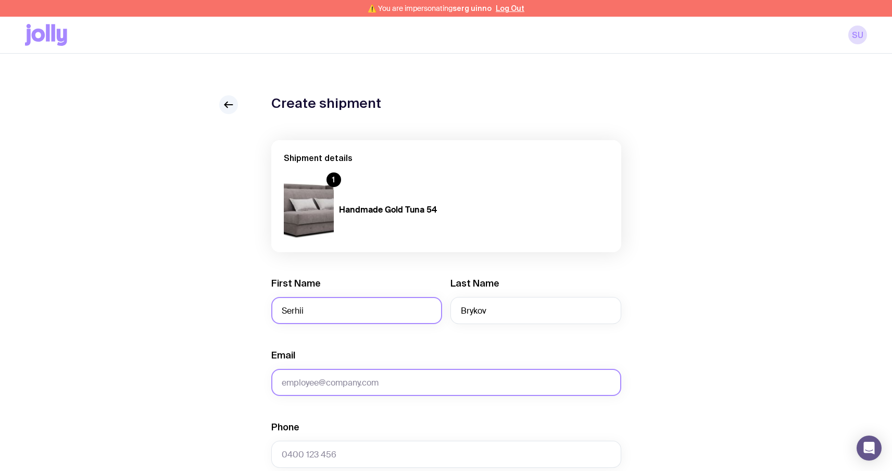
type input "[EMAIL_ADDRESS][DOMAIN_NAME]"
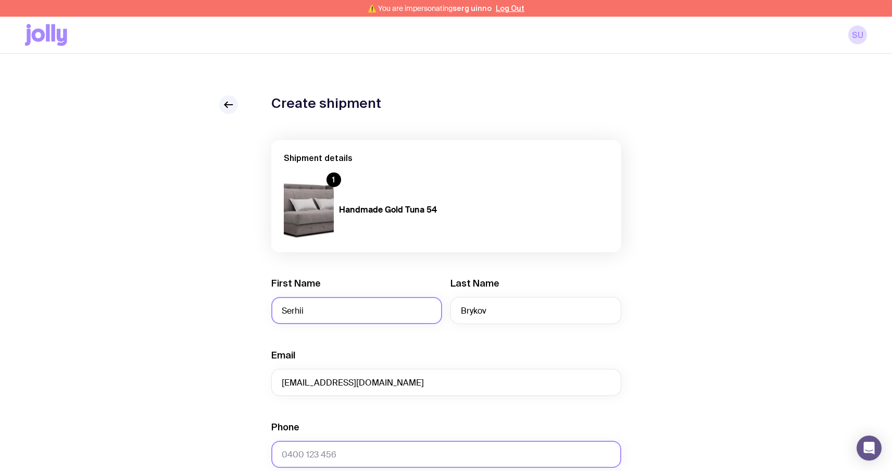
type input "0664130449"
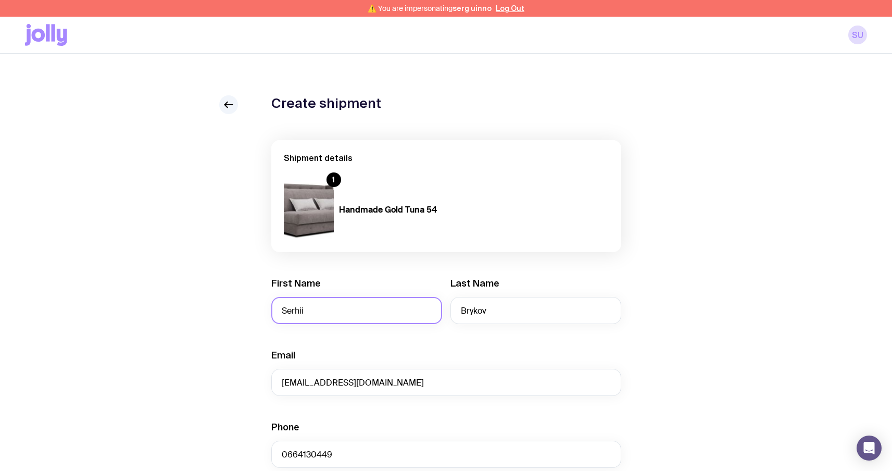
type input "test"
type input "Sviatoho Mykolaia St 67, apt. 14"
type input "Zaporizhzhia"
type input "6900"
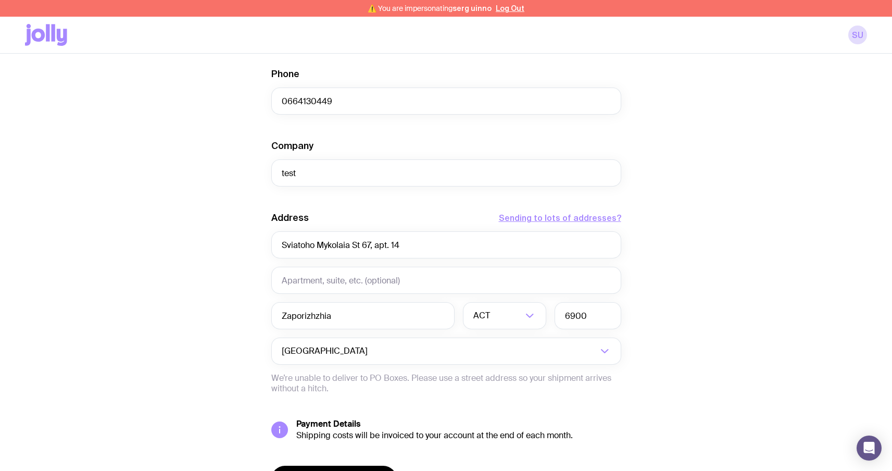
scroll to position [370, 0]
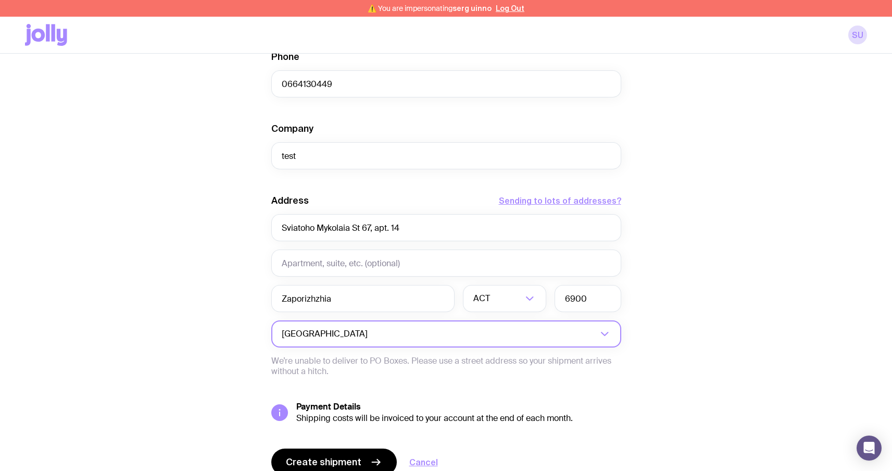
click at [427, 334] on input "Search for option" at bounding box center [483, 333] width 227 height 27
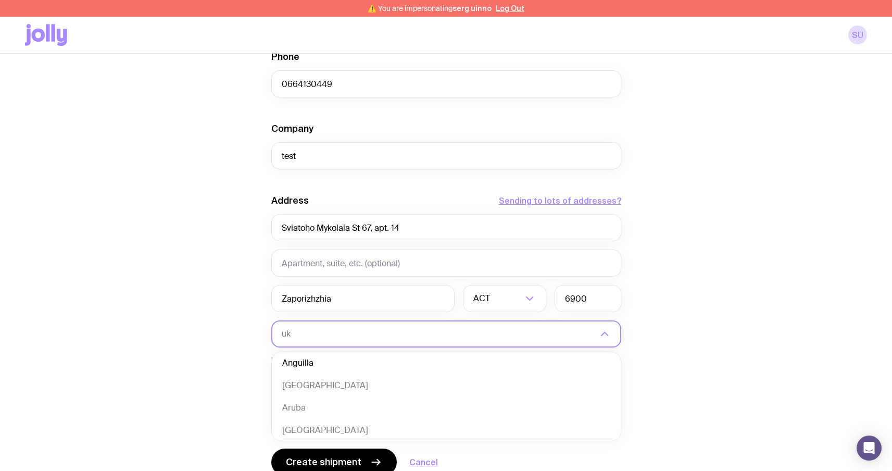
scroll to position [0, 0]
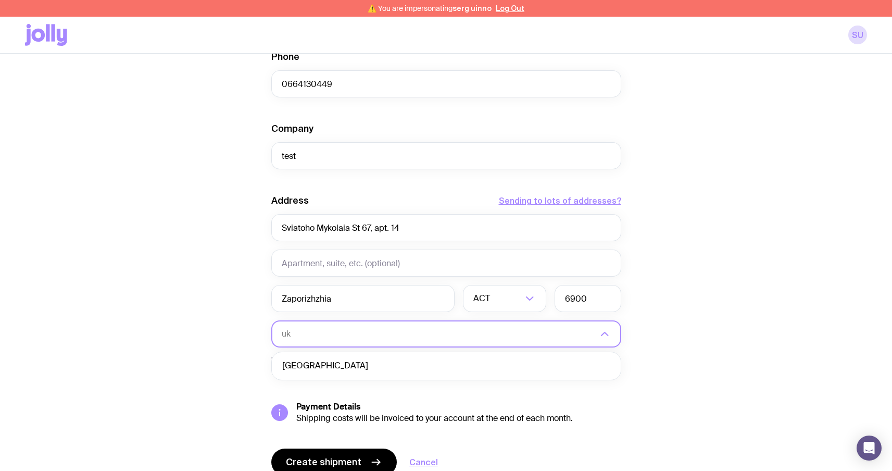
click at [390, 366] on li "[GEOGRAPHIC_DATA]" at bounding box center [446, 365] width 349 height 22
type input "uk"
click at [477, 301] on input "text" at bounding box center [504, 298] width 83 height 27
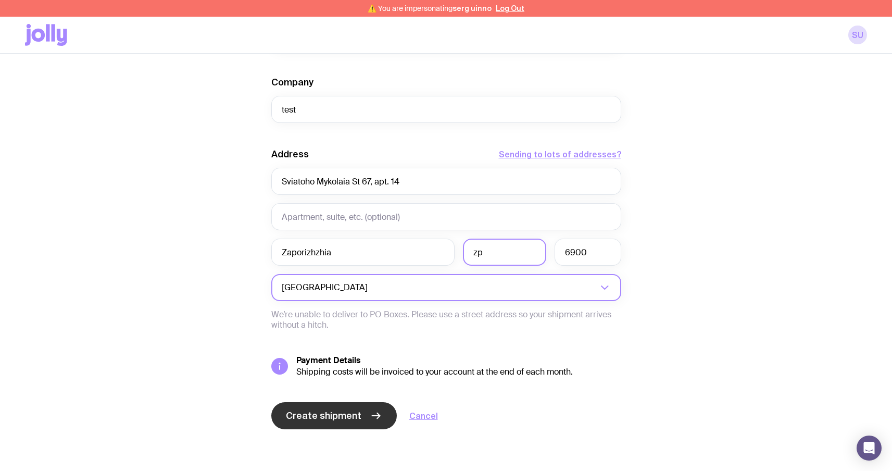
type input "zp"
click at [360, 413] on button "Create shipment" at bounding box center [333, 415] width 125 height 27
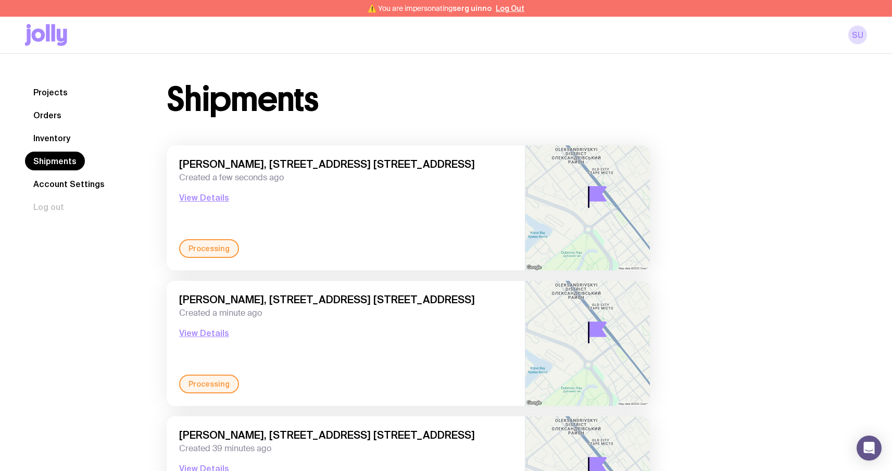
click at [43, 115] on link "Orders" at bounding box center [47, 115] width 45 height 19
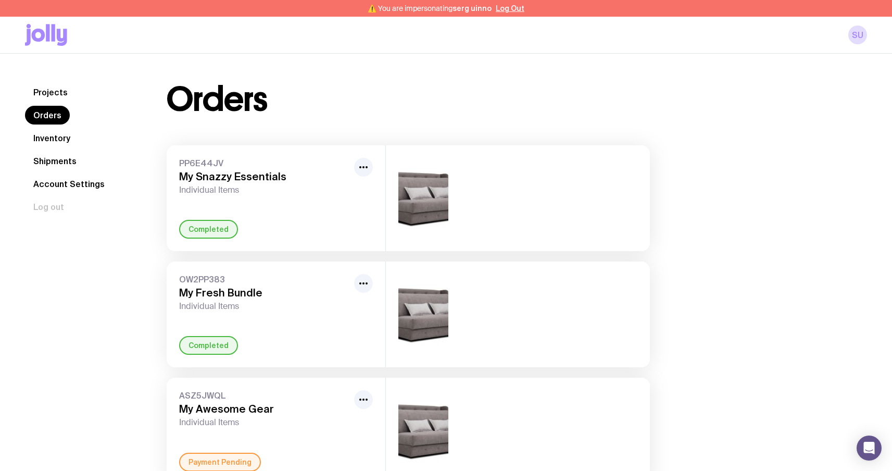
click at [43, 133] on link "Inventory" at bounding box center [52, 138] width 54 height 19
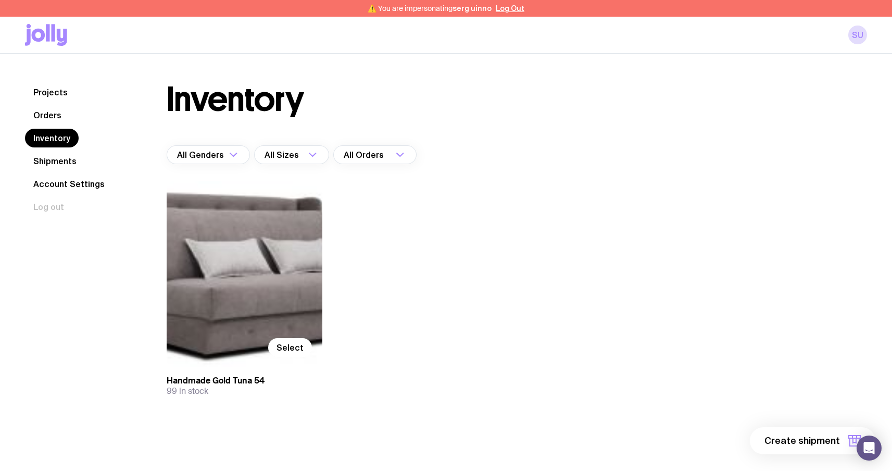
click at [314, 339] on div "Select" at bounding box center [245, 274] width 156 height 186
click at [298, 345] on span "Select" at bounding box center [289, 347] width 27 height 10
click at [0, 0] on input "Select" at bounding box center [0, 0] width 0 height 0
click at [834, 443] on span "1 item" at bounding box center [827, 440] width 26 height 12
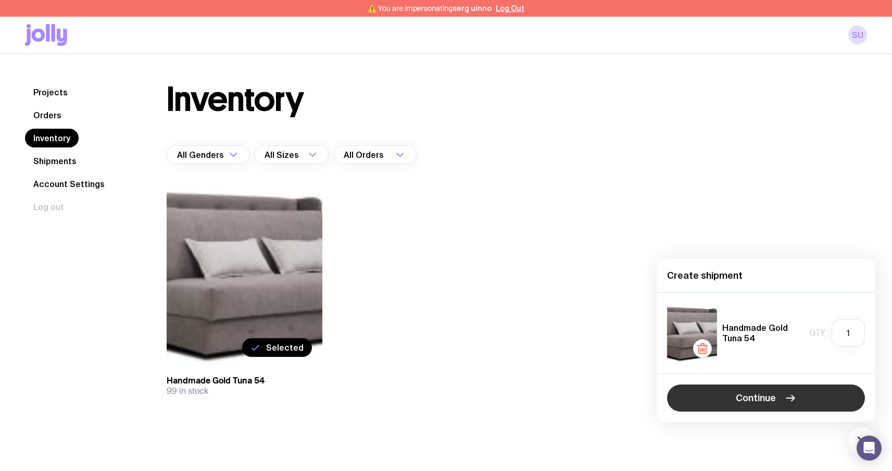
click at [773, 397] on span "Continue" at bounding box center [755, 397] width 40 height 12
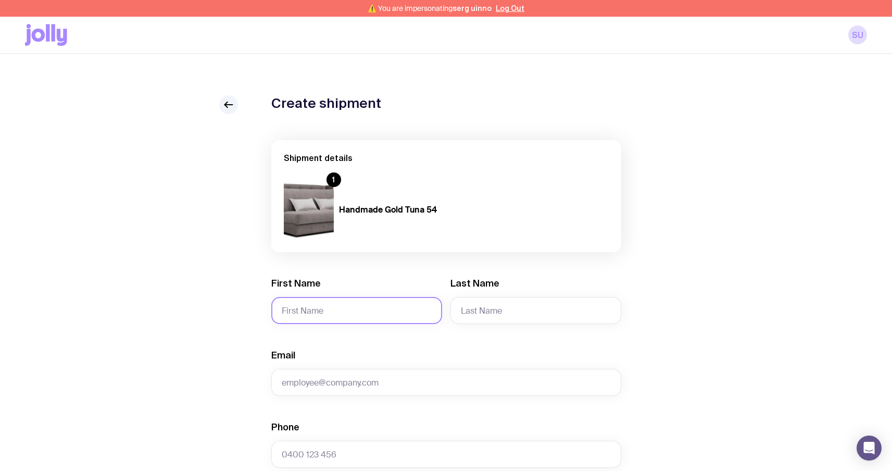
click at [295, 304] on input "First Name" at bounding box center [356, 310] width 171 height 27
type input "Serhii"
type input "Brykov"
type input "[EMAIL_ADDRESS][DOMAIN_NAME]"
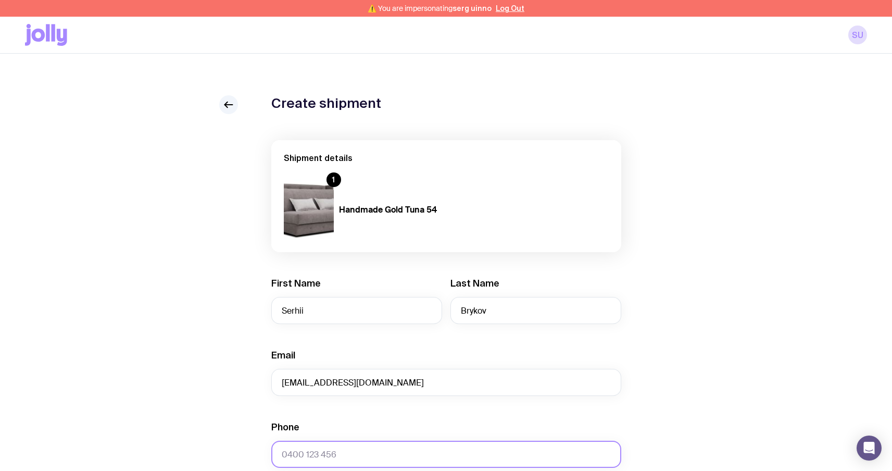
type input "0664130449"
type input "test"
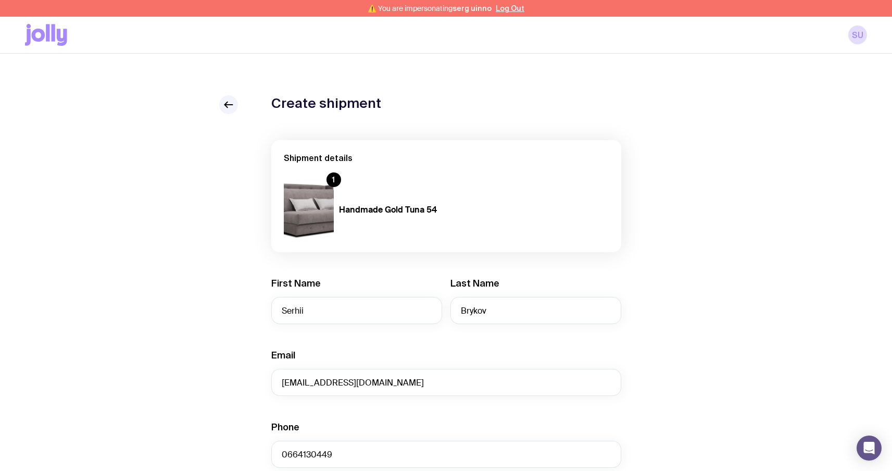
type input "Sviatoho Mykolaia St 67, apt. 14"
type input "Zaporizhzhia"
type input "6900"
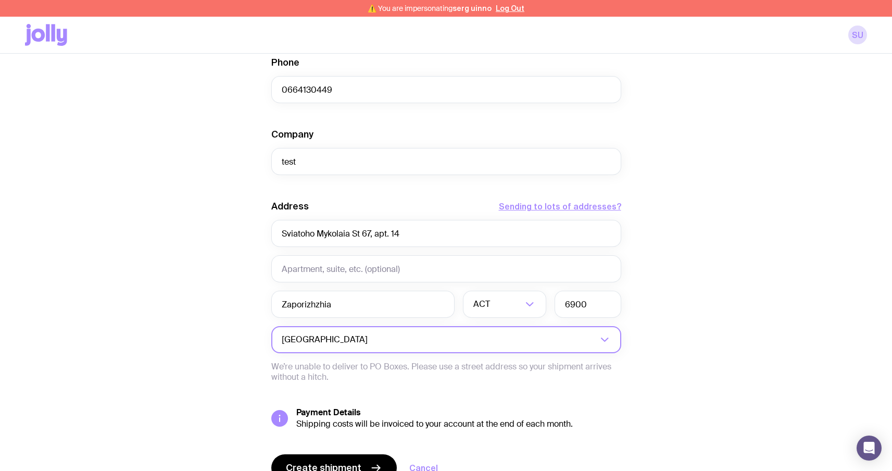
scroll to position [365, 0]
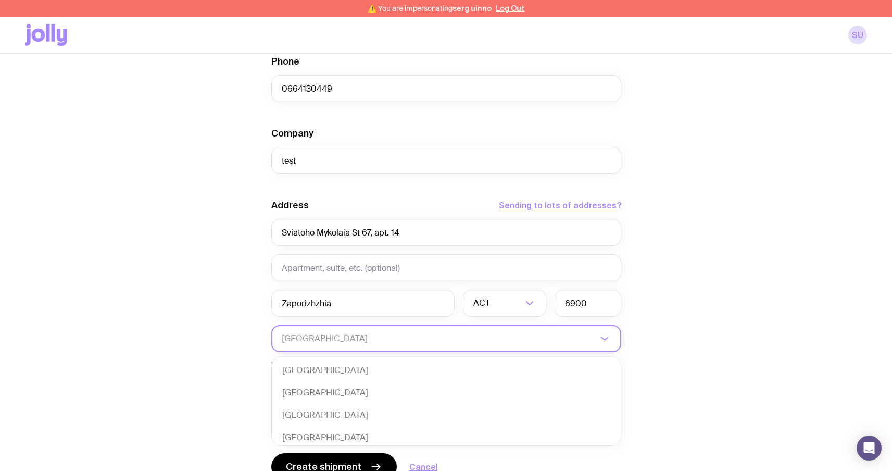
click at [473, 342] on input "Search for option" at bounding box center [439, 338] width 315 height 27
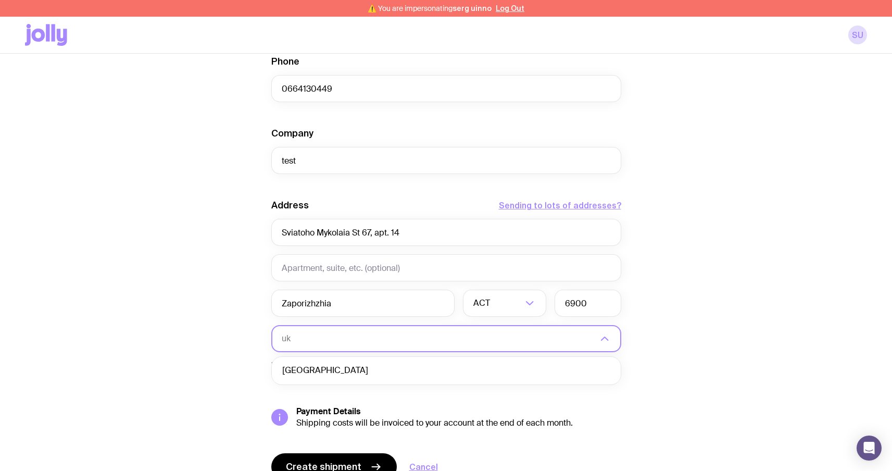
click at [441, 377] on li "[GEOGRAPHIC_DATA]" at bounding box center [446, 370] width 349 height 22
type input "uk"
click at [488, 310] on input "text" at bounding box center [504, 302] width 83 height 27
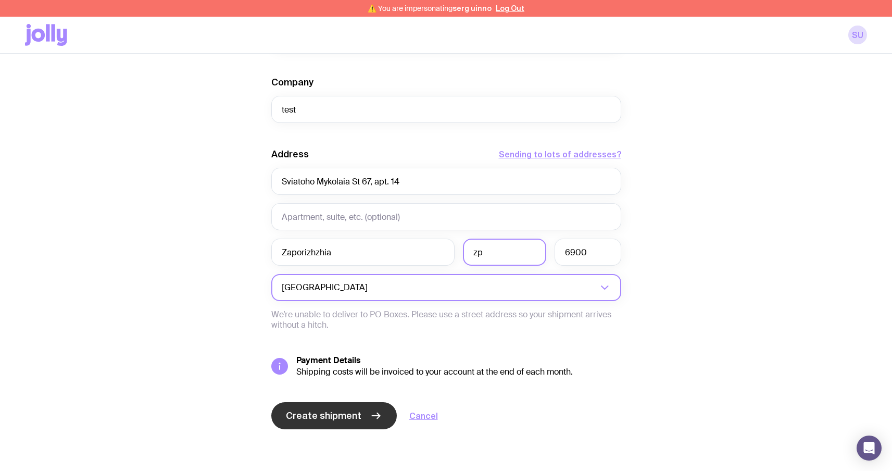
type input "zp"
click at [354, 414] on span "Create shipment" at bounding box center [323, 415] width 75 height 12
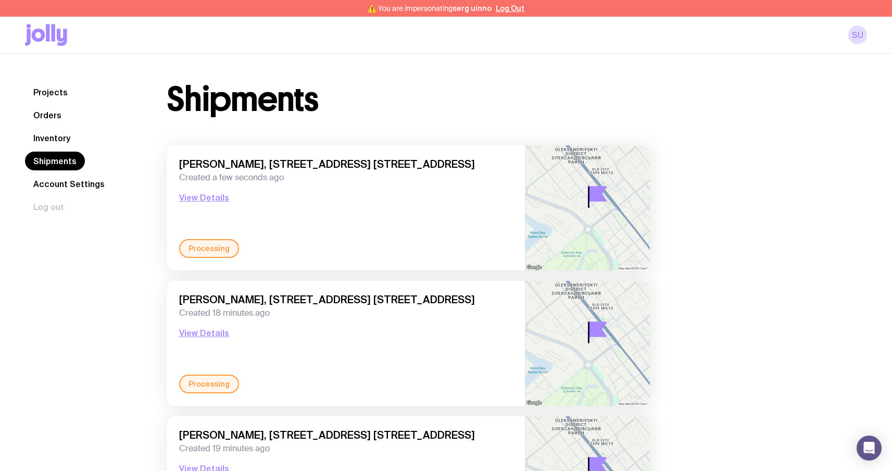
click at [82, 143] on nav "Projects Orders Inventory Shipments Account Settings Log out" at bounding box center [83, 149] width 117 height 133
click at [55, 138] on link "Inventory" at bounding box center [52, 138] width 54 height 19
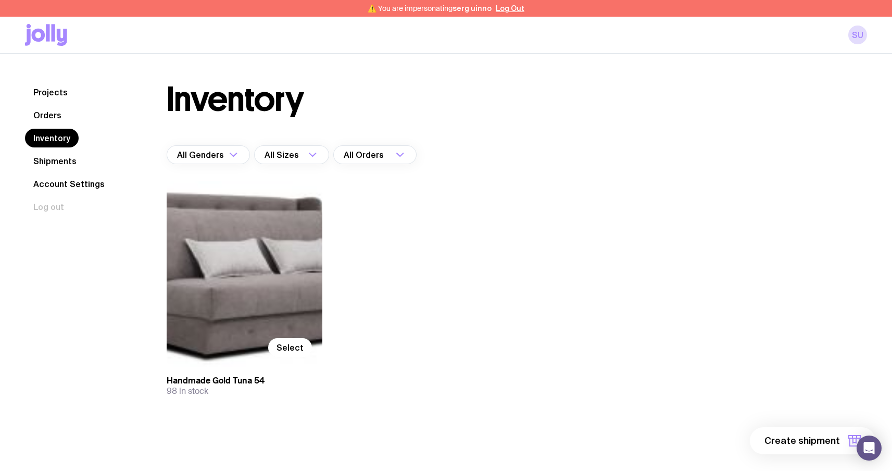
click at [60, 161] on link "Shipments" at bounding box center [55, 160] width 60 height 19
